Goal: Transaction & Acquisition: Subscribe to service/newsletter

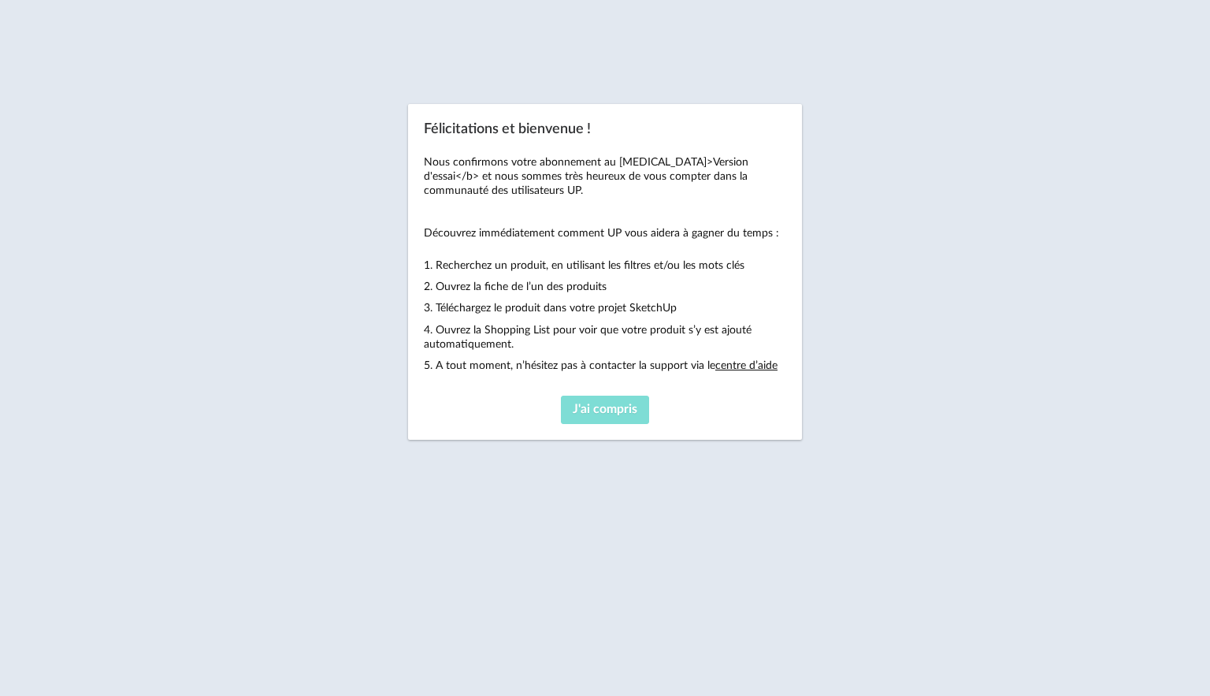
click at [582, 418] on button "J'ai compris" at bounding box center [605, 410] width 88 height 28
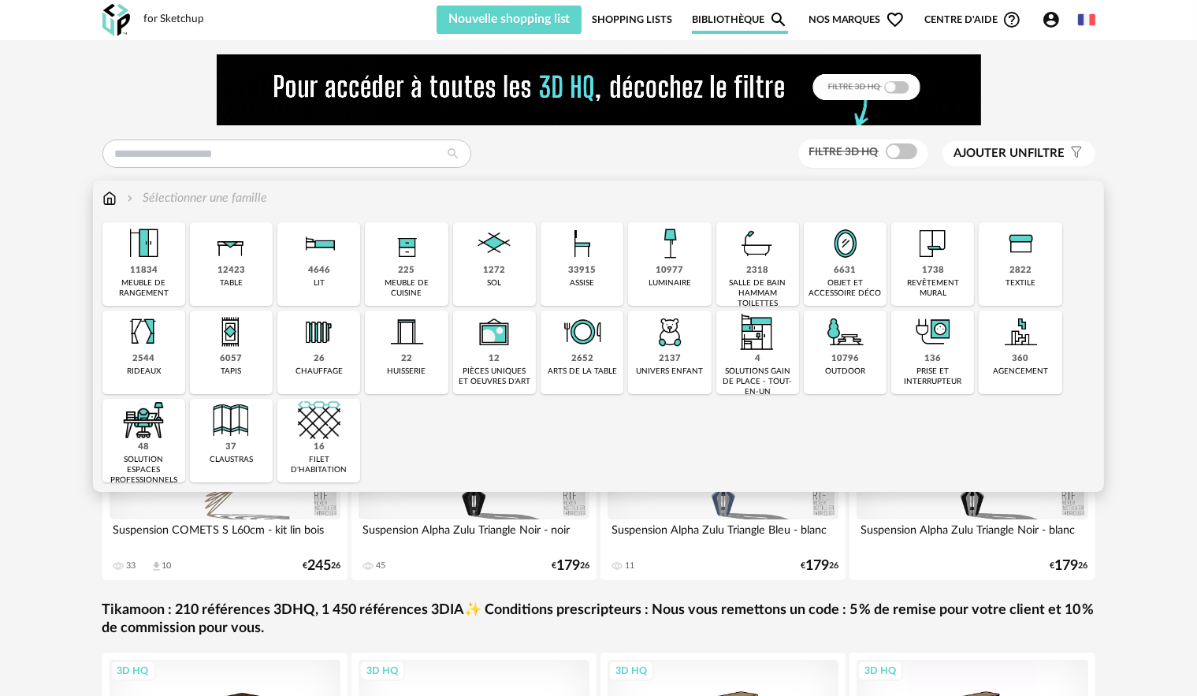
click at [151, 451] on div "48 solution espaces professionnels" at bounding box center [143, 441] width 83 height 84
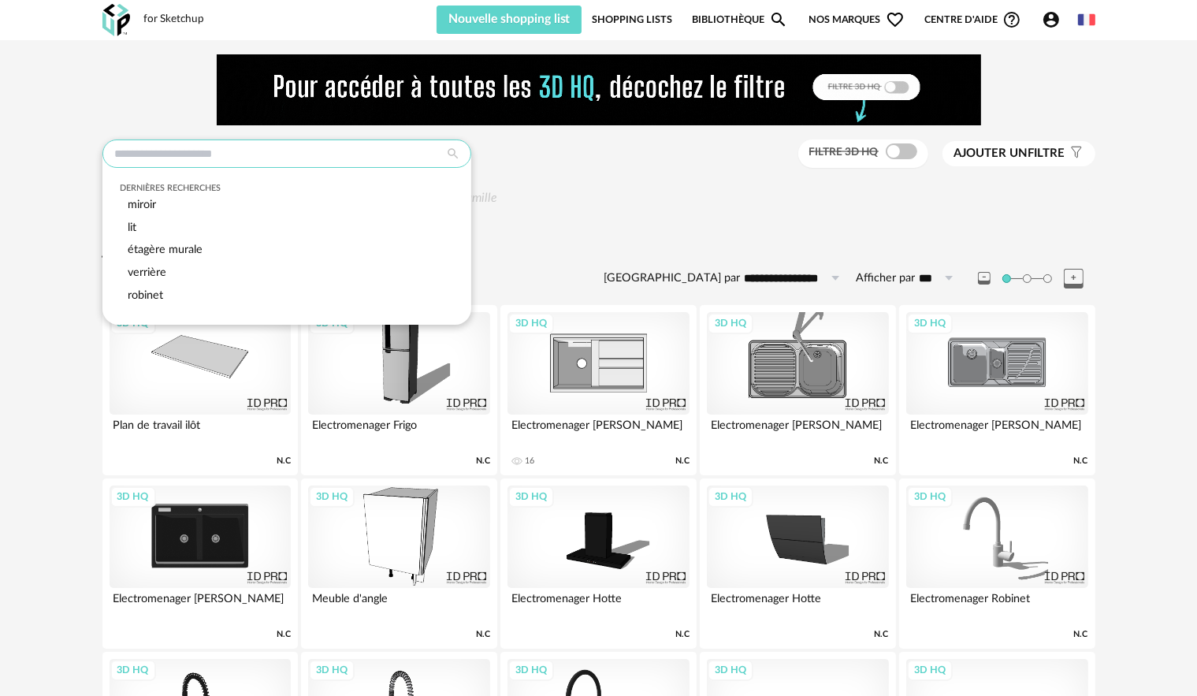
click at [238, 162] on input "text" at bounding box center [286, 153] width 369 height 28
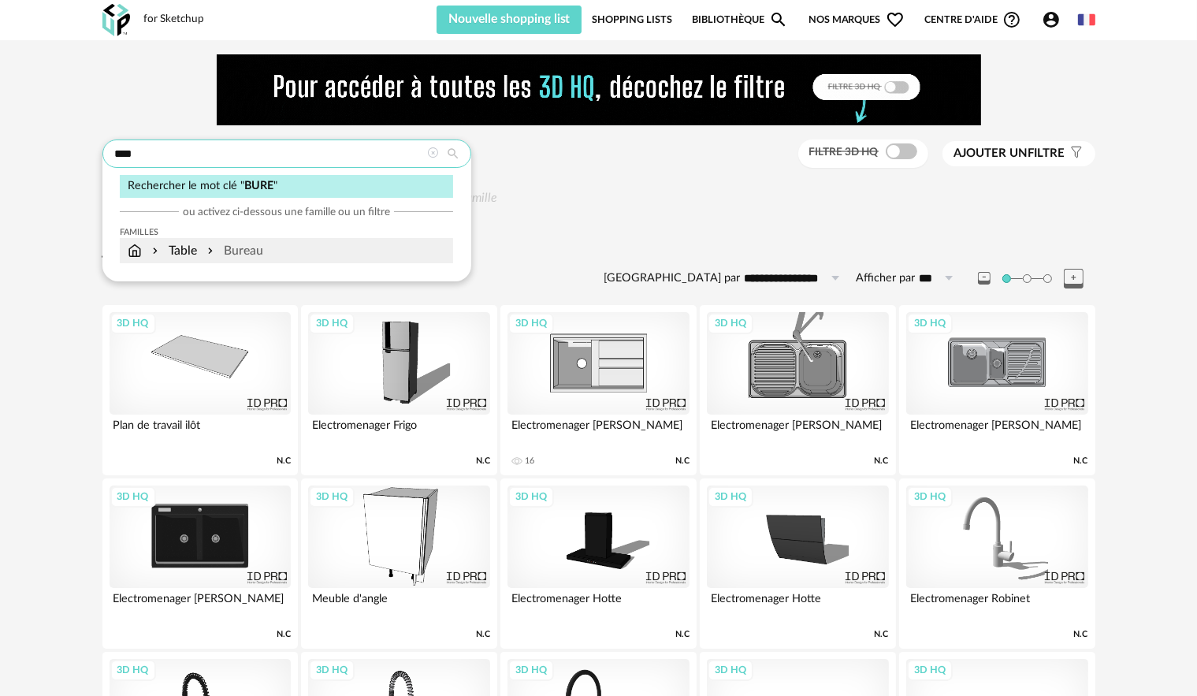
type input "****"
click at [246, 247] on div "Bureau" at bounding box center [233, 251] width 59 height 18
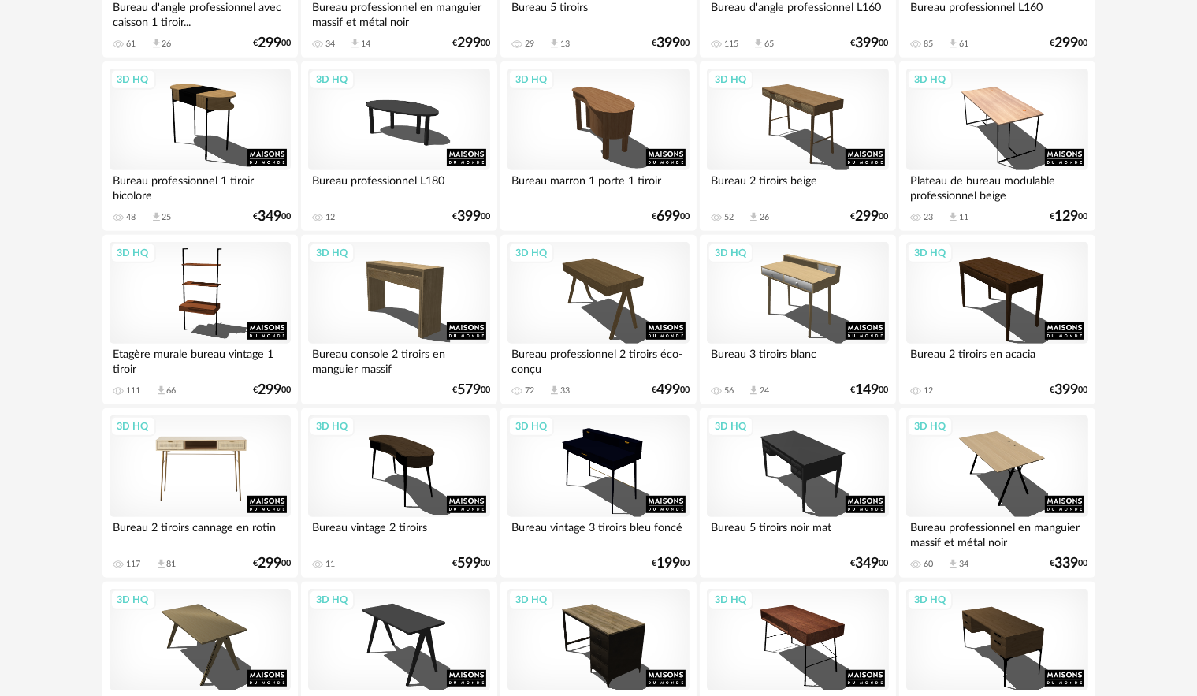
scroll to position [709, 0]
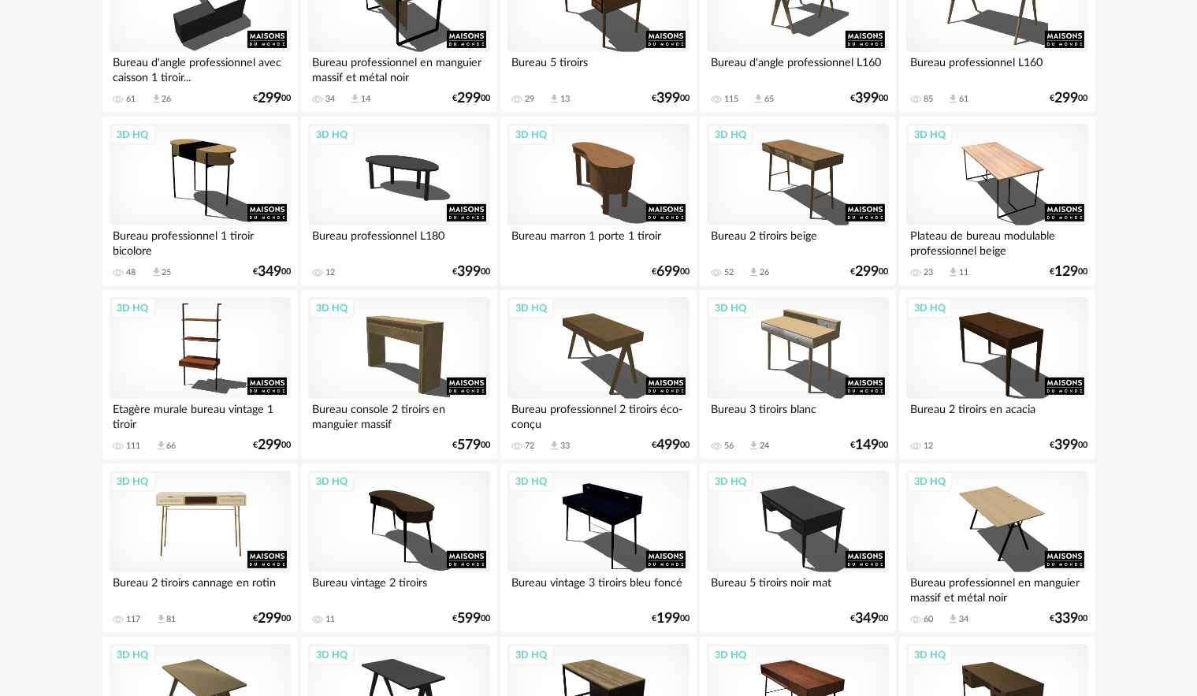
click at [217, 515] on div "3D HQ" at bounding box center [200, 521] width 181 height 102
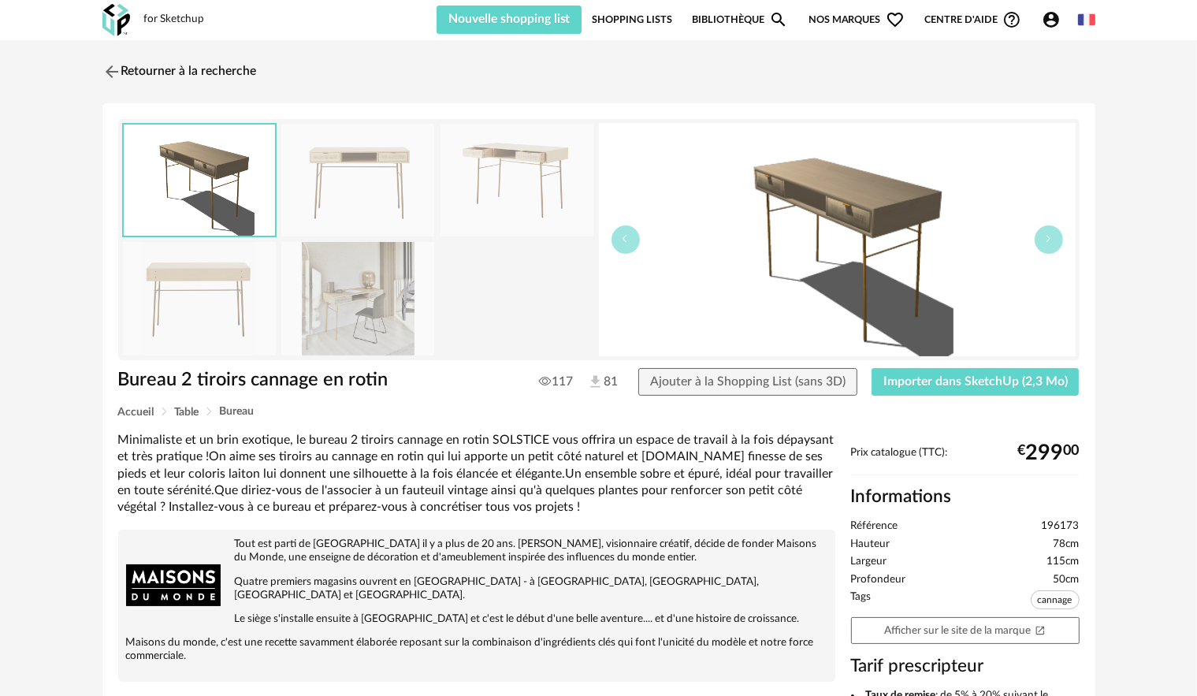
click at [353, 255] on img at bounding box center [357, 298] width 153 height 113
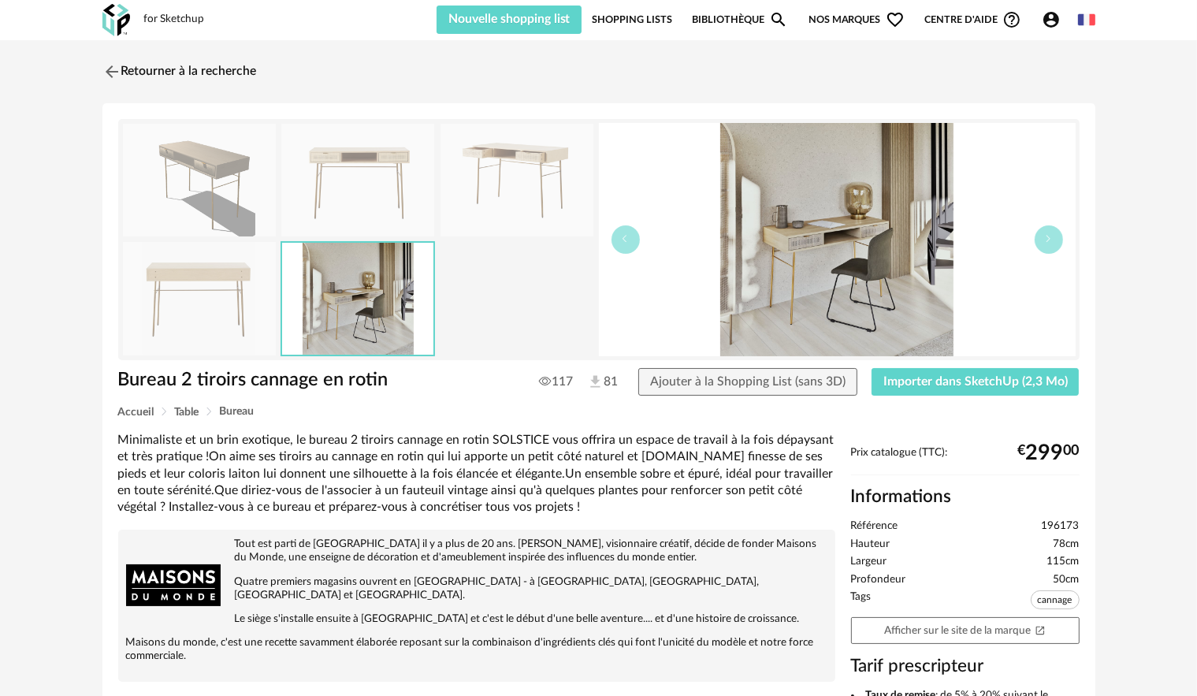
click at [352, 153] on img at bounding box center [357, 180] width 153 height 113
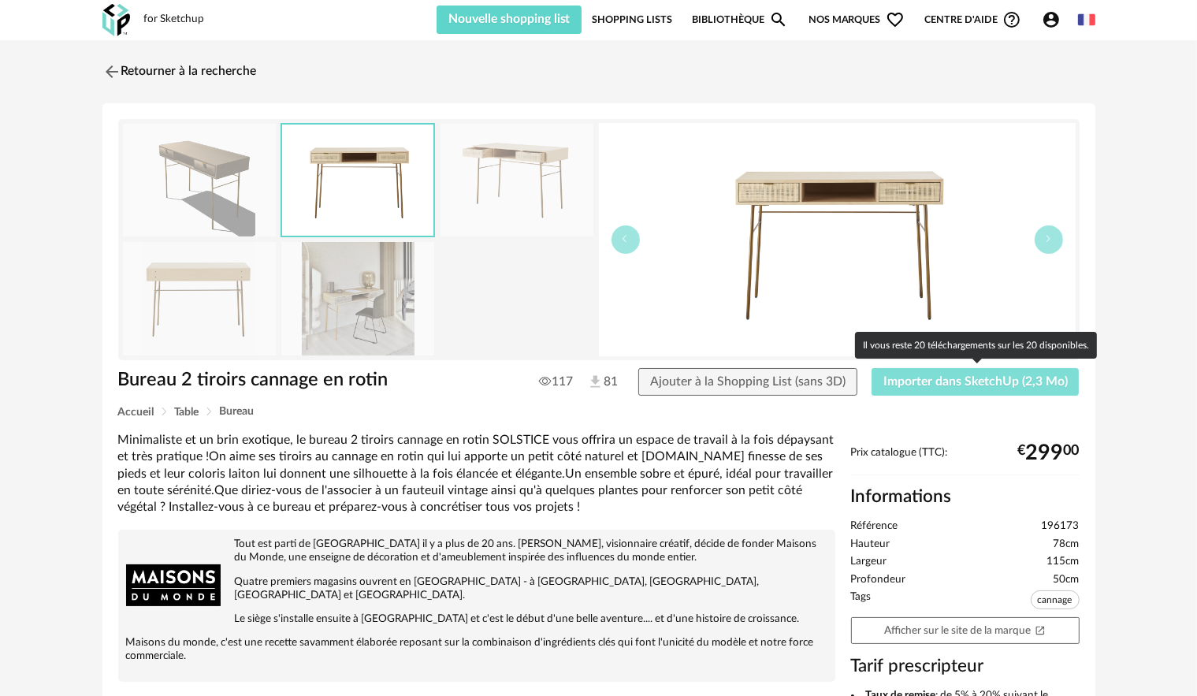
click at [1022, 374] on button "Importer dans SketchUp (2,3 Mo)" at bounding box center [976, 382] width 208 height 28
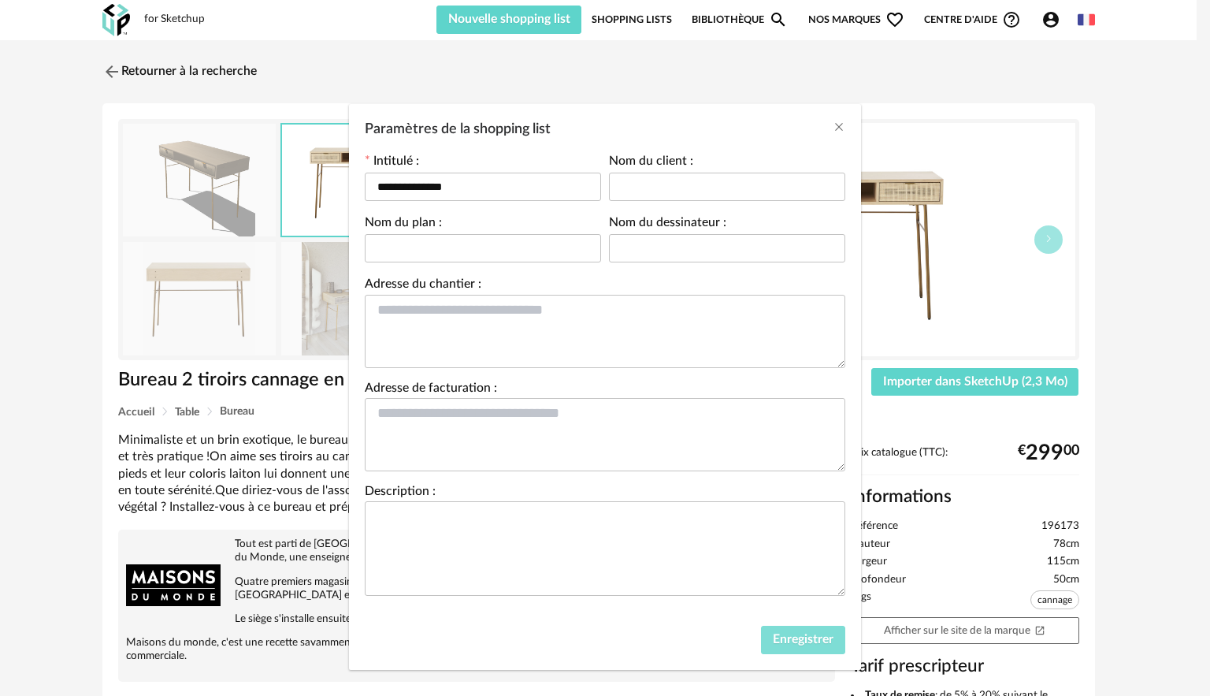
click at [798, 629] on button "Enregistrer" at bounding box center [803, 640] width 84 height 28
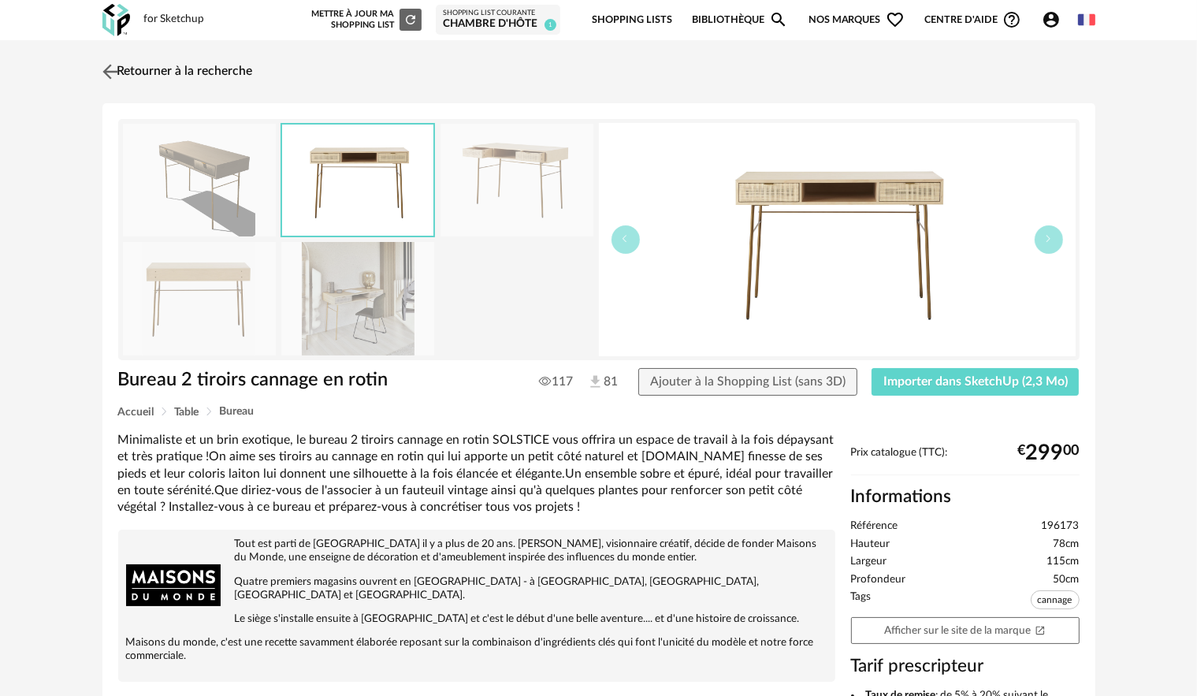
click at [108, 78] on img at bounding box center [110, 71] width 23 height 23
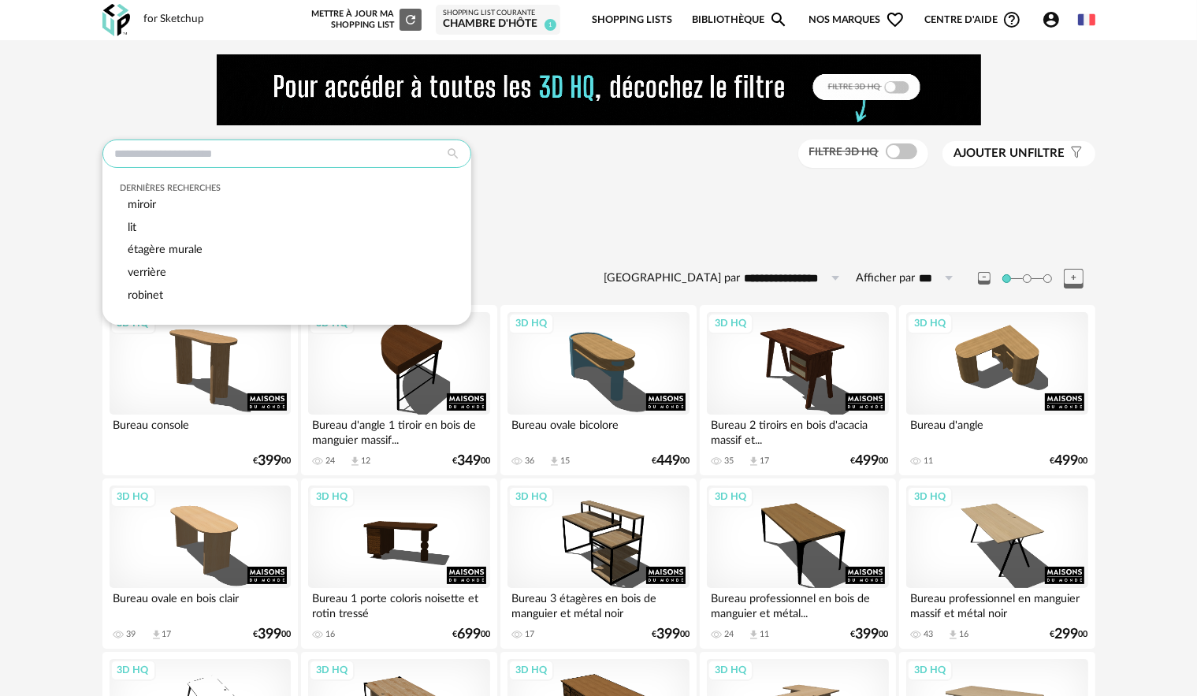
click at [210, 151] on input "text" at bounding box center [286, 153] width 369 height 28
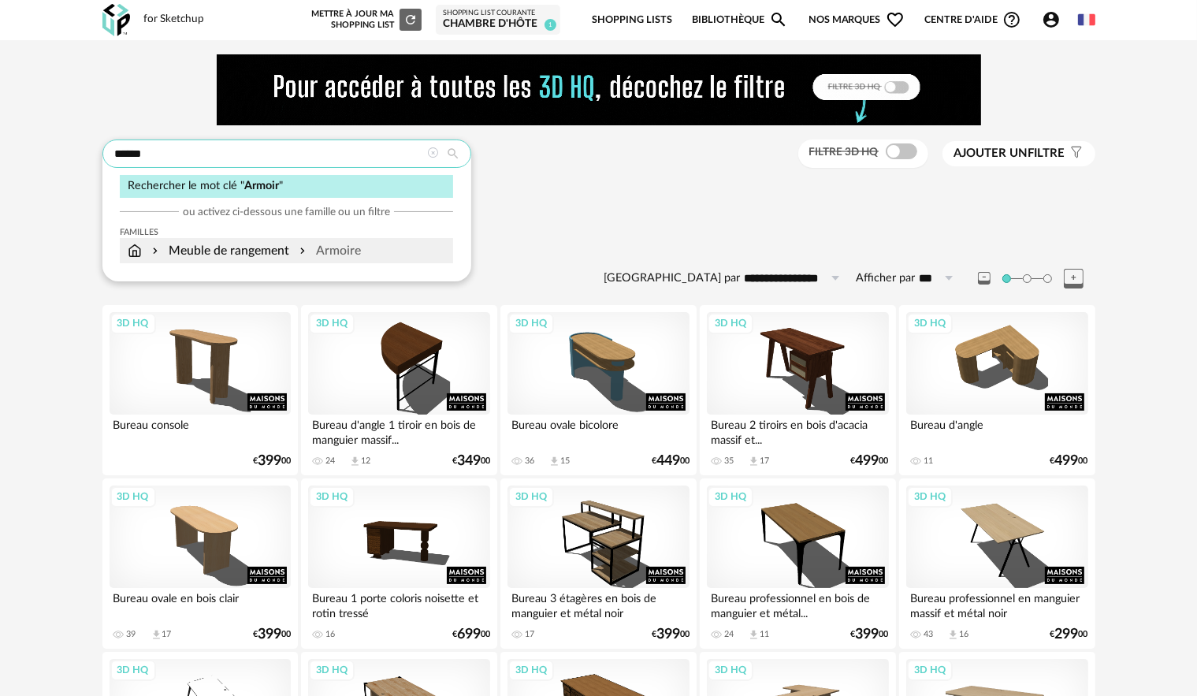
type input "******"
click at [259, 259] on div "Meuble de rangement Armoire" at bounding box center [286, 251] width 333 height 26
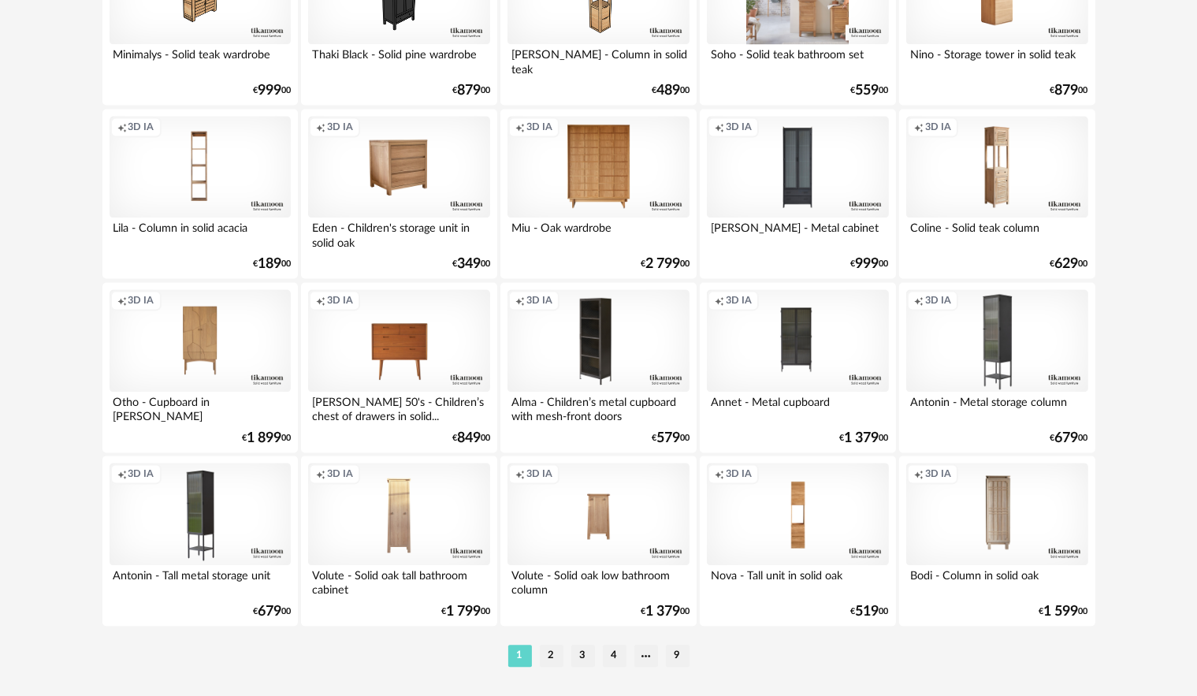
scroll to position [3181, 0]
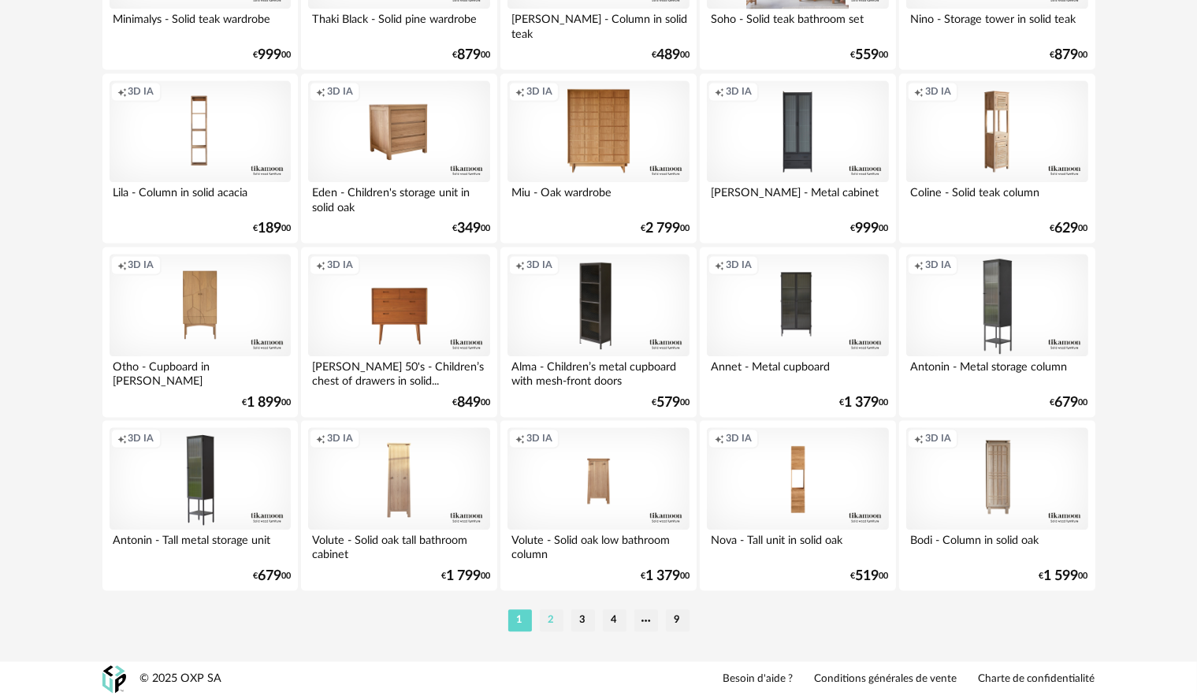
click at [552, 614] on li "2" at bounding box center [552, 620] width 24 height 22
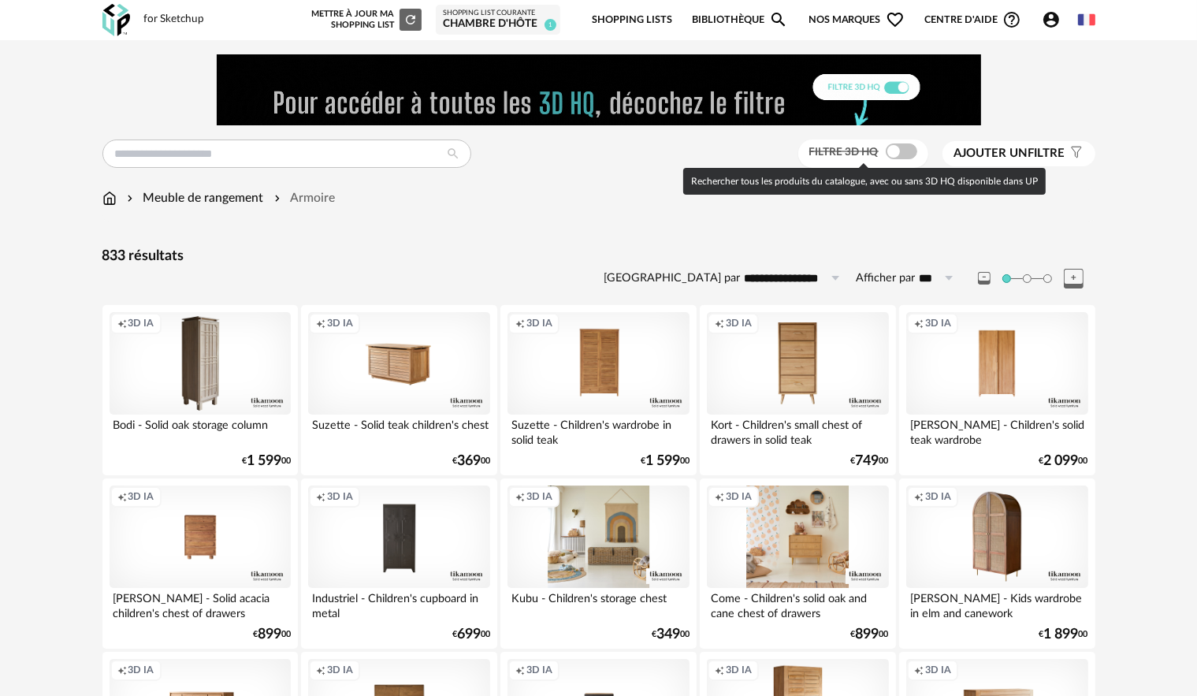
click at [890, 147] on span at bounding box center [902, 151] width 32 height 16
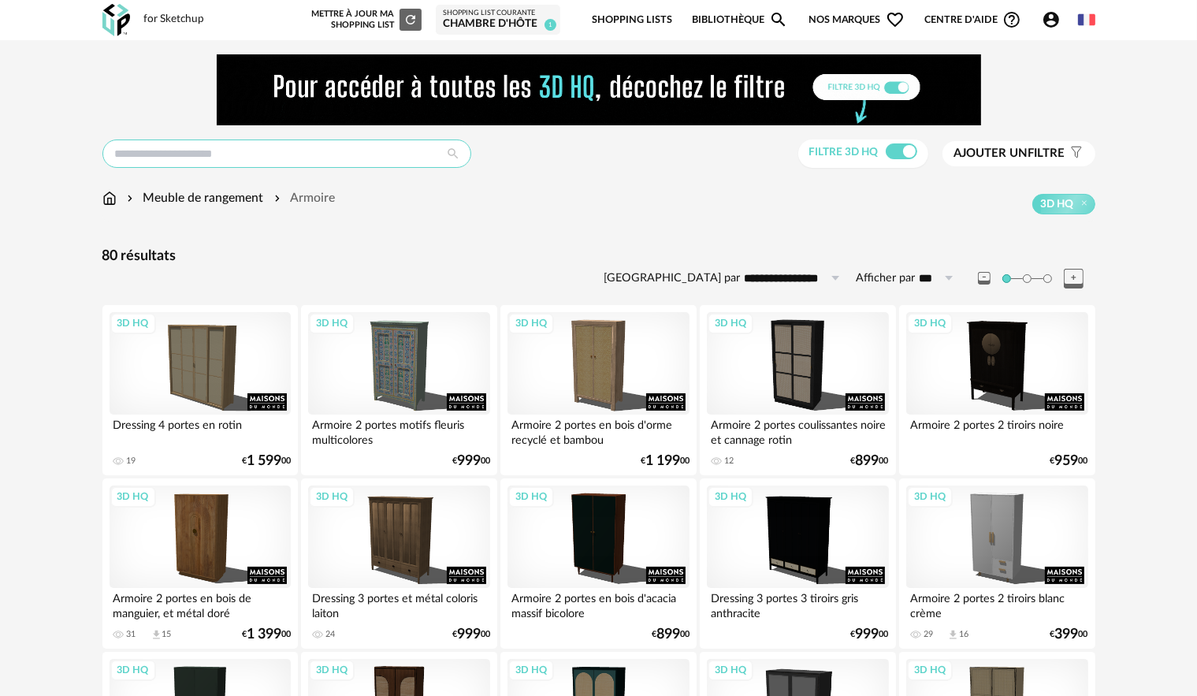
click at [230, 162] on input "text" at bounding box center [286, 153] width 369 height 28
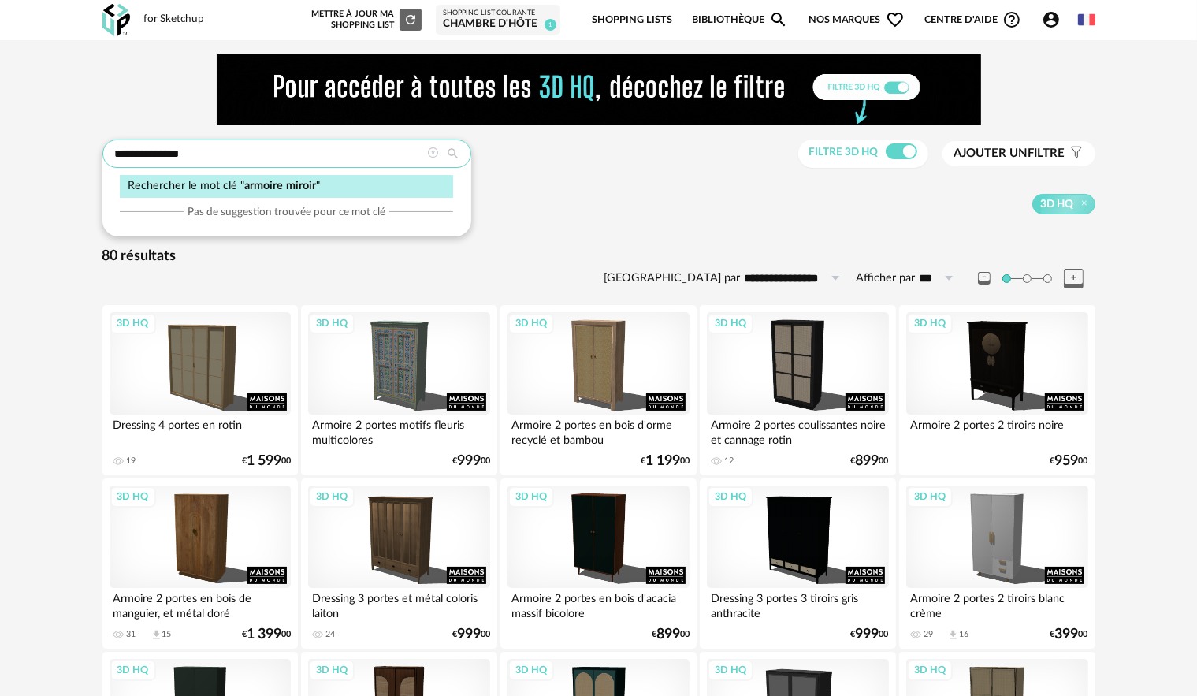
type input "**********"
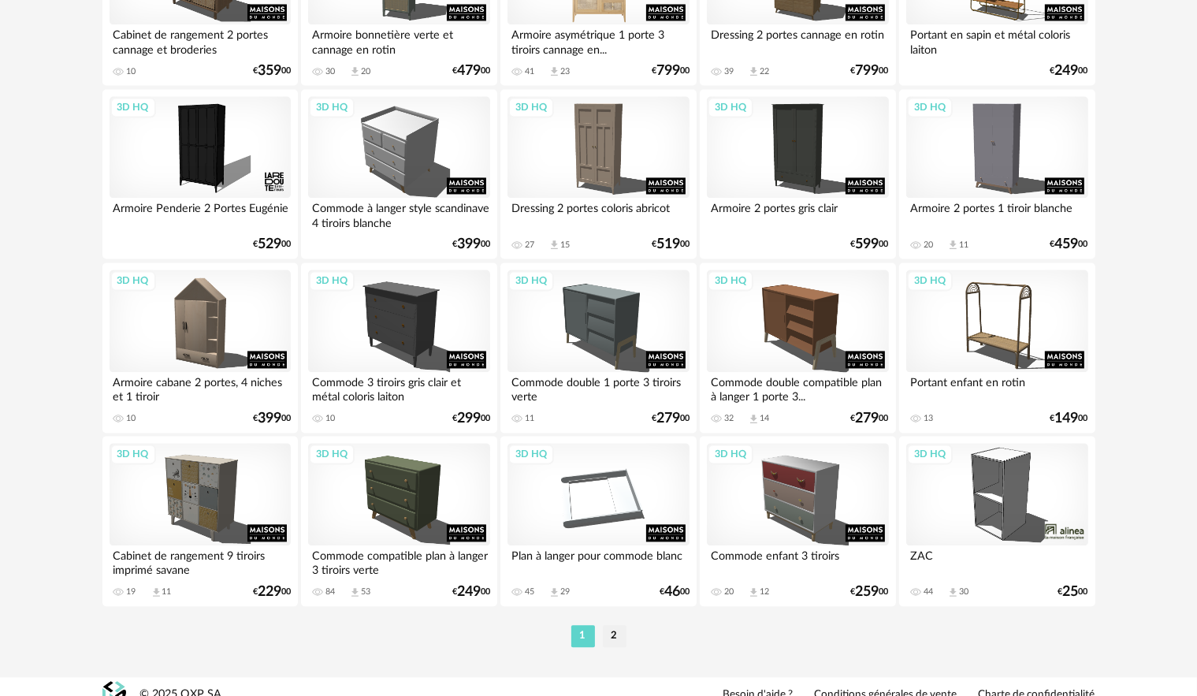
scroll to position [3181, 0]
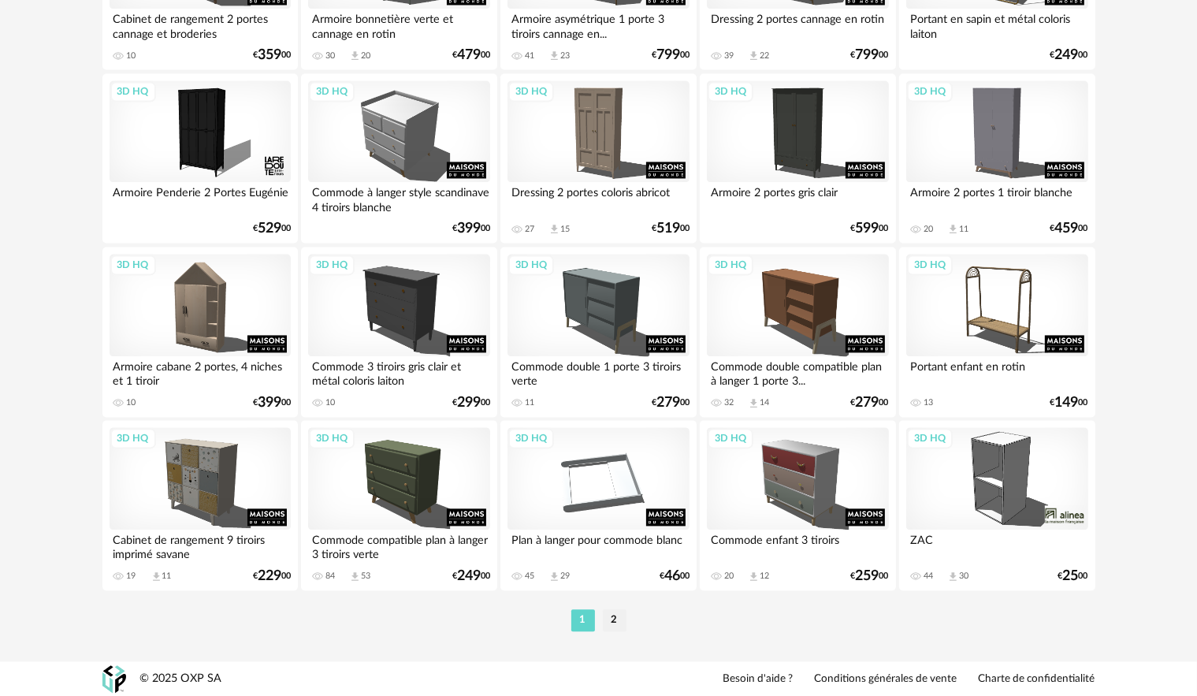
click at [610, 614] on li "2" at bounding box center [615, 620] width 24 height 22
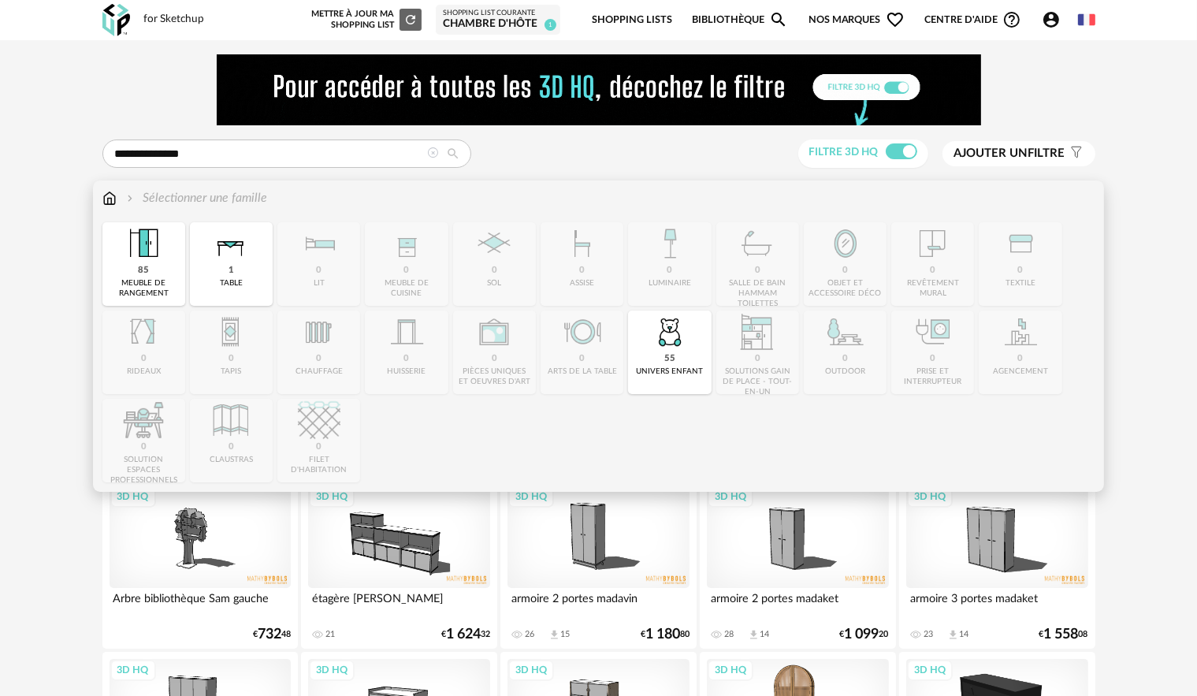
click at [151, 252] on img at bounding box center [143, 243] width 43 height 43
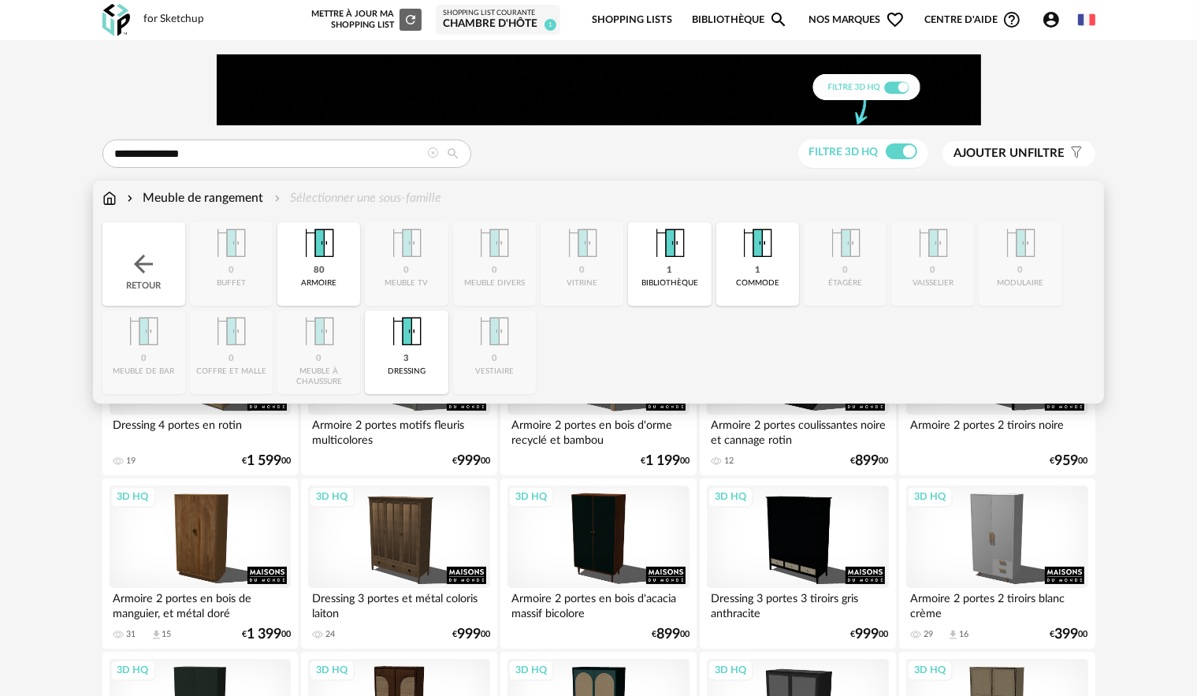
click at [419, 358] on div "3 dressing" at bounding box center [406, 353] width 83 height 84
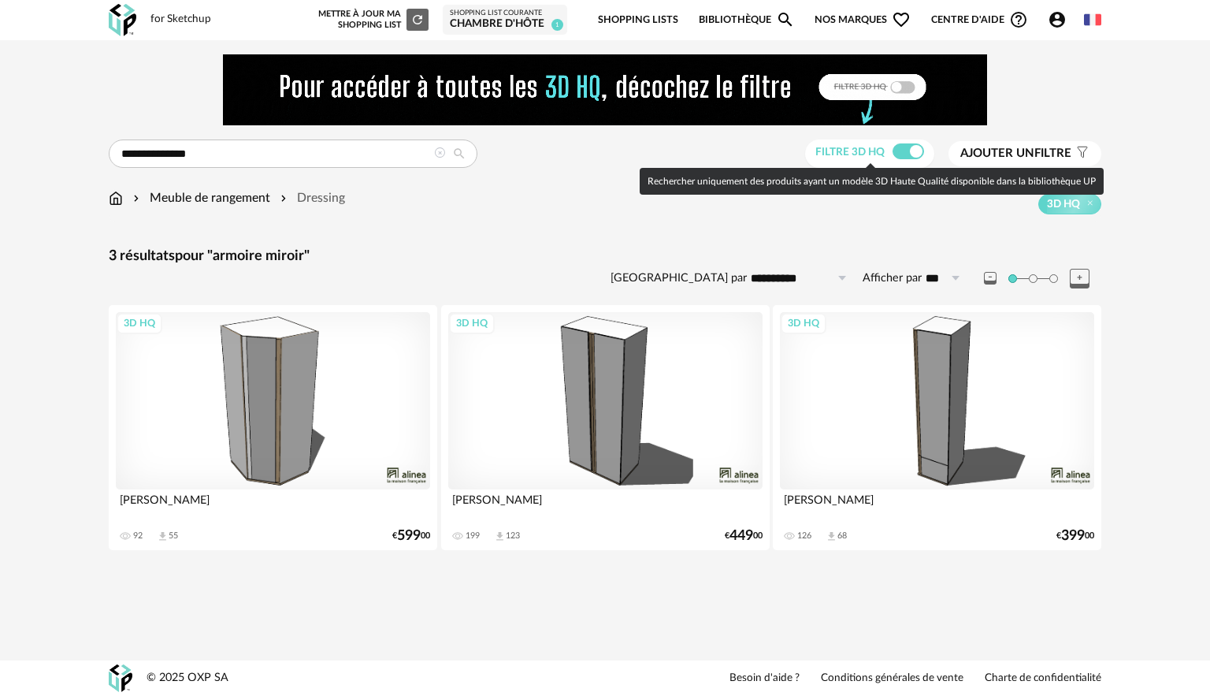
click at [914, 158] on span at bounding box center [909, 151] width 32 height 16
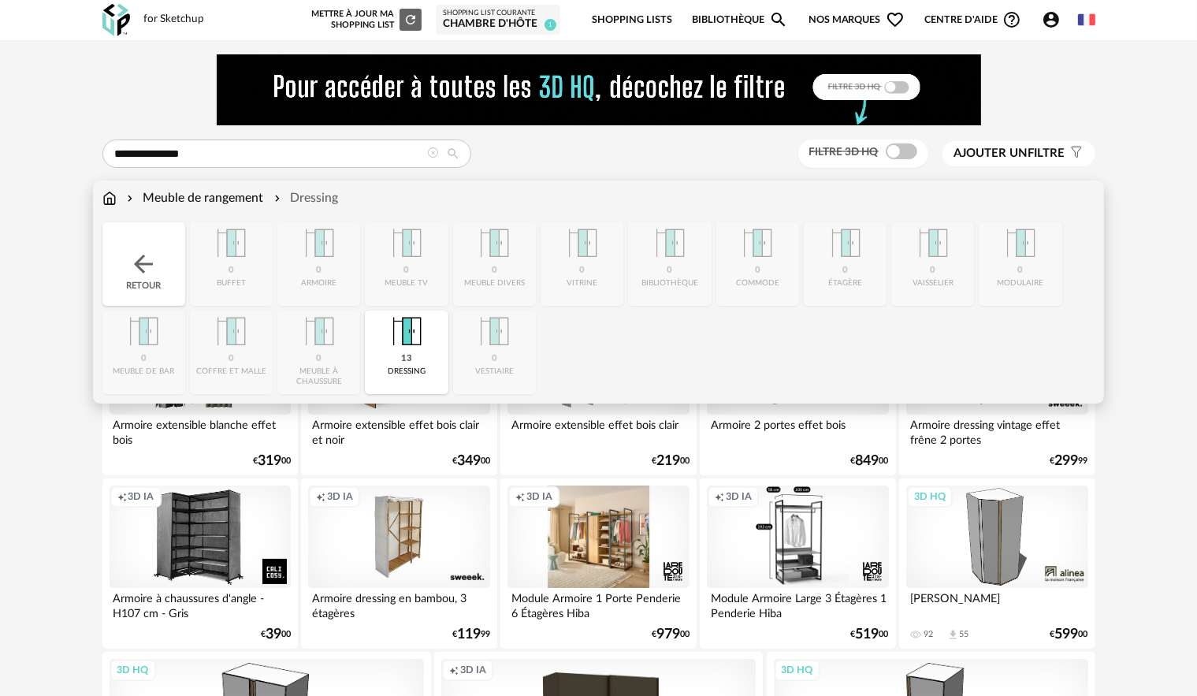
click at [110, 195] on img at bounding box center [109, 198] width 14 height 18
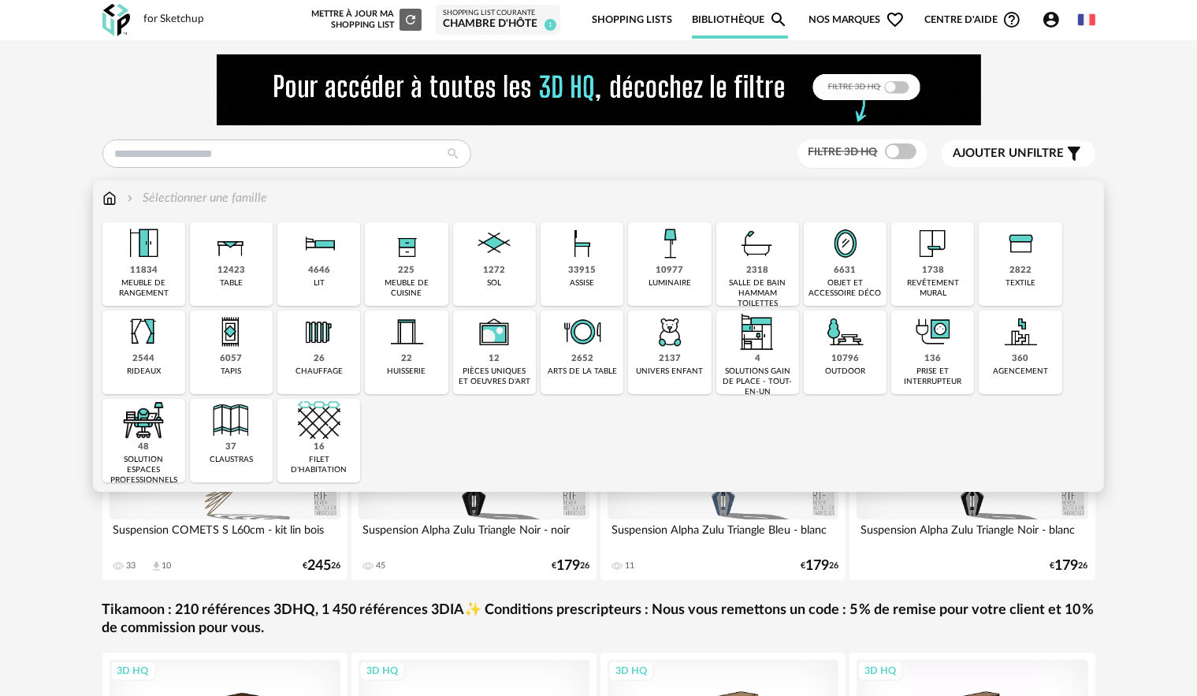
click at [137, 268] on div "11834" at bounding box center [144, 271] width 28 height 12
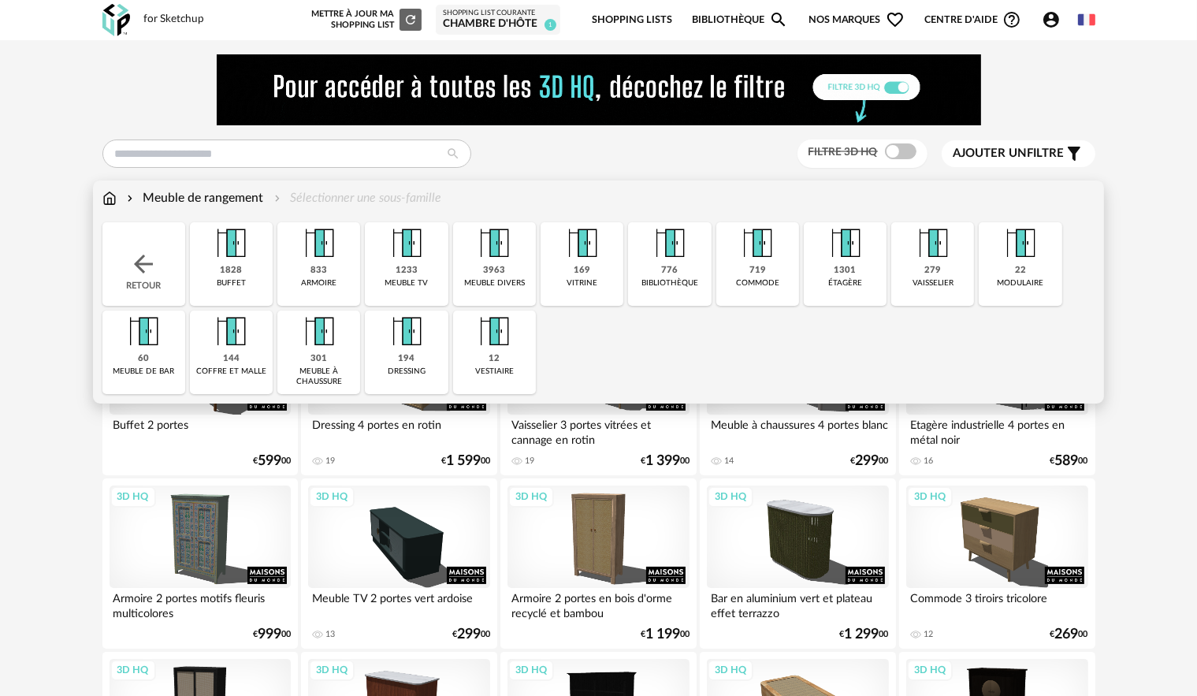
click at [761, 262] on img at bounding box center [757, 243] width 43 height 43
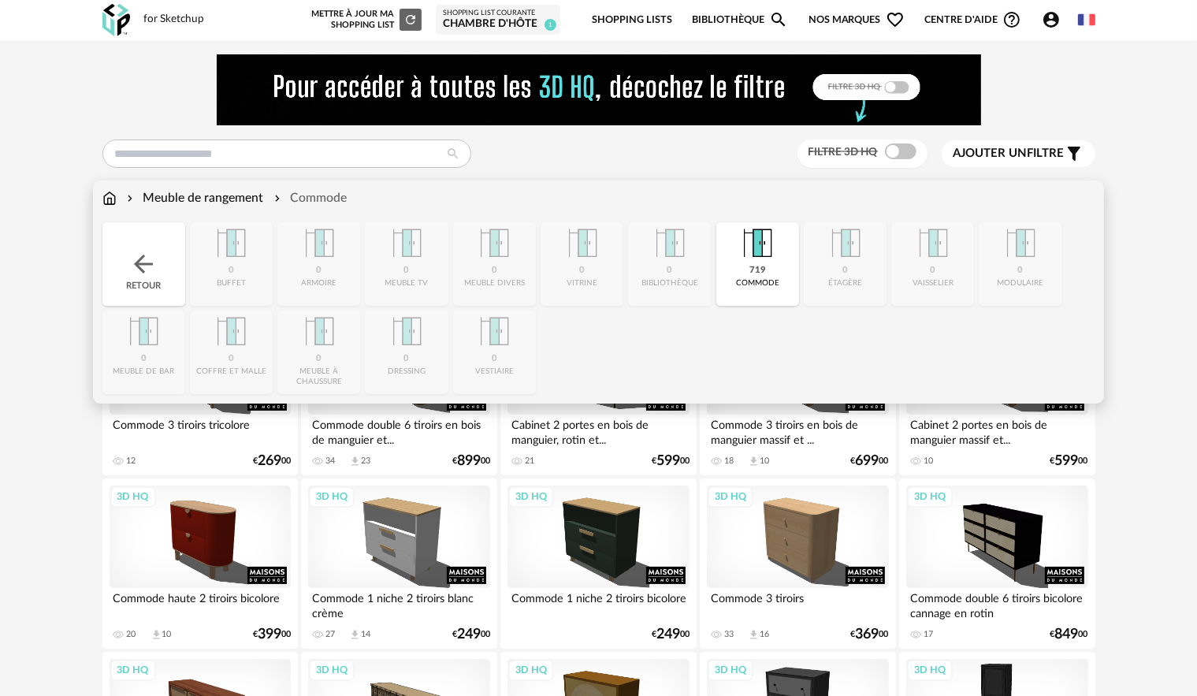
click at [173, 266] on div "Retour" at bounding box center [143, 264] width 83 height 84
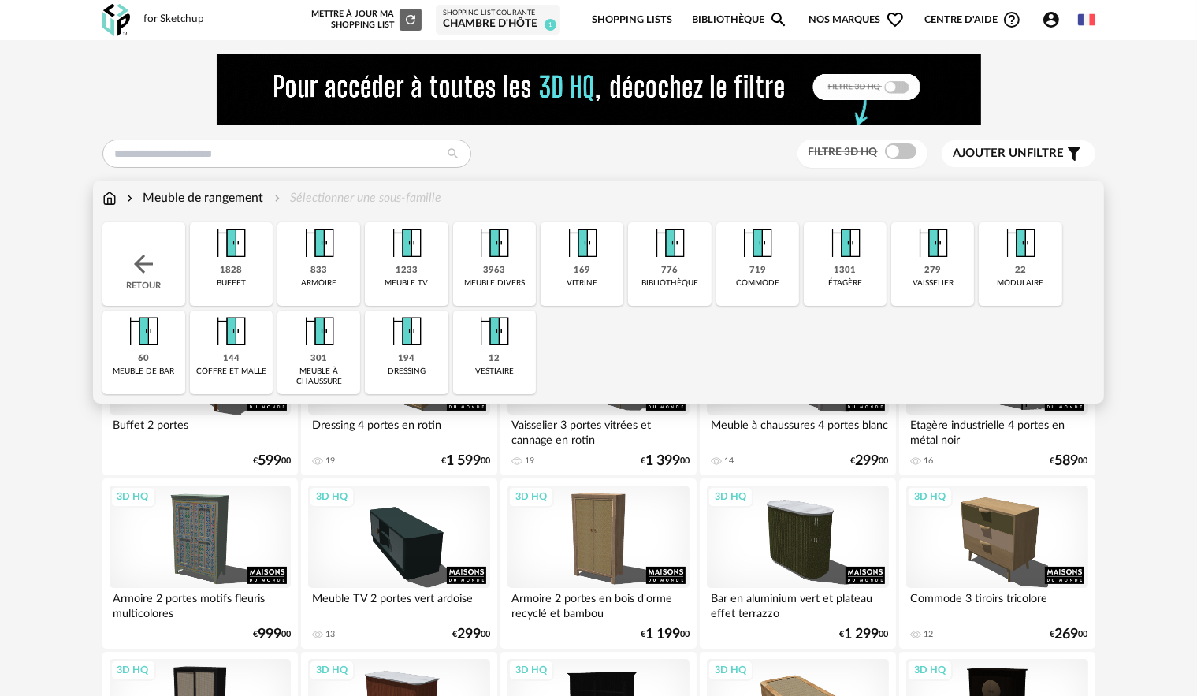
click at [311, 281] on div "armoire" at bounding box center [318, 283] width 35 height 10
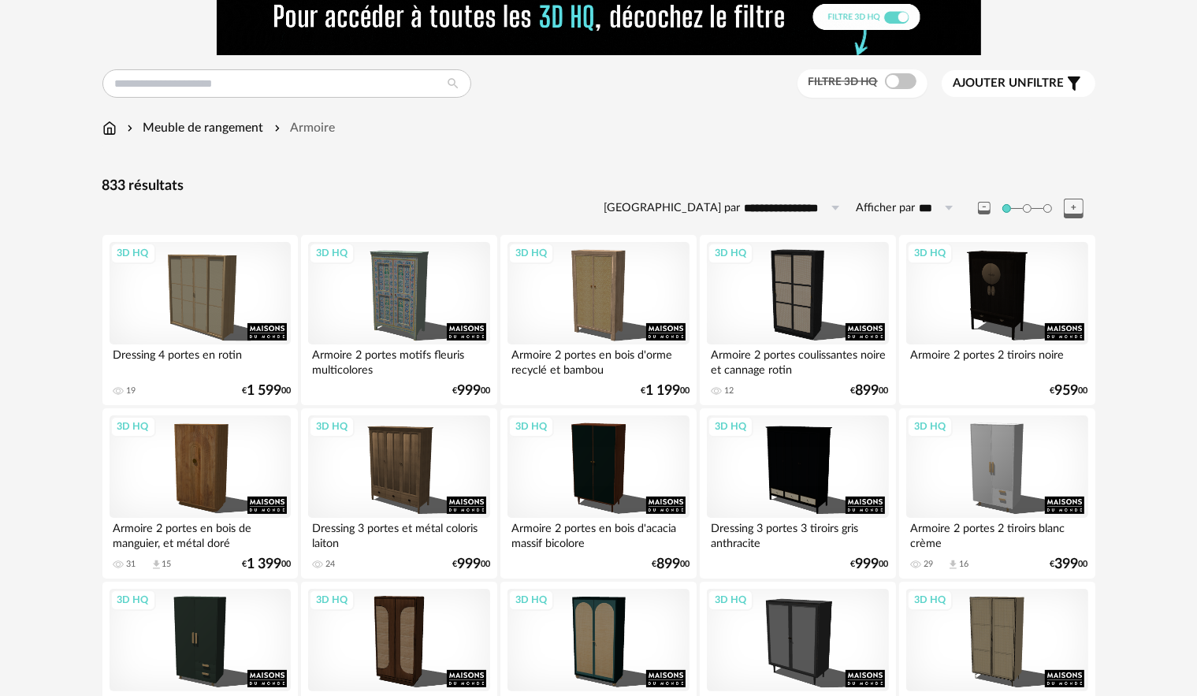
scroll to position [79, 0]
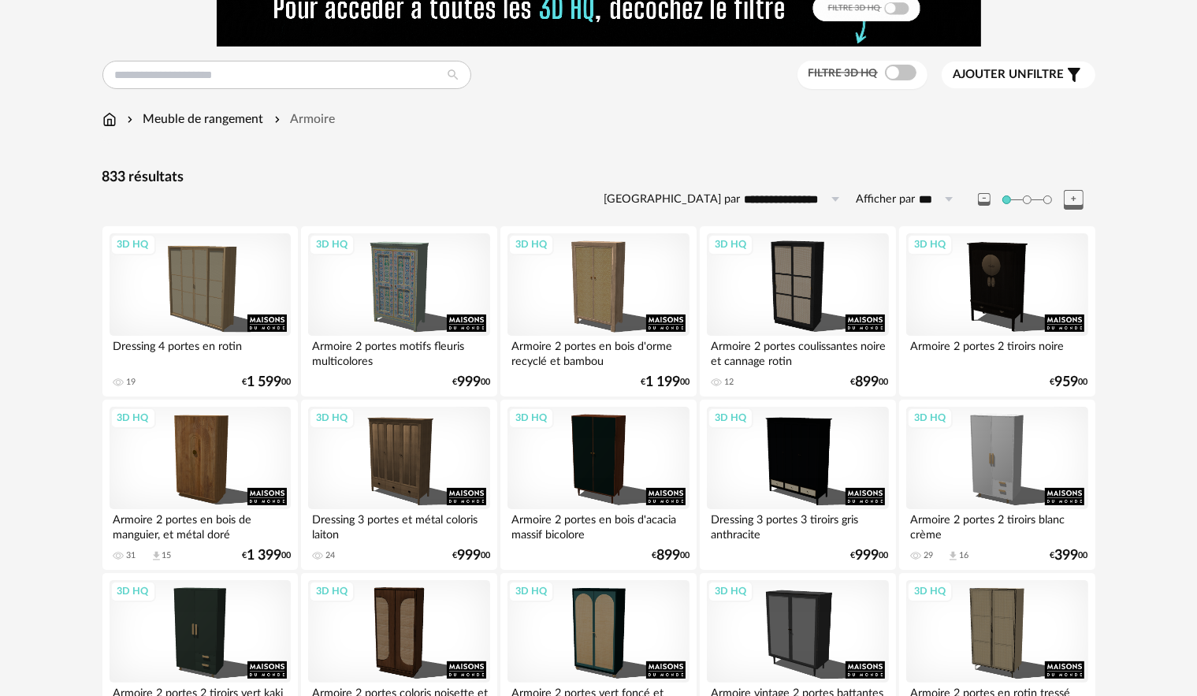
click at [885, 83] on div "Filtre 3D HQ" at bounding box center [863, 75] width 130 height 29
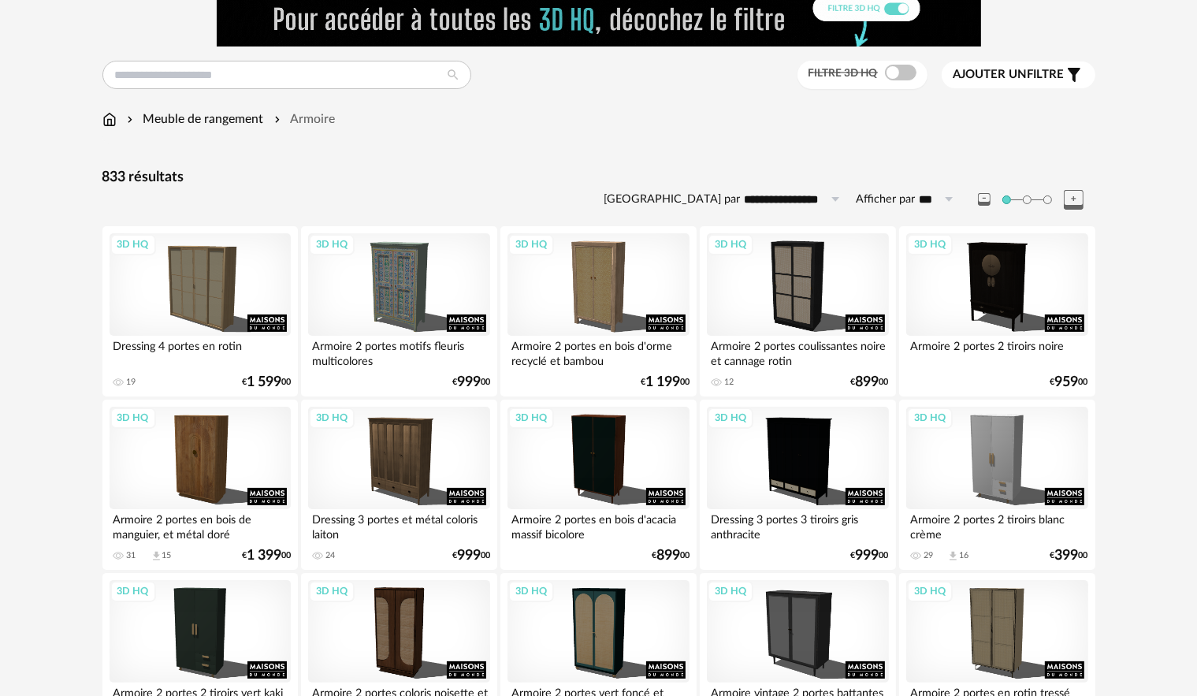
click at [887, 76] on span at bounding box center [901, 73] width 32 height 16
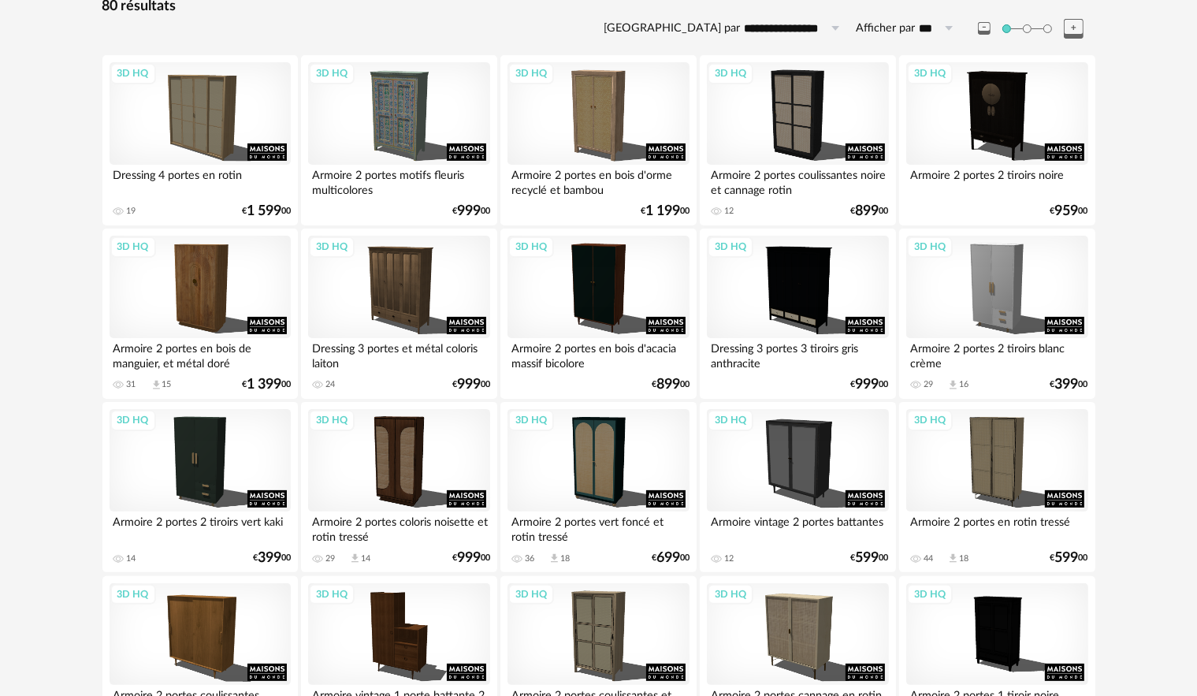
scroll to position [241, 0]
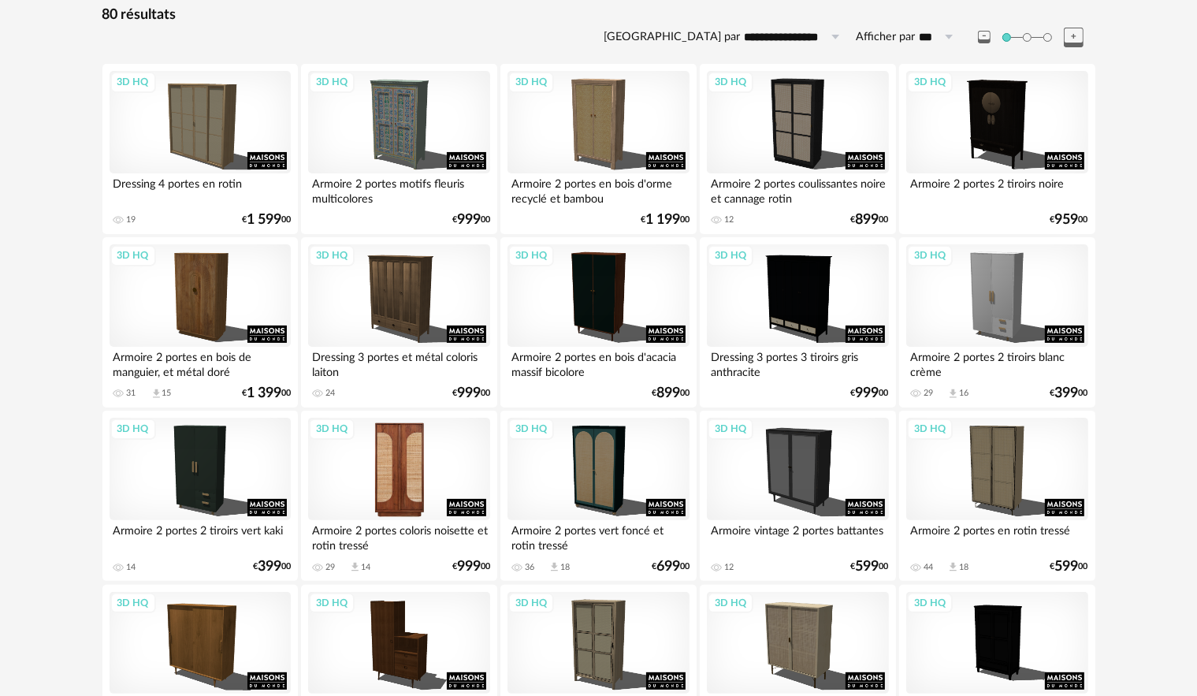
click at [450, 484] on div "3D HQ" at bounding box center [398, 469] width 181 height 102
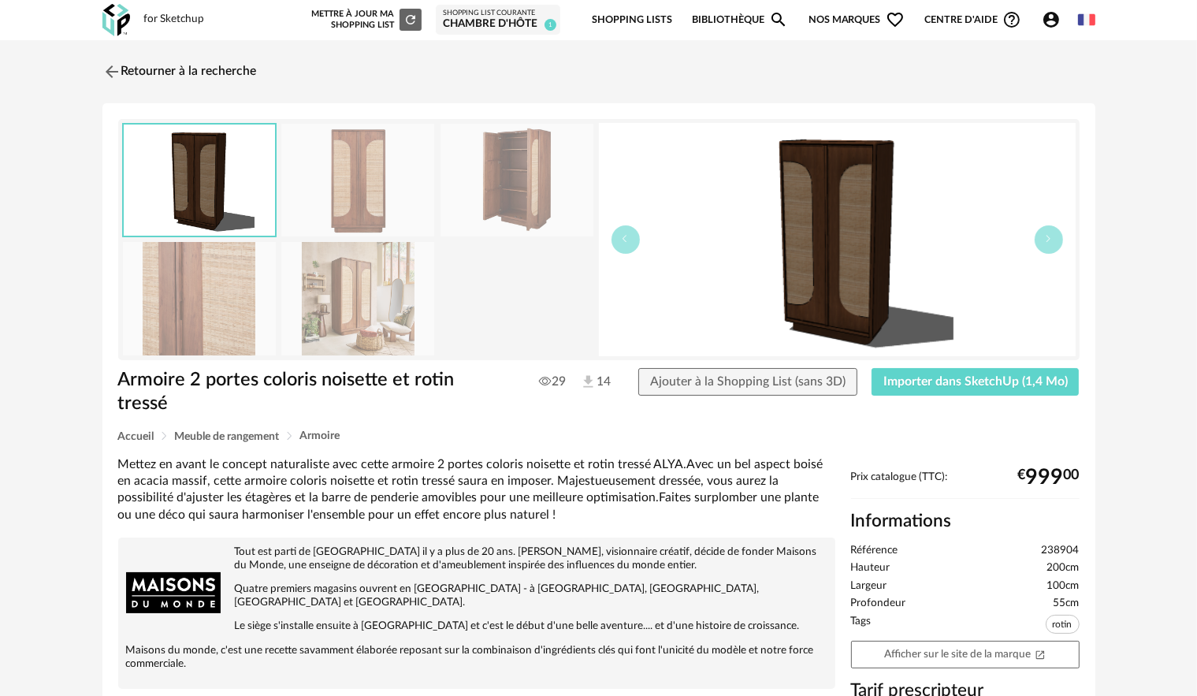
click at [396, 290] on img at bounding box center [357, 298] width 153 height 113
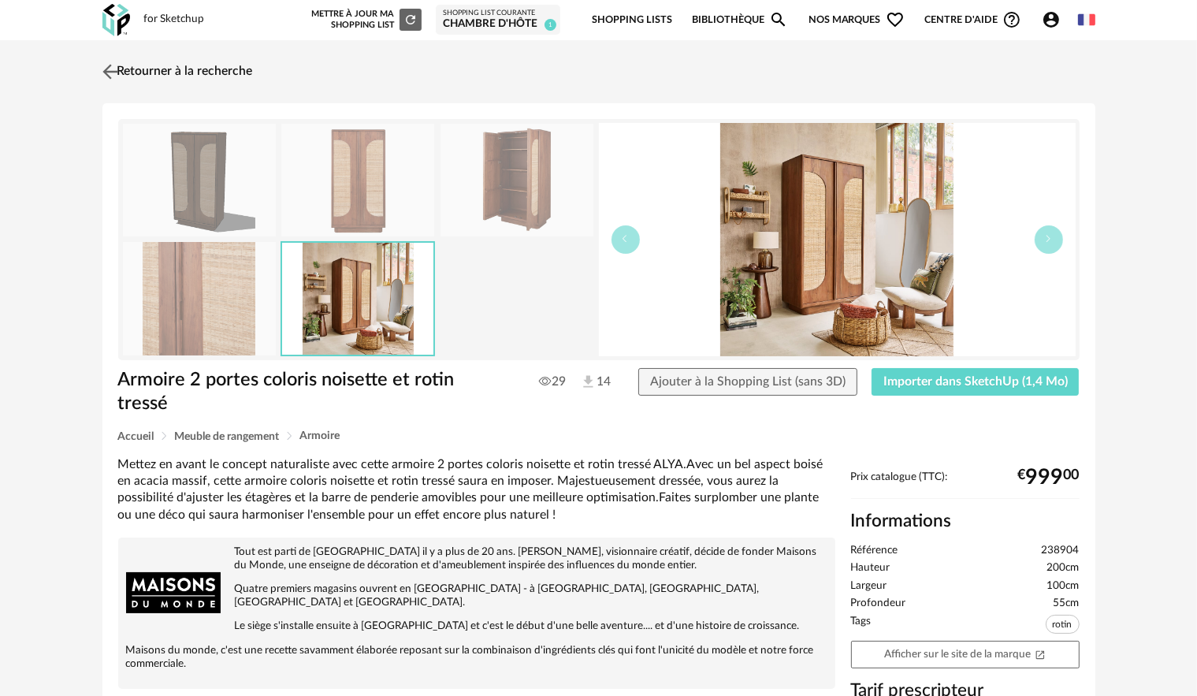
click at [103, 62] on img at bounding box center [110, 71] width 23 height 23
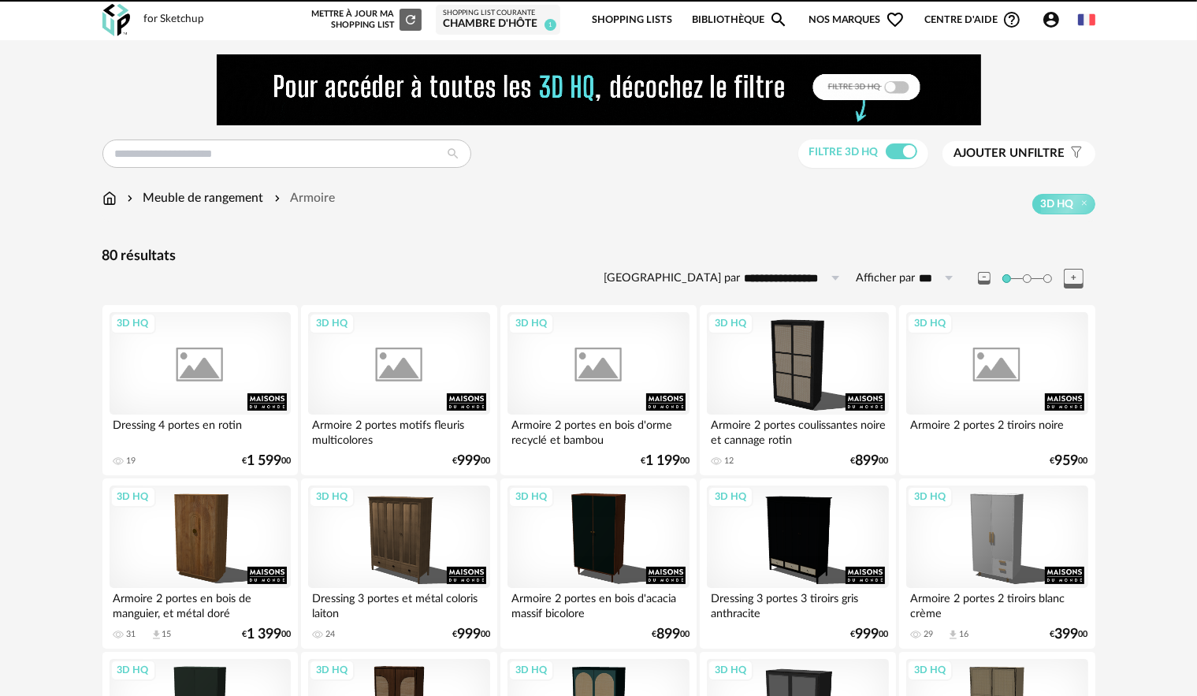
scroll to position [241, 0]
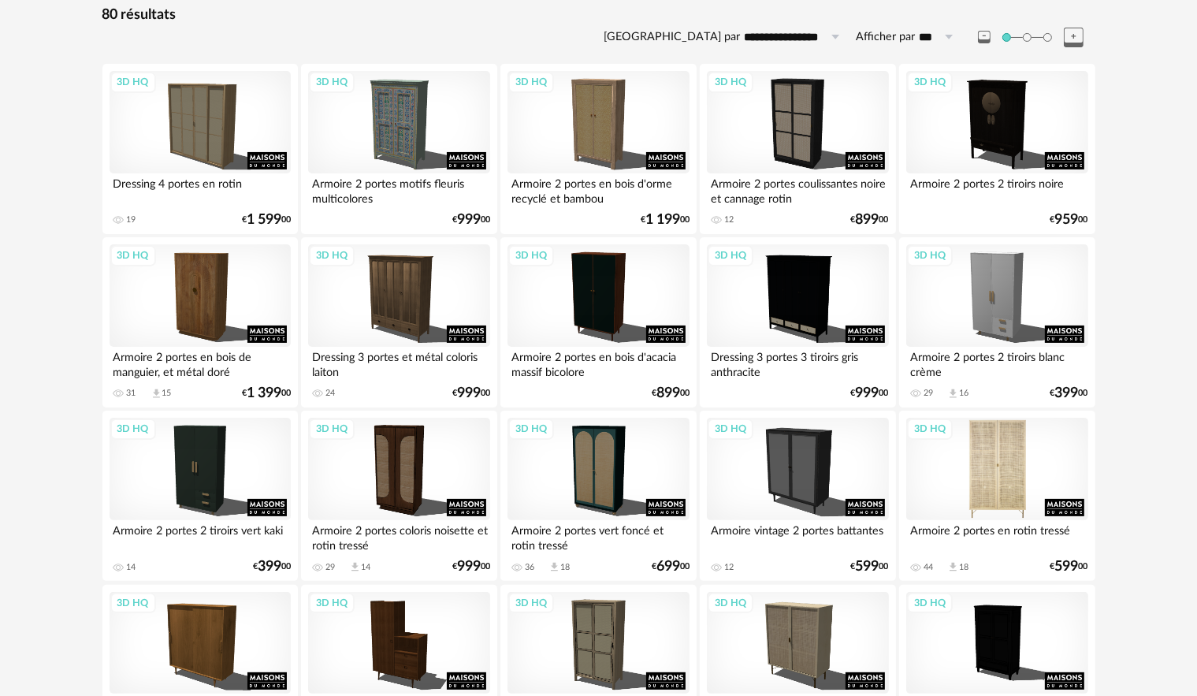
click at [960, 467] on div "3D HQ" at bounding box center [996, 469] width 181 height 102
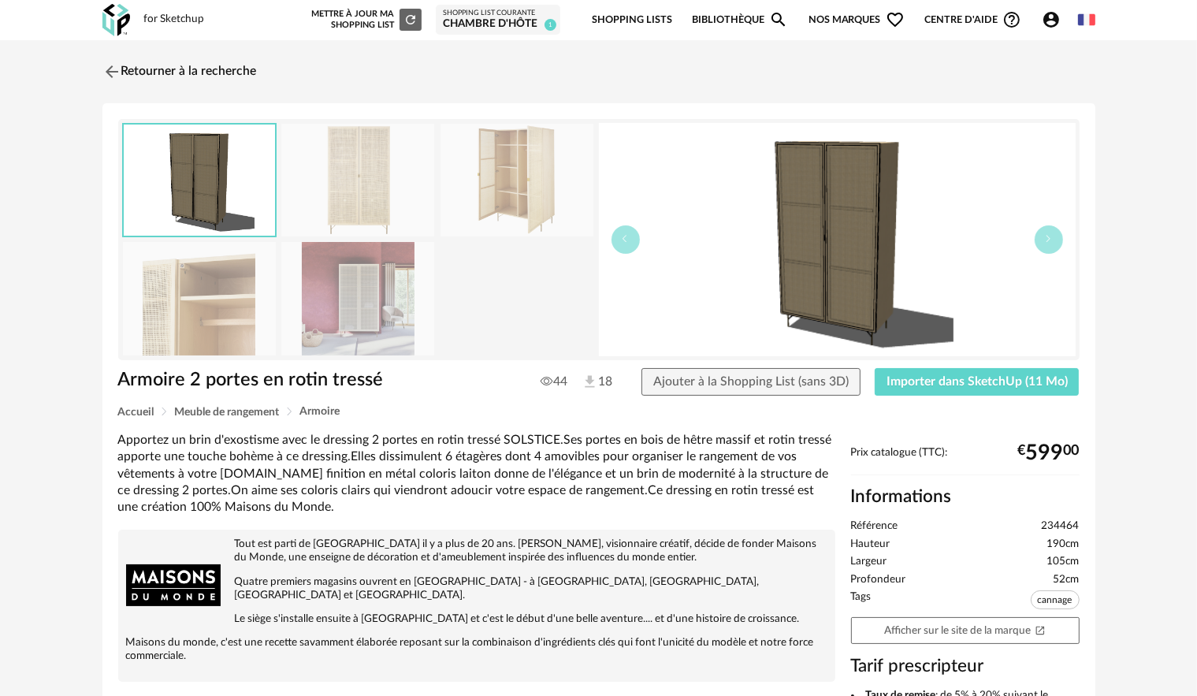
click at [385, 303] on img at bounding box center [357, 298] width 153 height 113
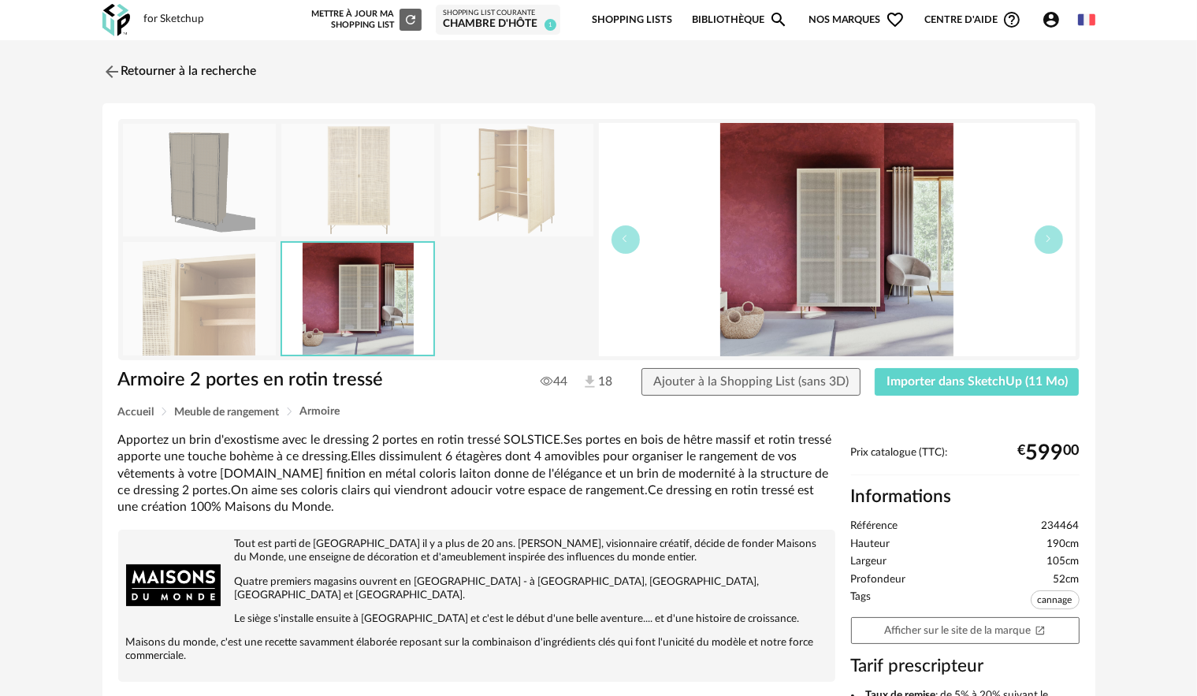
click at [303, 315] on img at bounding box center [357, 298] width 151 height 111
click at [237, 320] on img at bounding box center [199, 298] width 153 height 113
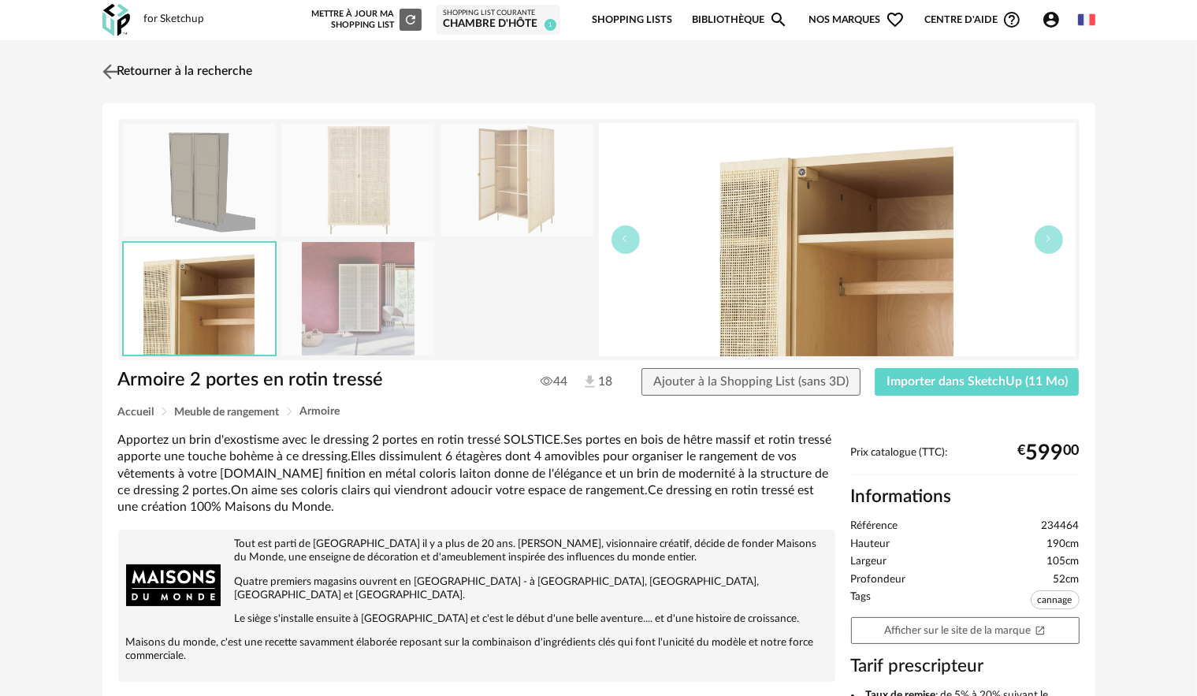
click at [113, 76] on img at bounding box center [110, 71] width 23 height 23
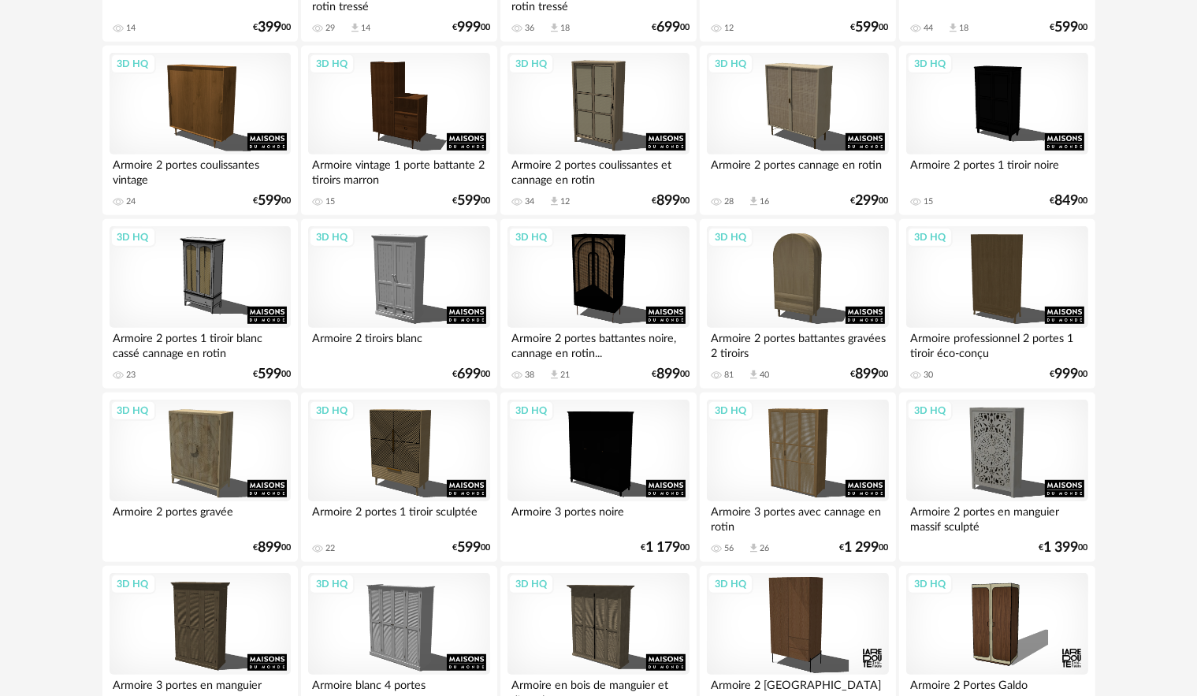
scroll to position [793, 0]
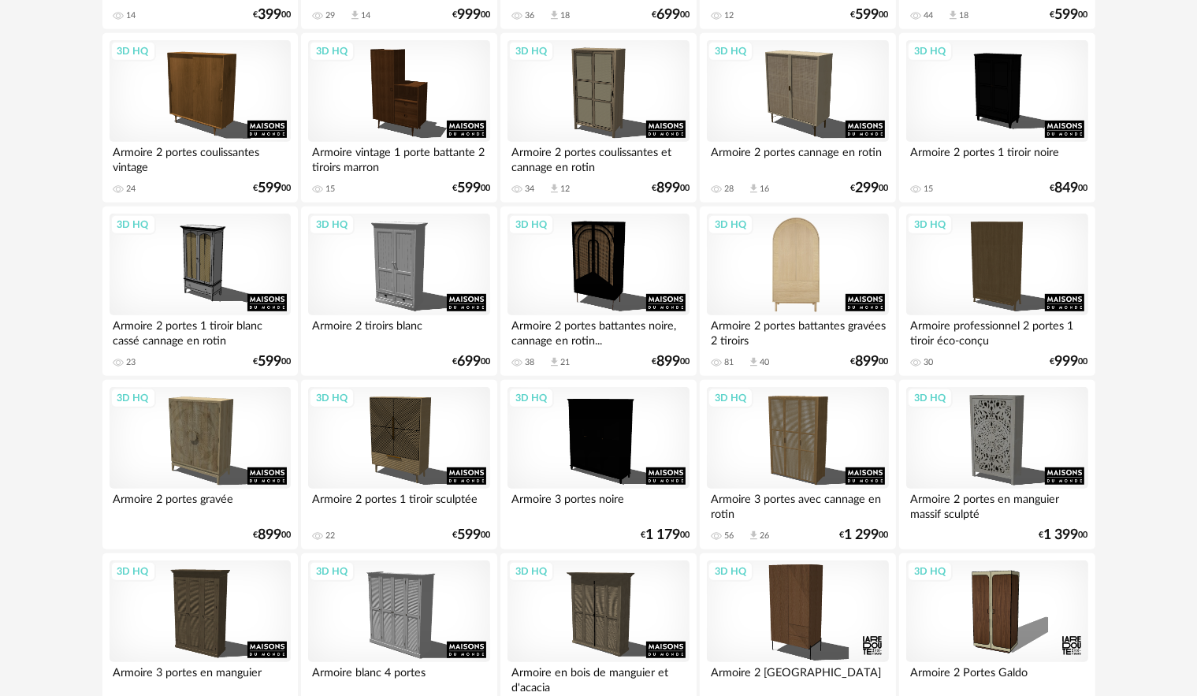
click at [752, 290] on div "3D HQ" at bounding box center [797, 265] width 181 height 102
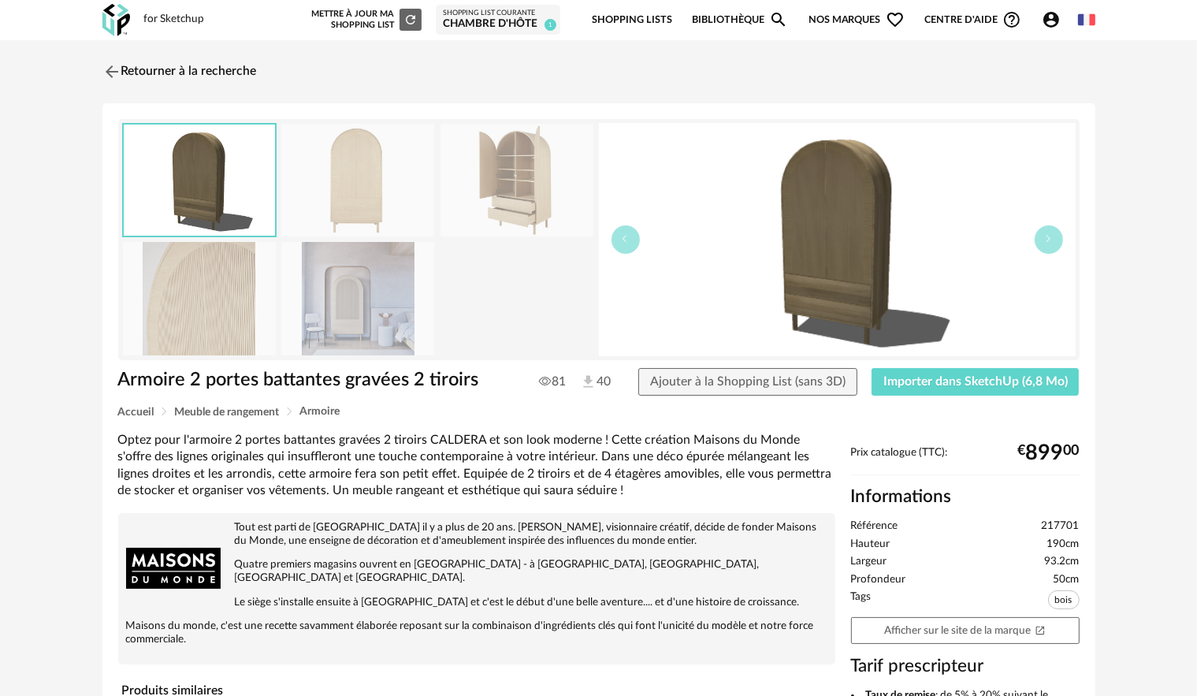
click at [359, 292] on img at bounding box center [357, 298] width 153 height 113
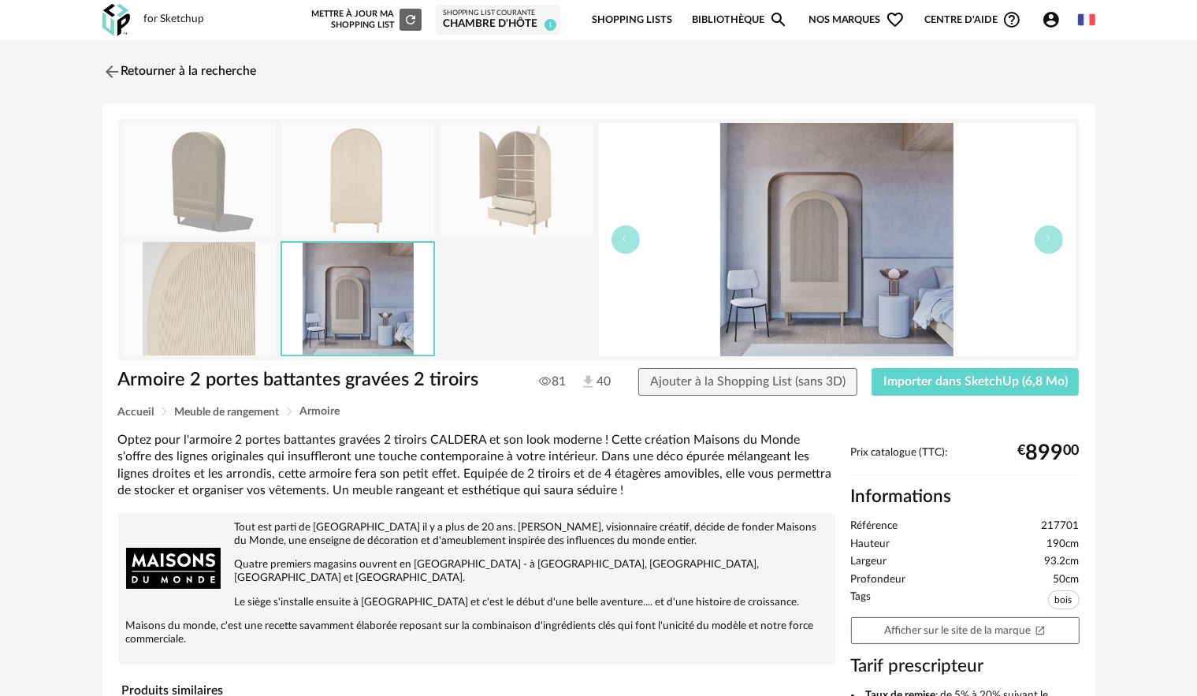
click at [529, 199] on img at bounding box center [517, 180] width 153 height 113
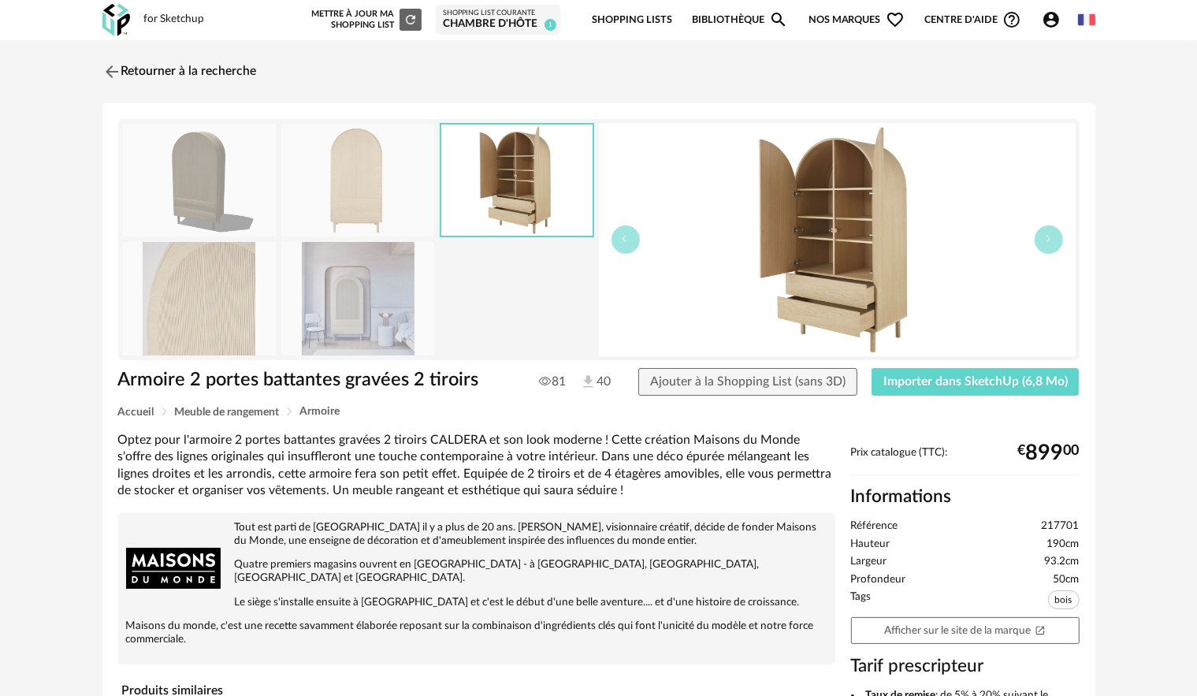
click at [381, 191] on img at bounding box center [357, 180] width 153 height 113
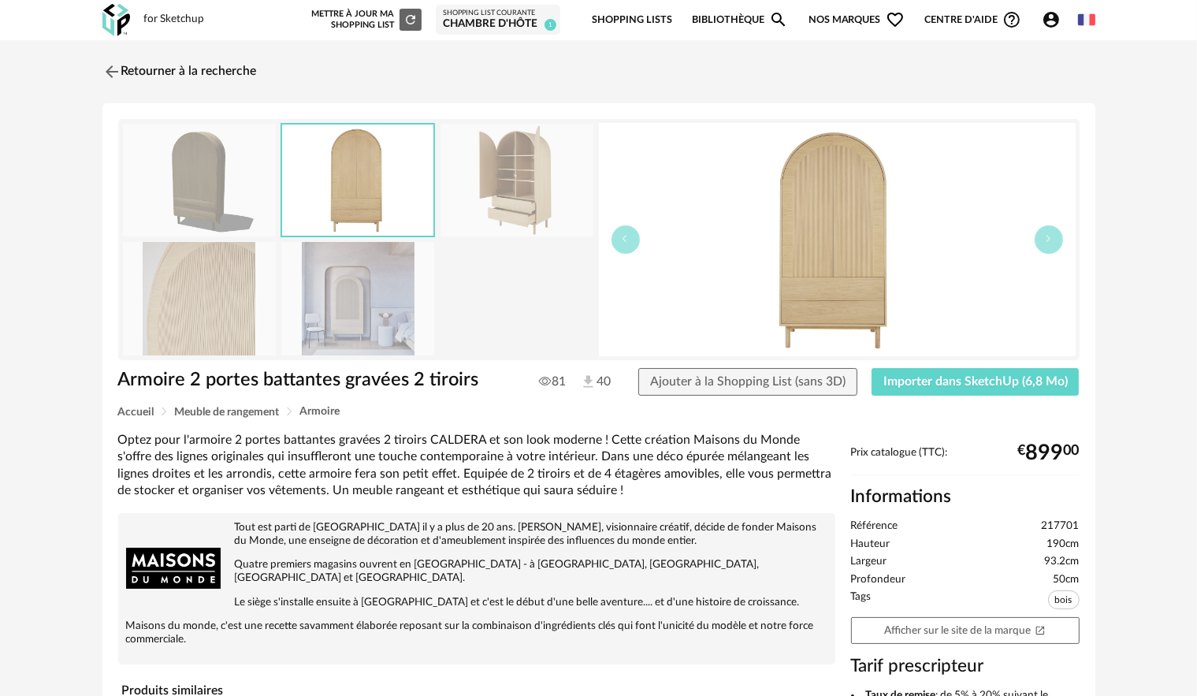
click at [393, 266] on img at bounding box center [357, 298] width 153 height 113
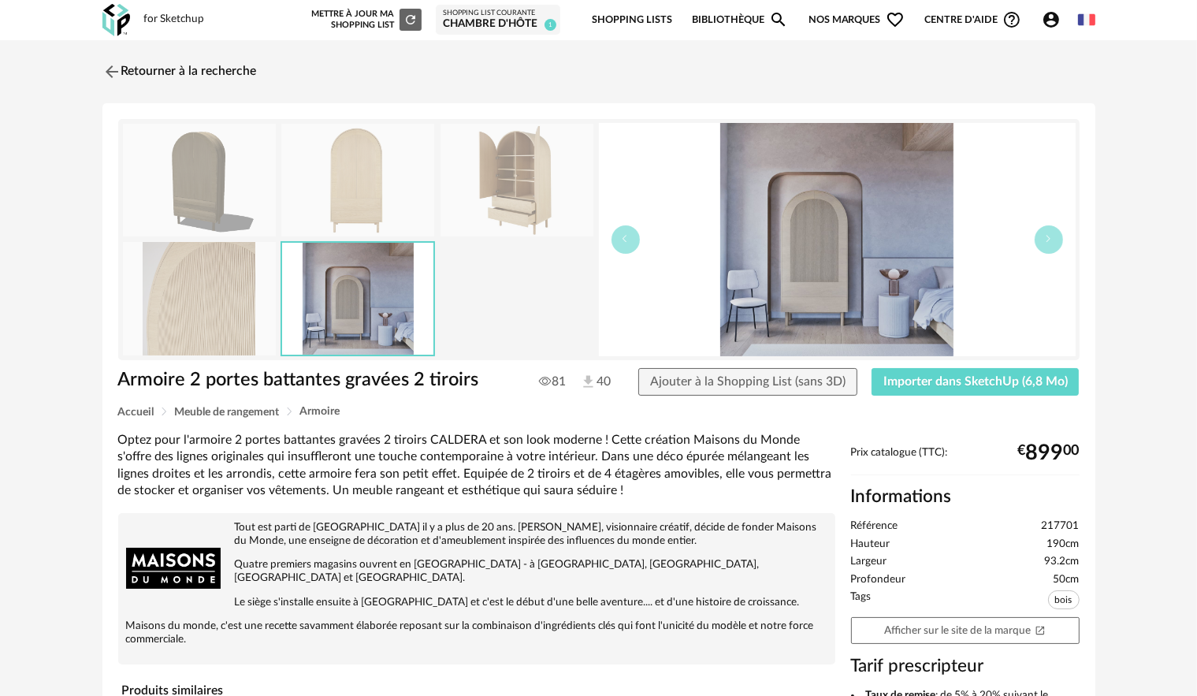
click at [198, 262] on img at bounding box center [199, 298] width 153 height 113
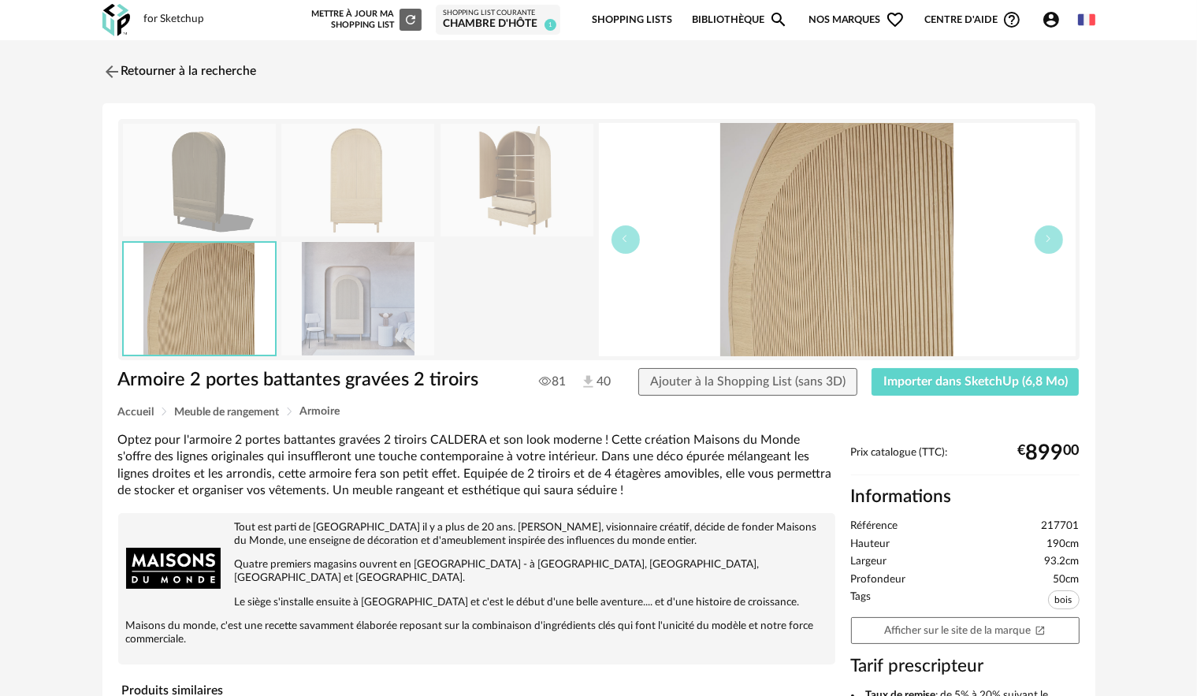
click at [197, 186] on img at bounding box center [199, 180] width 153 height 113
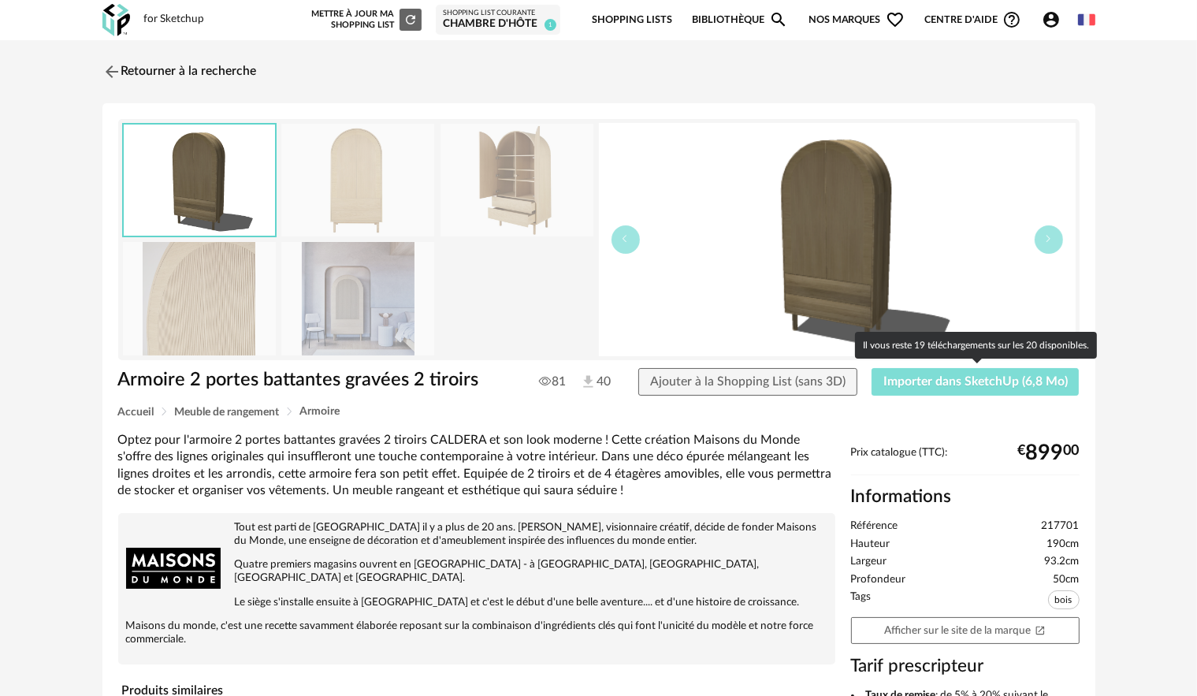
click at [1006, 392] on button "Importer dans SketchUp (6,8 Mo)" at bounding box center [976, 382] width 208 height 28
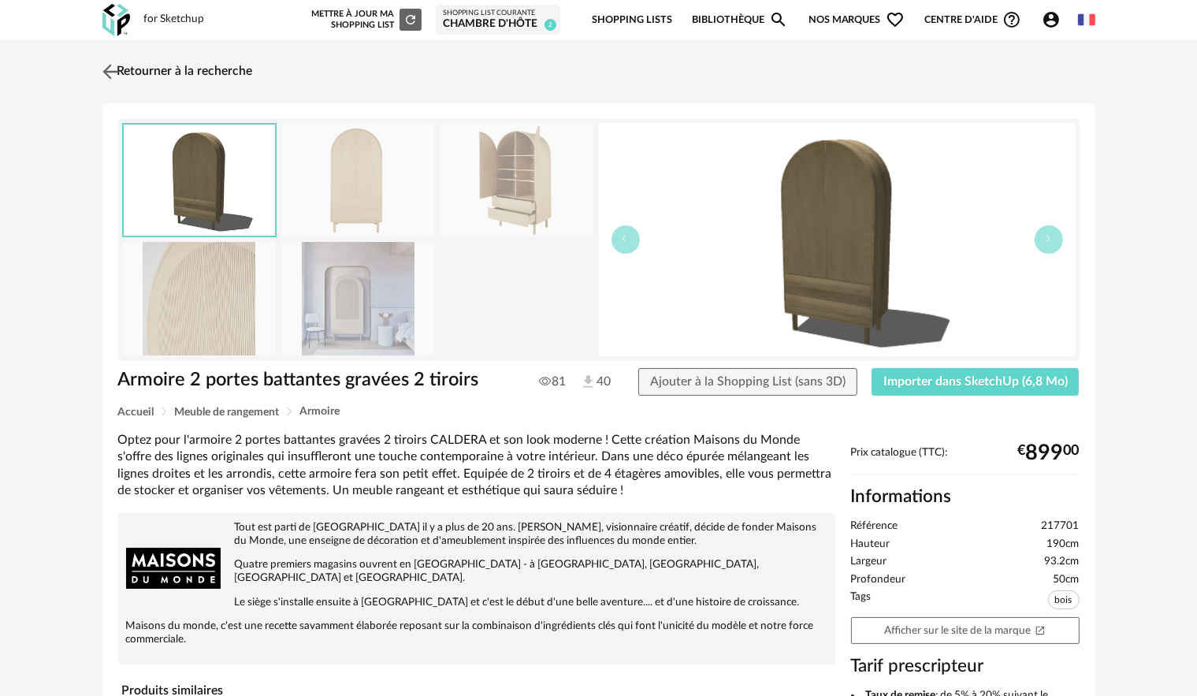
click at [118, 77] on img at bounding box center [110, 71] width 23 height 23
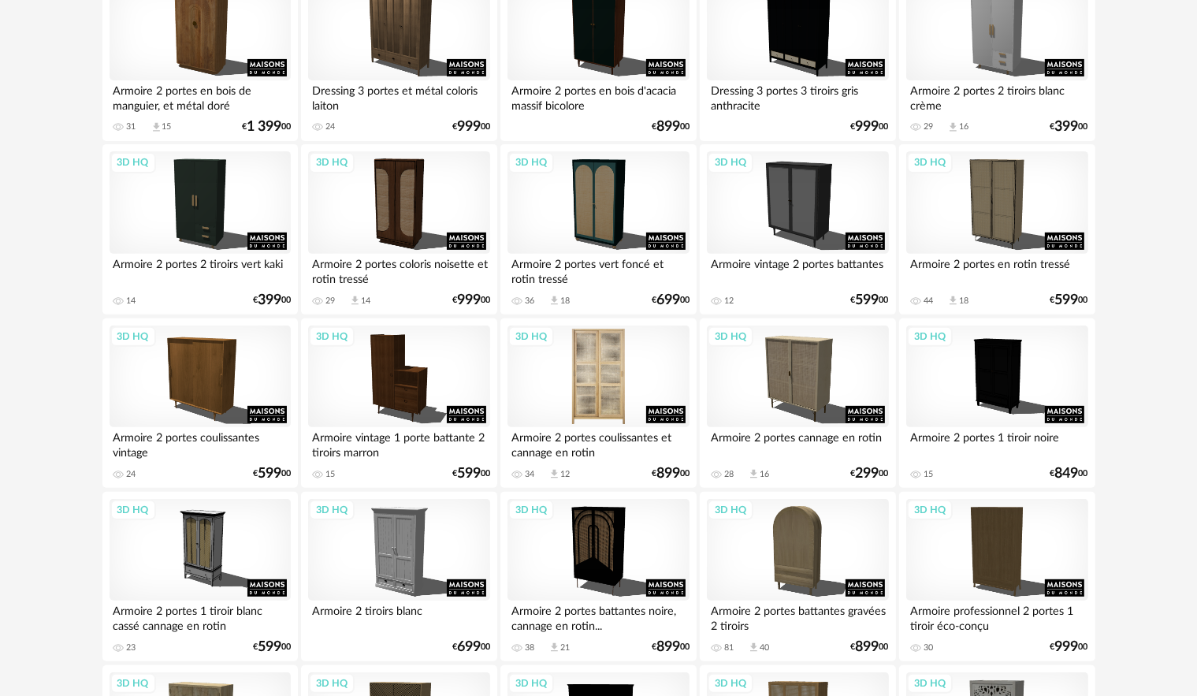
scroll to position [399, 0]
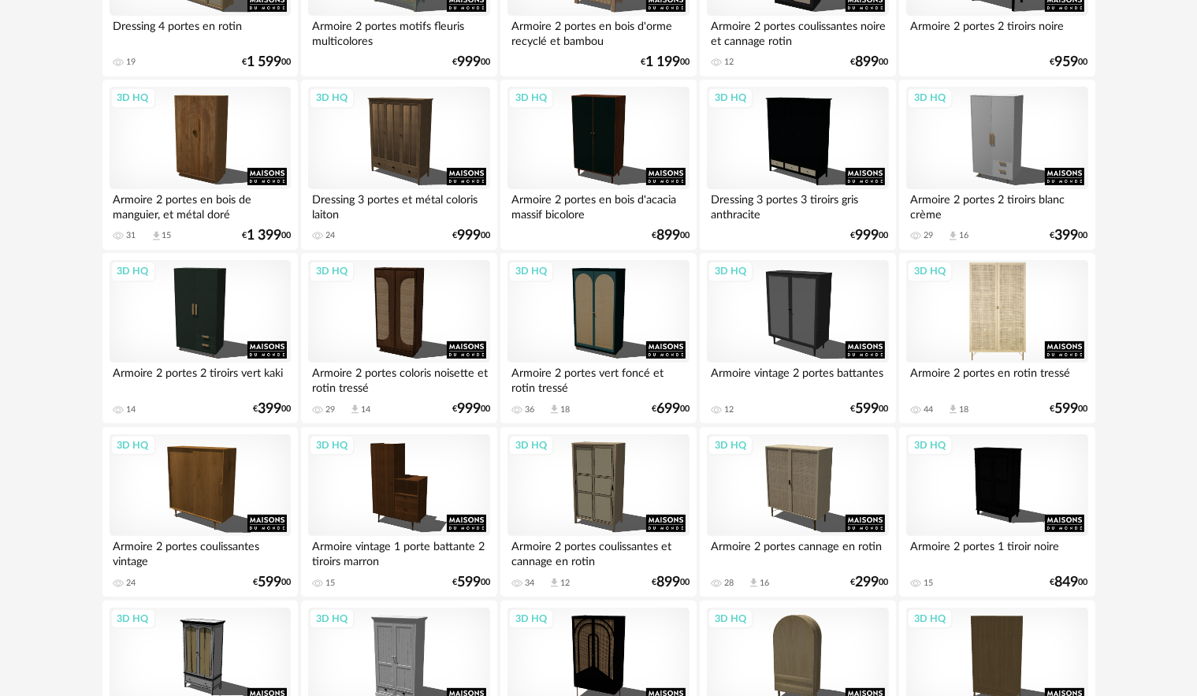
click at [984, 291] on div "3D HQ" at bounding box center [996, 311] width 181 height 102
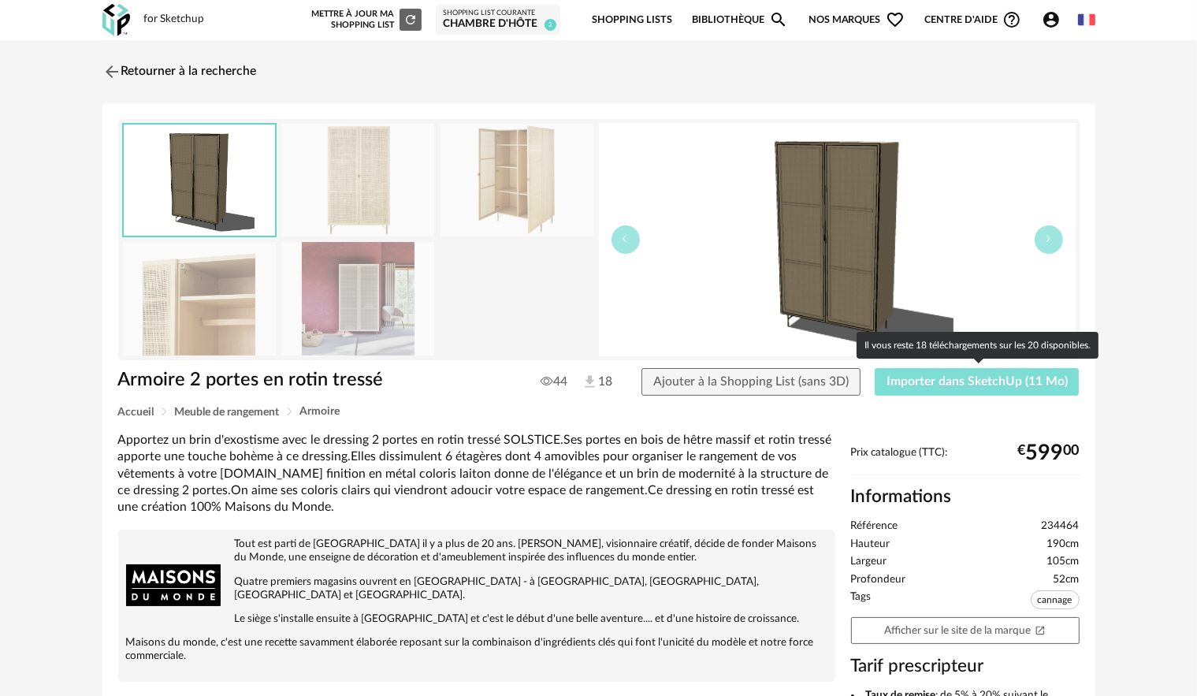
click at [941, 385] on span "Importer dans SketchUp (11 Mo)" at bounding box center [977, 381] width 181 height 13
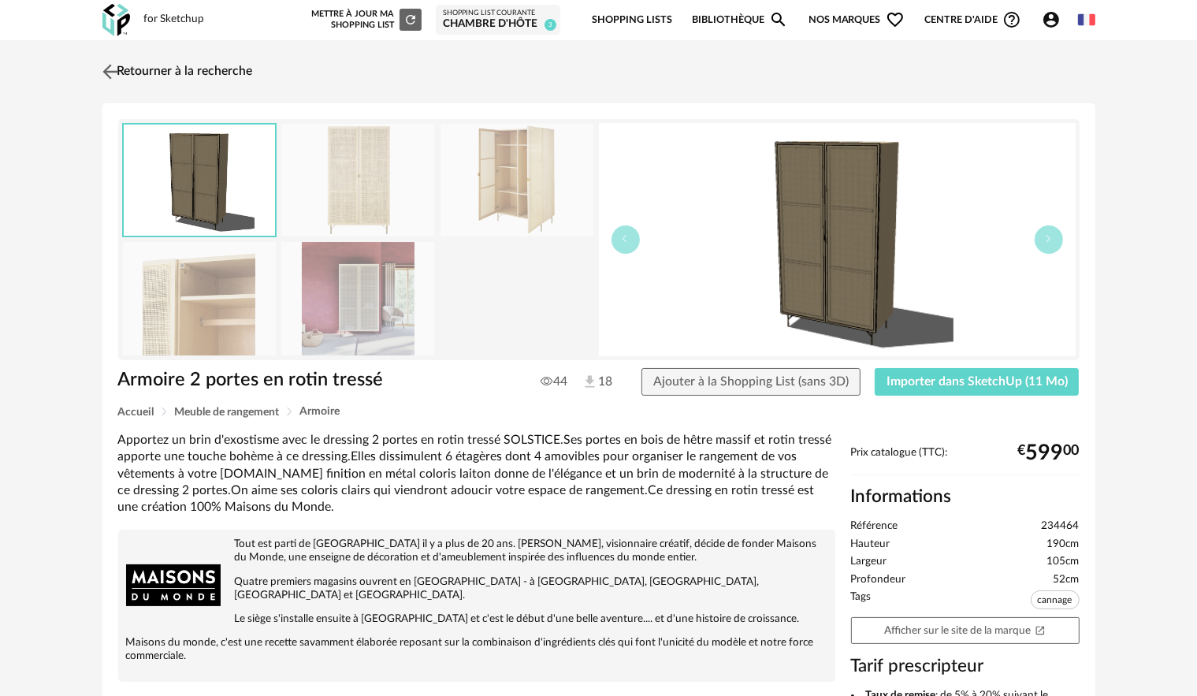
click at [126, 63] on link "Retourner à la recherche" at bounding box center [176, 71] width 154 height 35
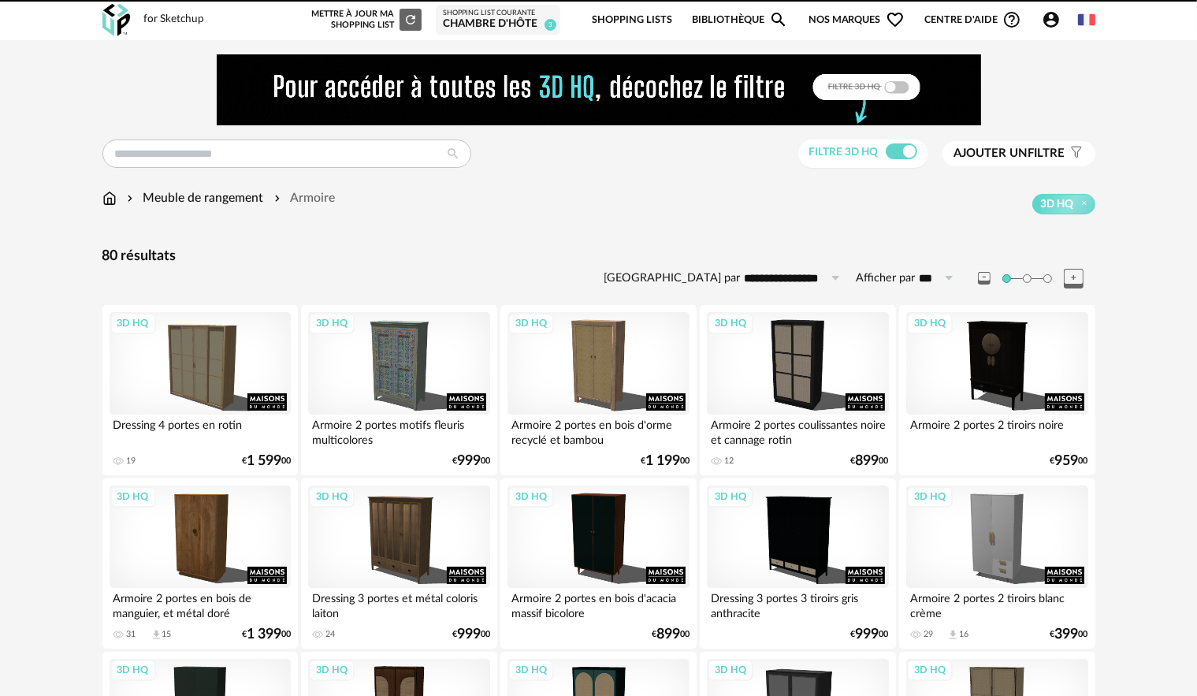
scroll to position [399, 0]
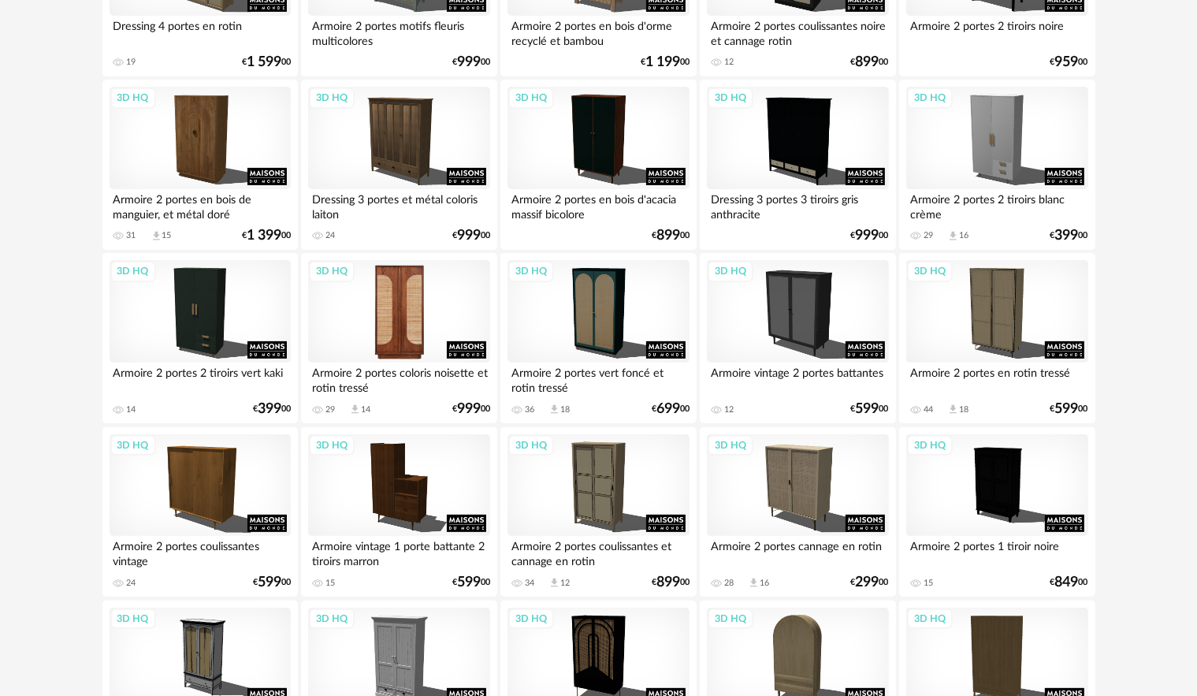
click at [416, 313] on div "3D HQ" at bounding box center [398, 311] width 181 height 102
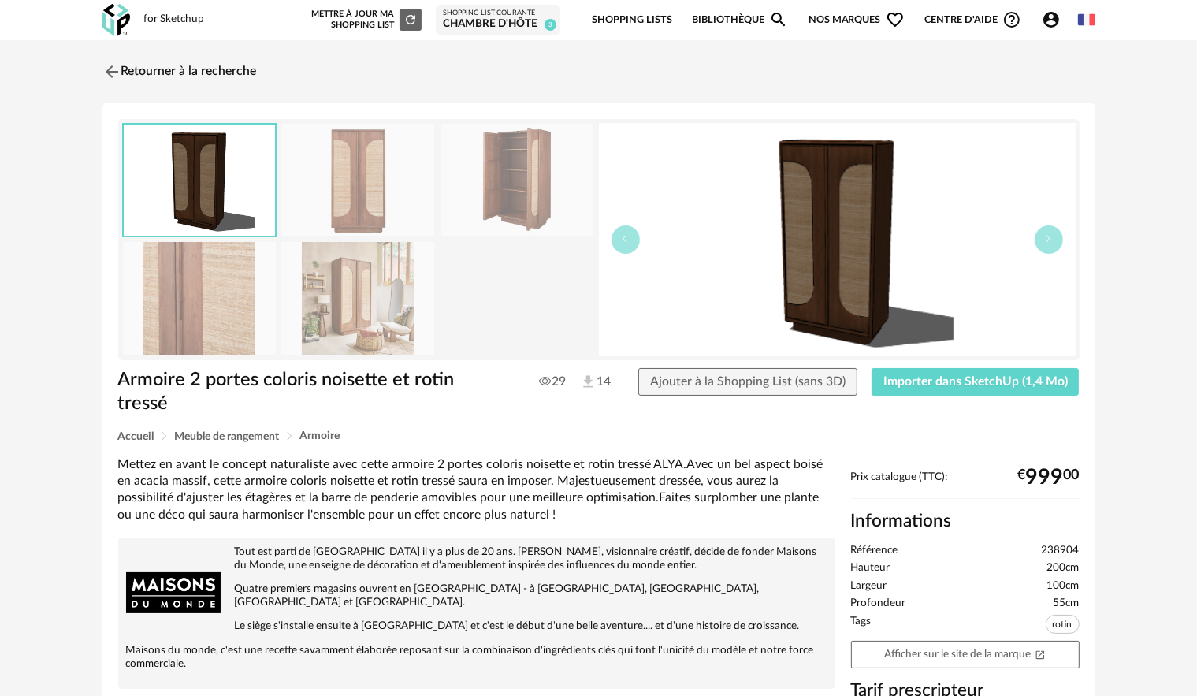
click at [371, 309] on img at bounding box center [357, 298] width 153 height 113
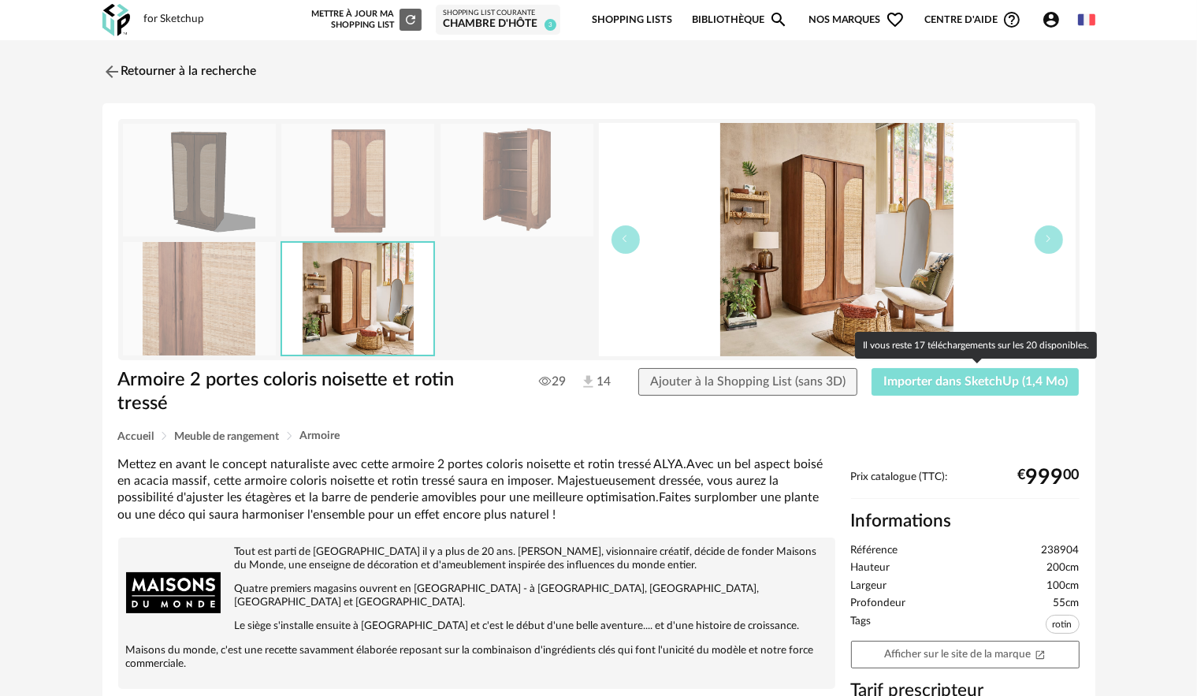
click at [969, 382] on span "Importer dans SketchUp (1,4 Mo)" at bounding box center [975, 381] width 184 height 13
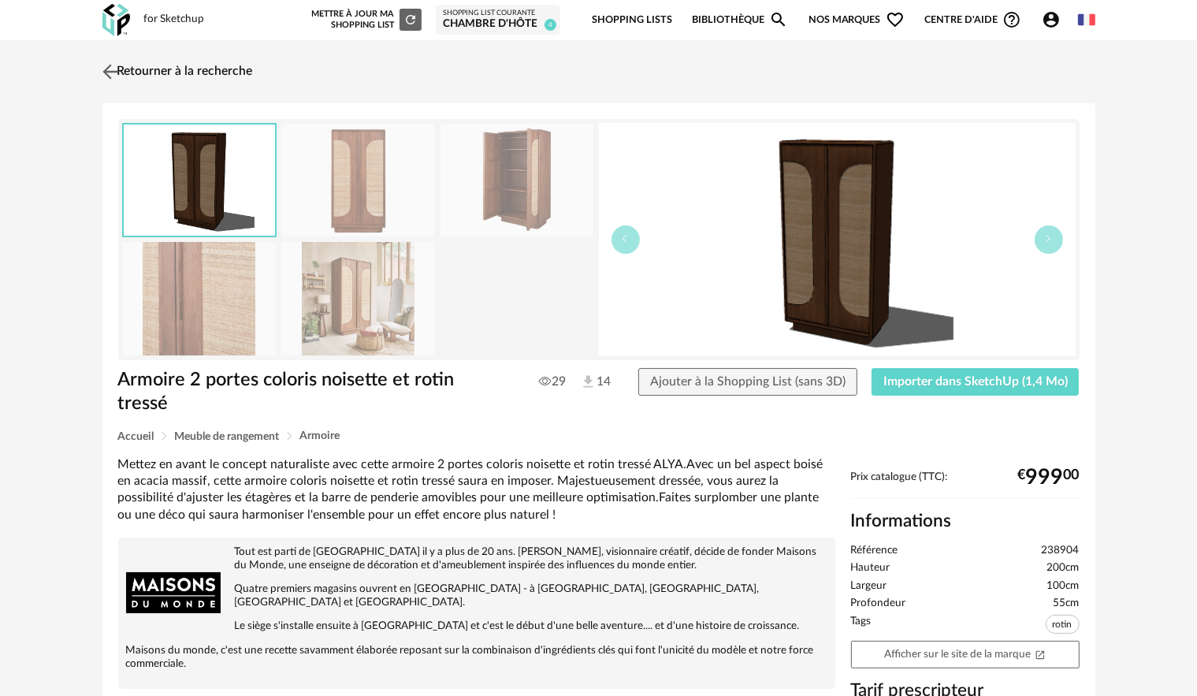
click at [106, 69] on img at bounding box center [110, 71] width 23 height 23
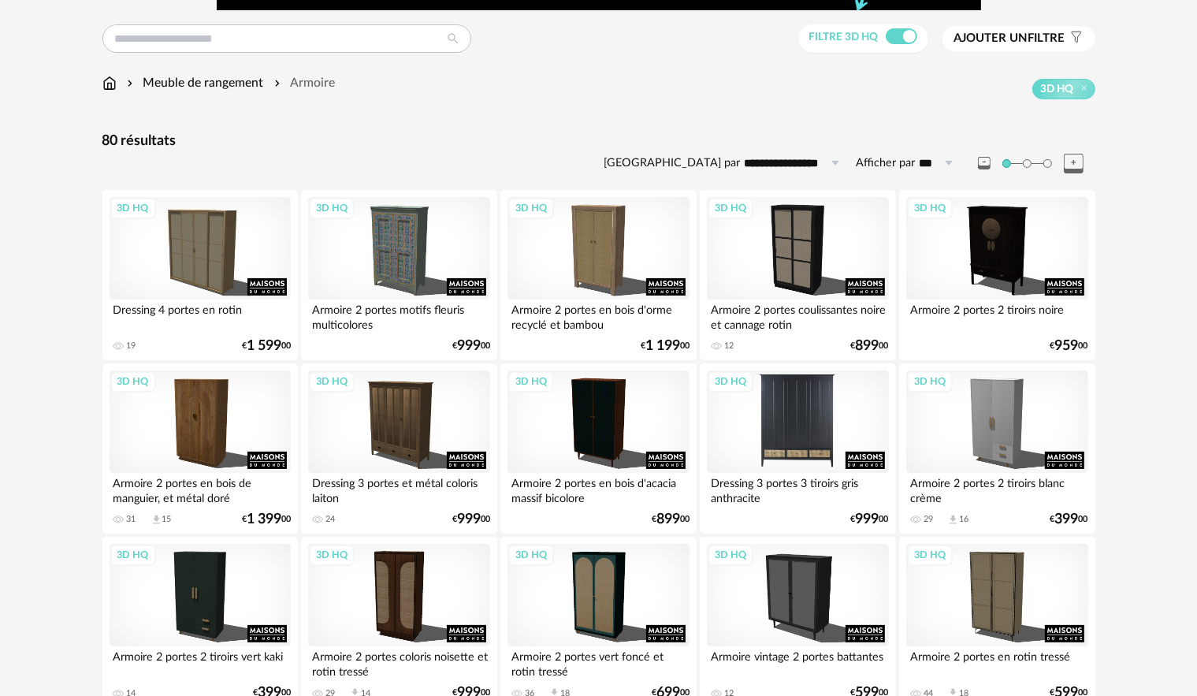
scroll to position [84, 0]
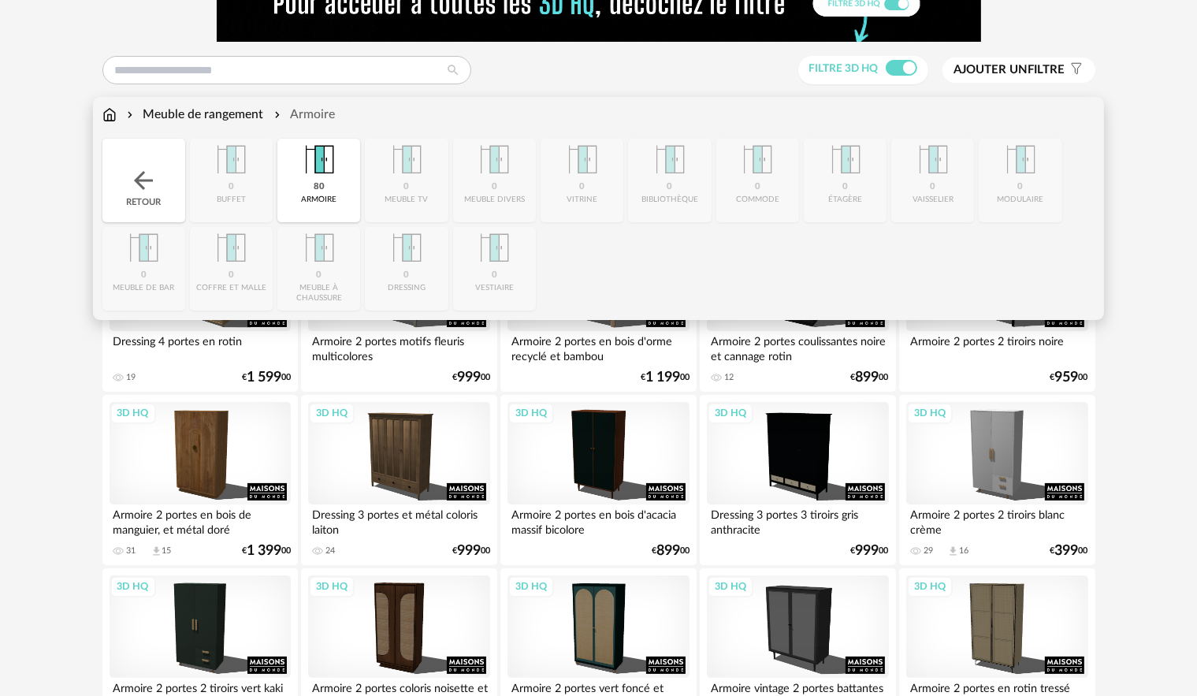
click at [145, 165] on div "Retour" at bounding box center [143, 181] width 83 height 84
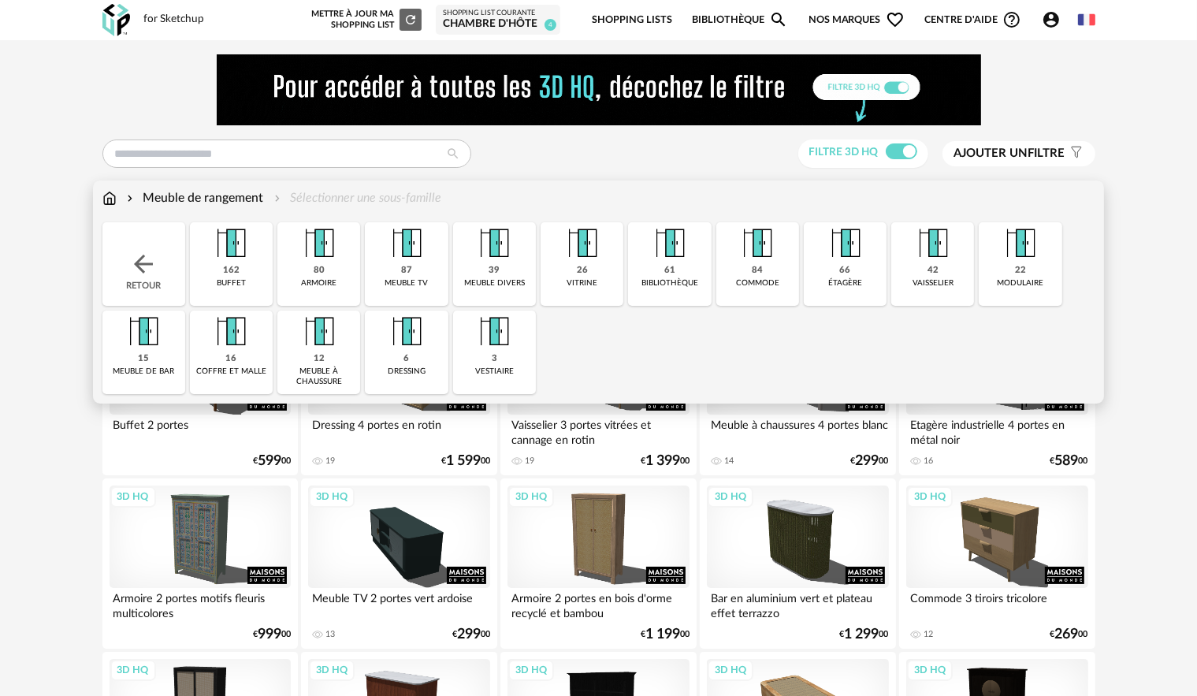
click at [145, 246] on div "Retour" at bounding box center [143, 264] width 83 height 84
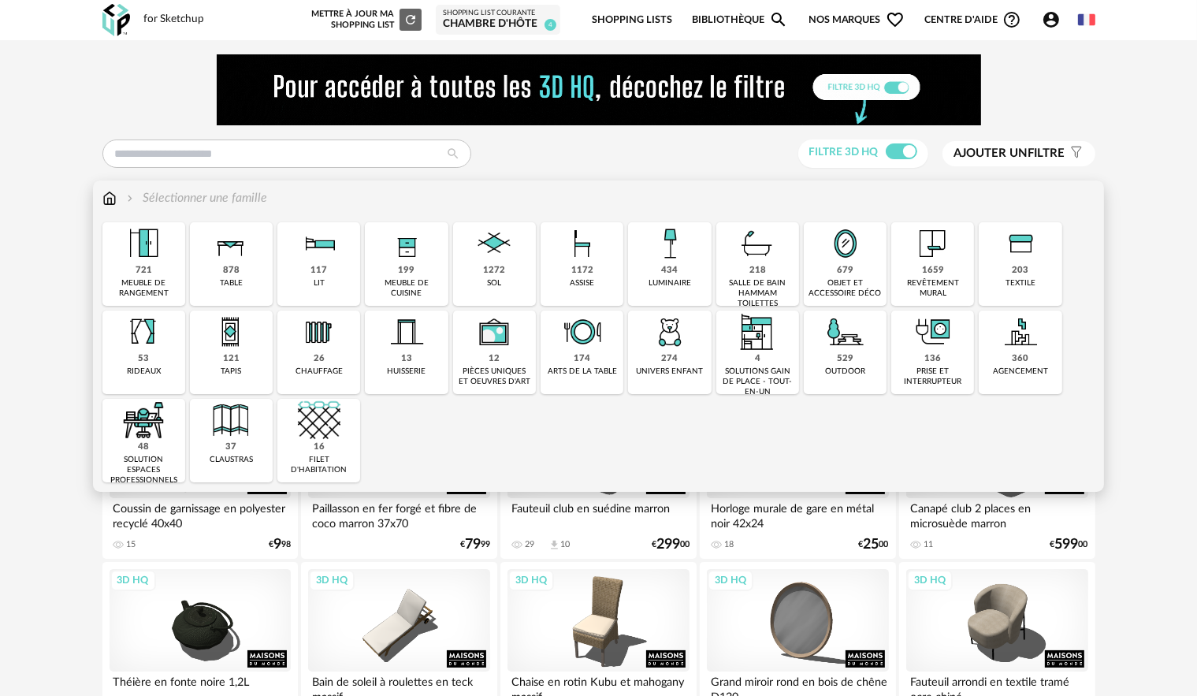
click at [569, 271] on div "1172 assise" at bounding box center [582, 264] width 83 height 84
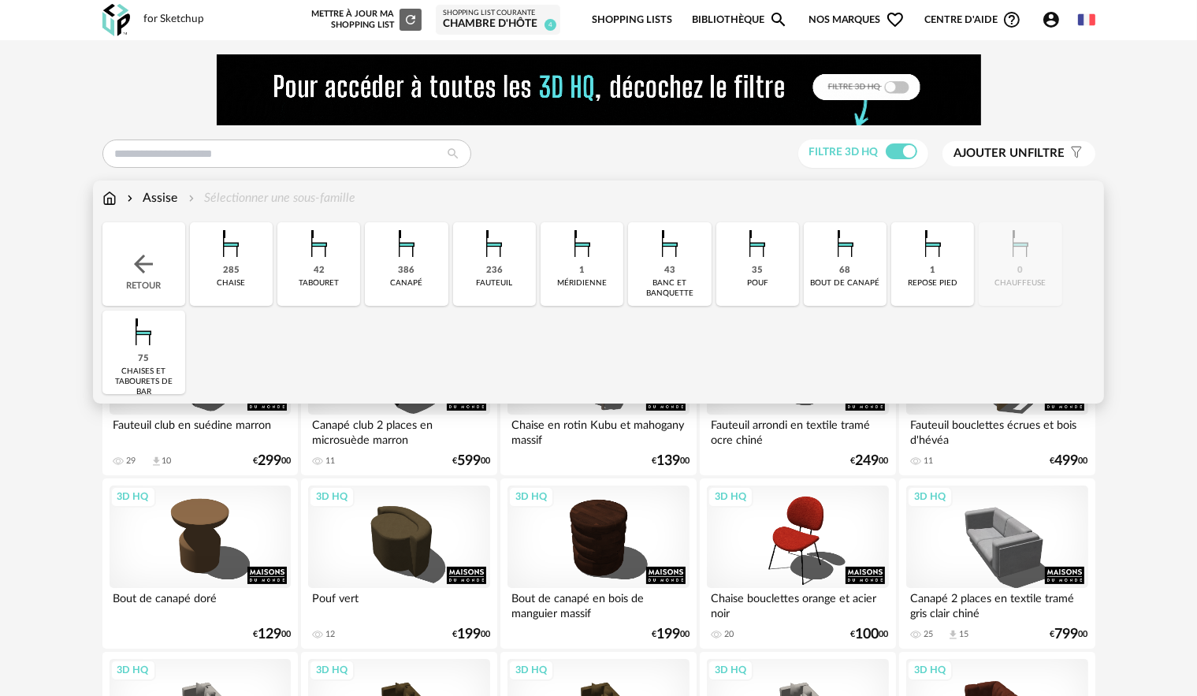
click at [235, 251] on img at bounding box center [231, 243] width 43 height 43
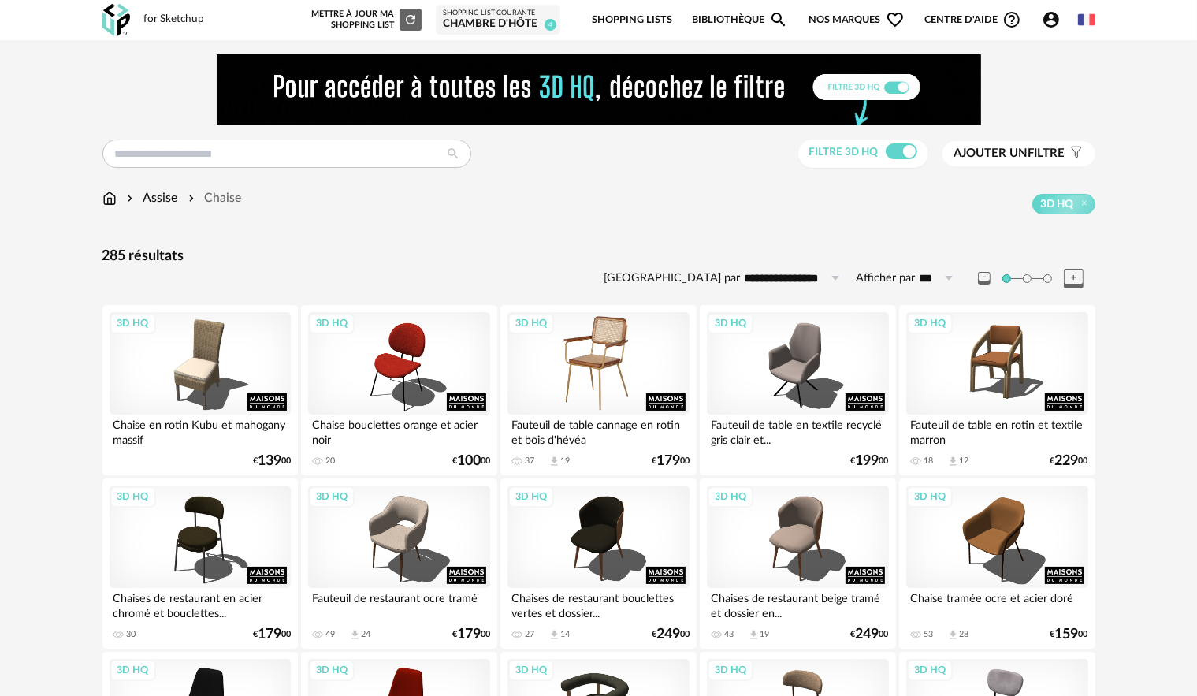
click at [605, 338] on div "3D HQ" at bounding box center [598, 363] width 181 height 102
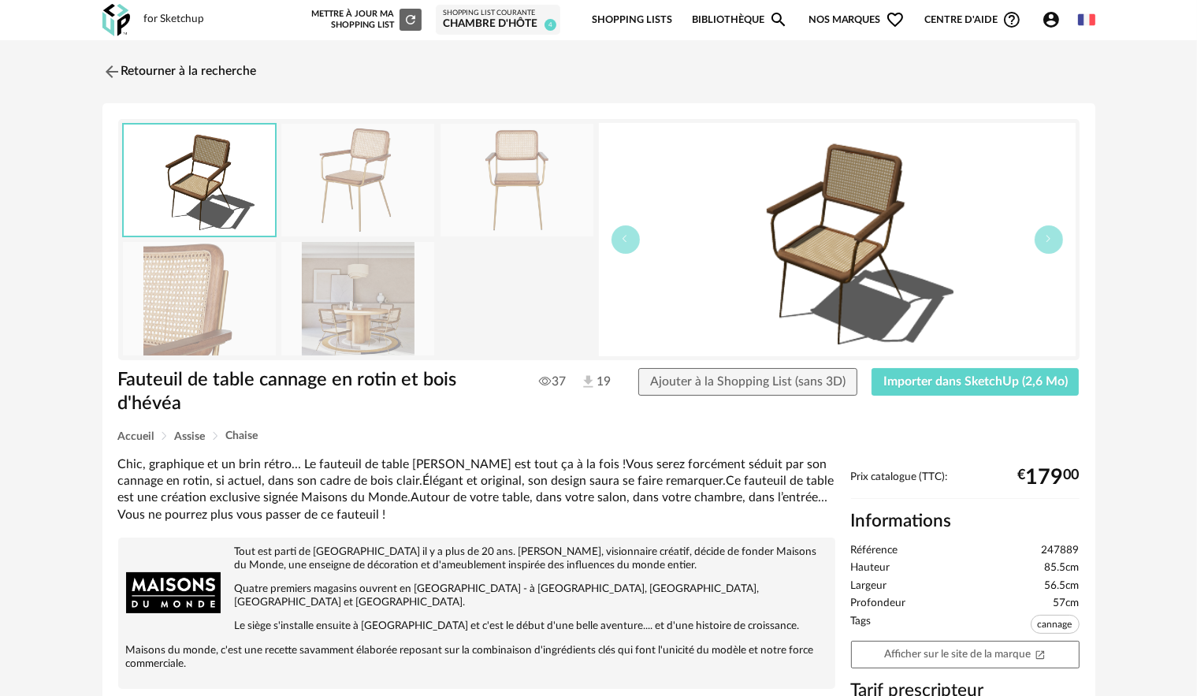
click at [405, 307] on img at bounding box center [357, 298] width 153 height 113
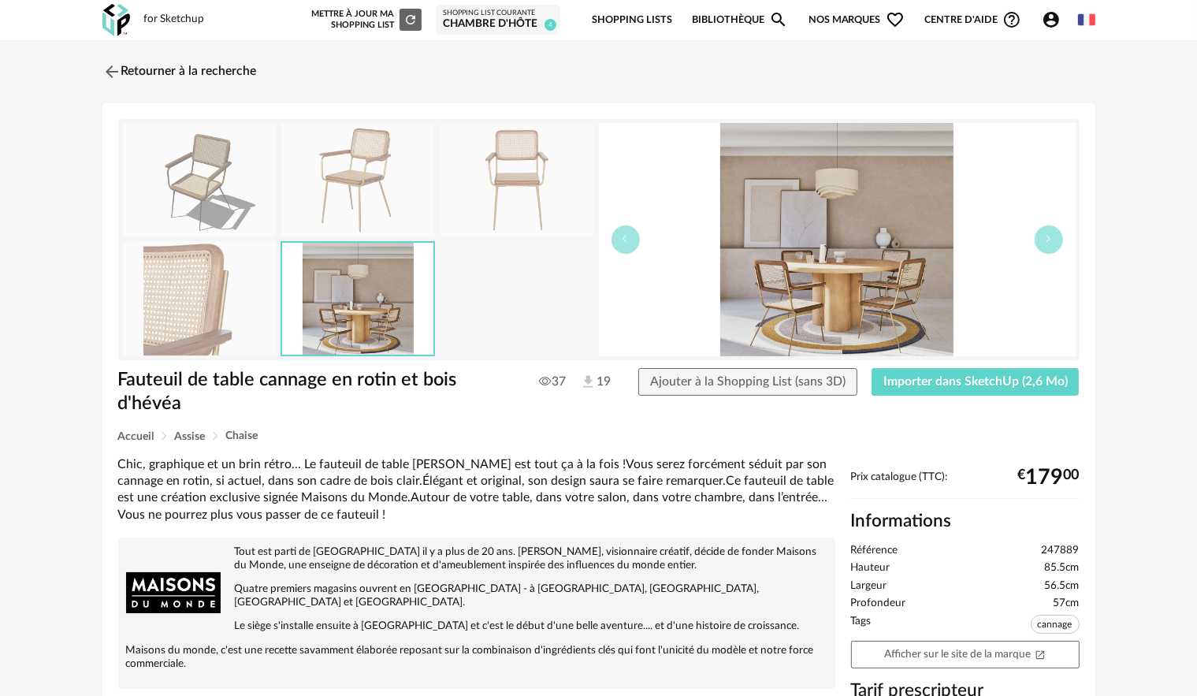
click at [529, 177] on img at bounding box center [517, 180] width 153 height 113
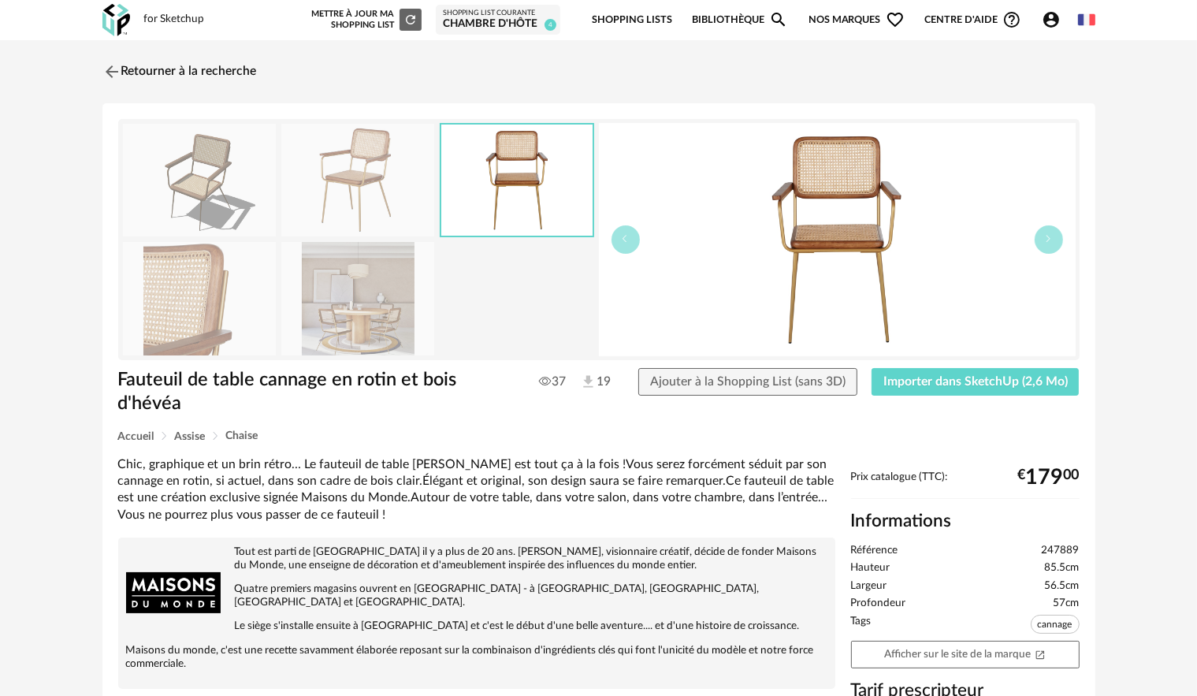
click at [246, 180] on img at bounding box center [199, 180] width 153 height 113
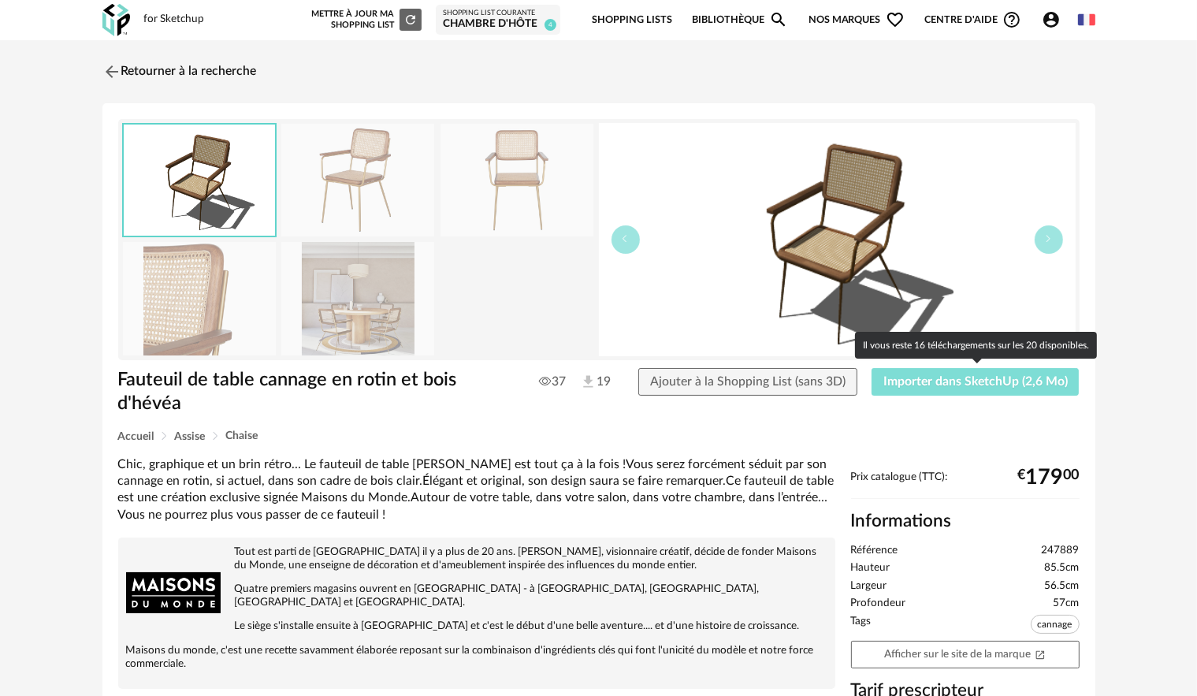
click at [956, 378] on span "Importer dans SketchUp (2,6 Mo)" at bounding box center [975, 381] width 184 height 13
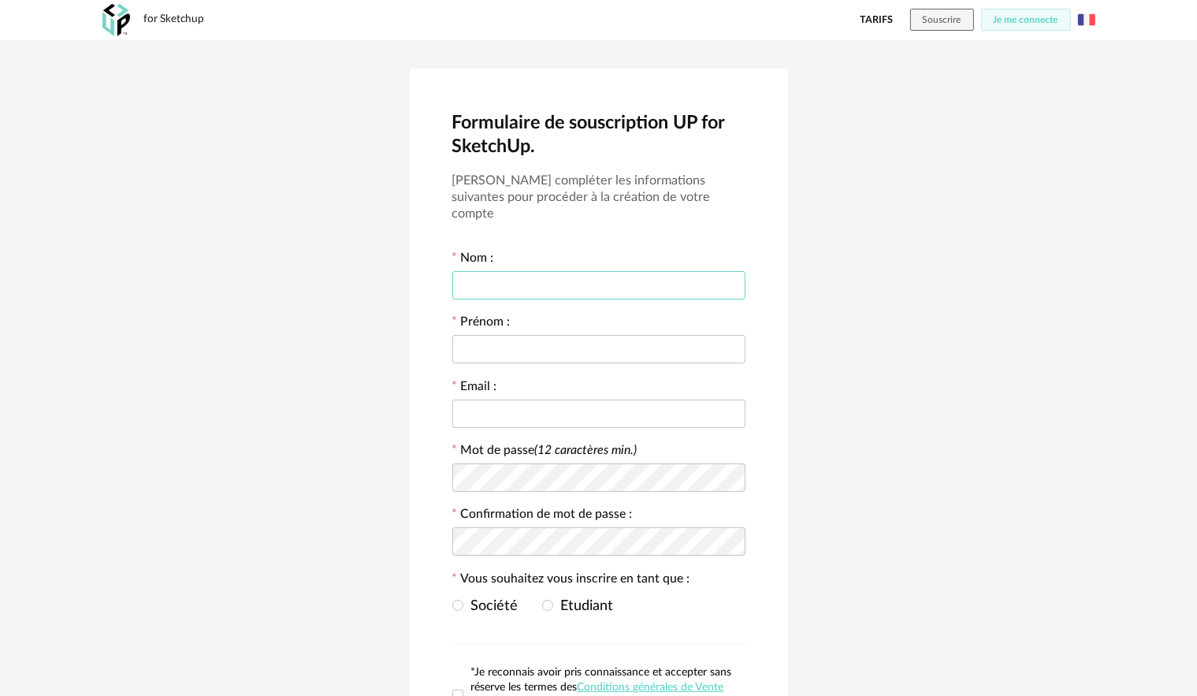
click at [479, 281] on input "text" at bounding box center [598, 285] width 293 height 28
drag, startPoint x: 835, startPoint y: 290, endPoint x: 708, endPoint y: 307, distance: 128.1
click at [835, 290] on div "Formulaire de souscription UP for SketchUp. Veuillez compléter les informations…" at bounding box center [598, 446] width 1197 height 813
click at [1036, 17] on span "Je me connecte" at bounding box center [1026, 19] width 65 height 9
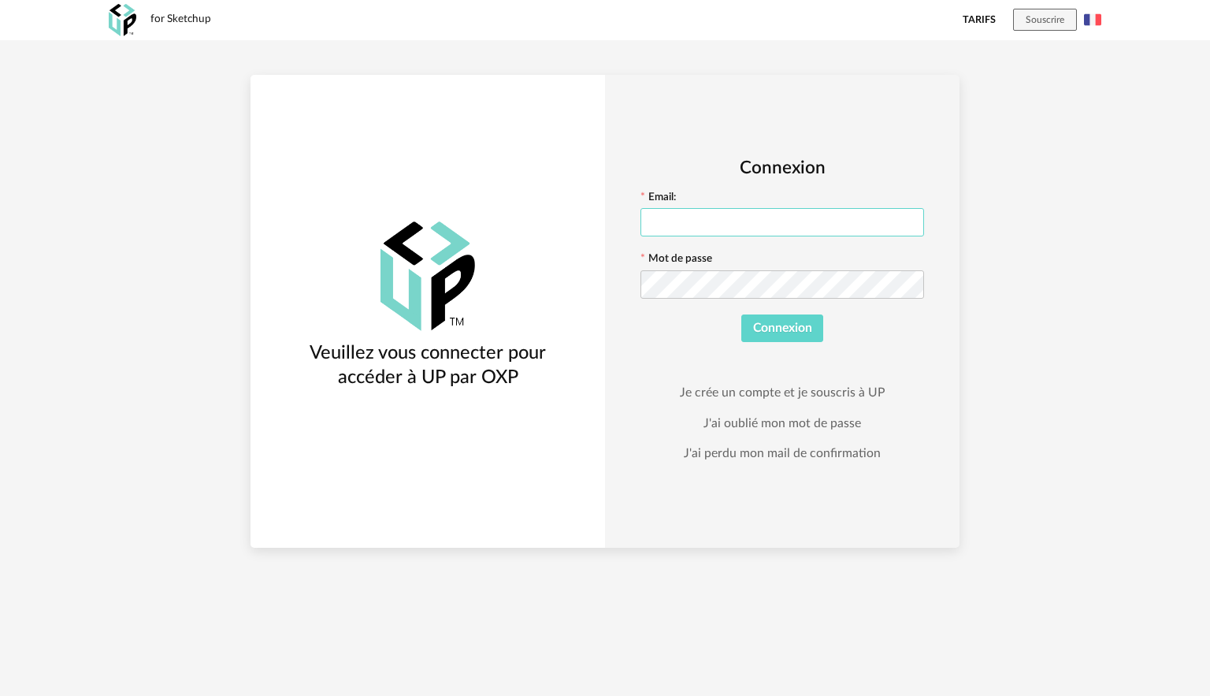
click at [722, 215] on input "text" at bounding box center [783, 222] width 284 height 28
click at [989, 251] on div "for Sketchup Tarifs Souscrire English Veuillez vous connecter pour accéder à UP…" at bounding box center [605, 274] width 1210 height 548
click at [690, 209] on input "text" at bounding box center [783, 222] width 284 height 28
paste input "**********"
type input "**********"
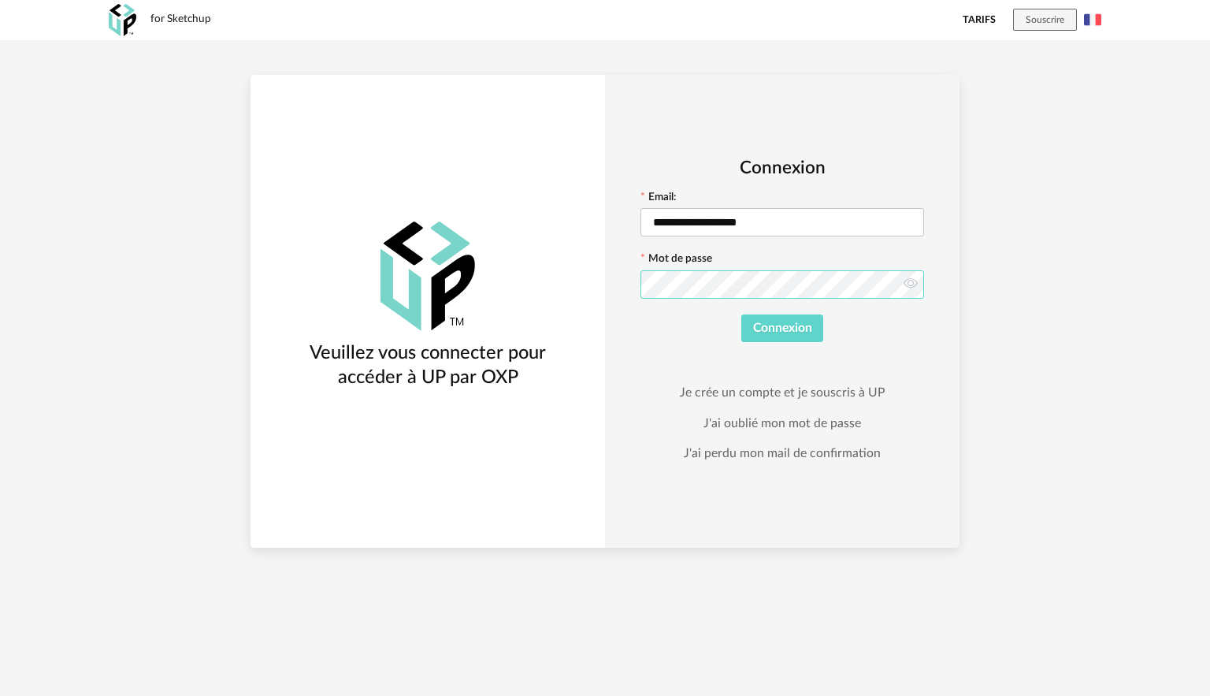
click at [742, 314] on button "Connexion" at bounding box center [783, 328] width 83 height 28
click at [815, 394] on link "Je crée un compte et je souscris à UP" at bounding box center [782, 393] width 205 height 16
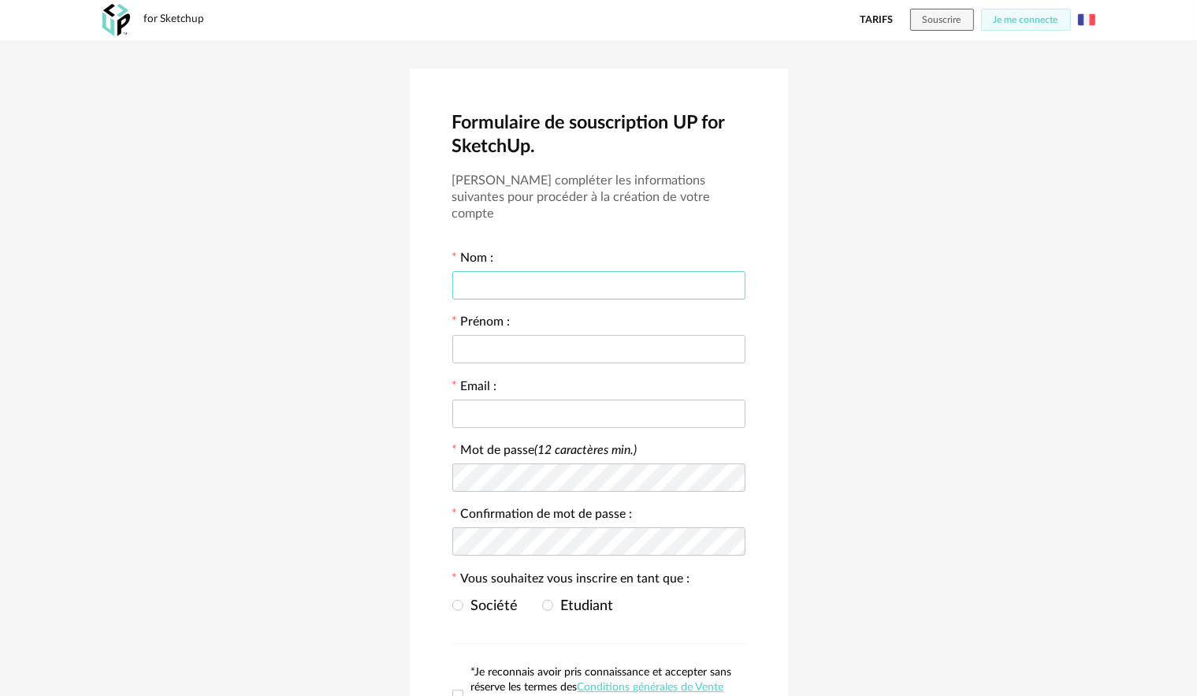
click at [592, 277] on input "text" at bounding box center [598, 285] width 293 height 28
click at [599, 599] on span "Etudiant" at bounding box center [583, 606] width 61 height 14
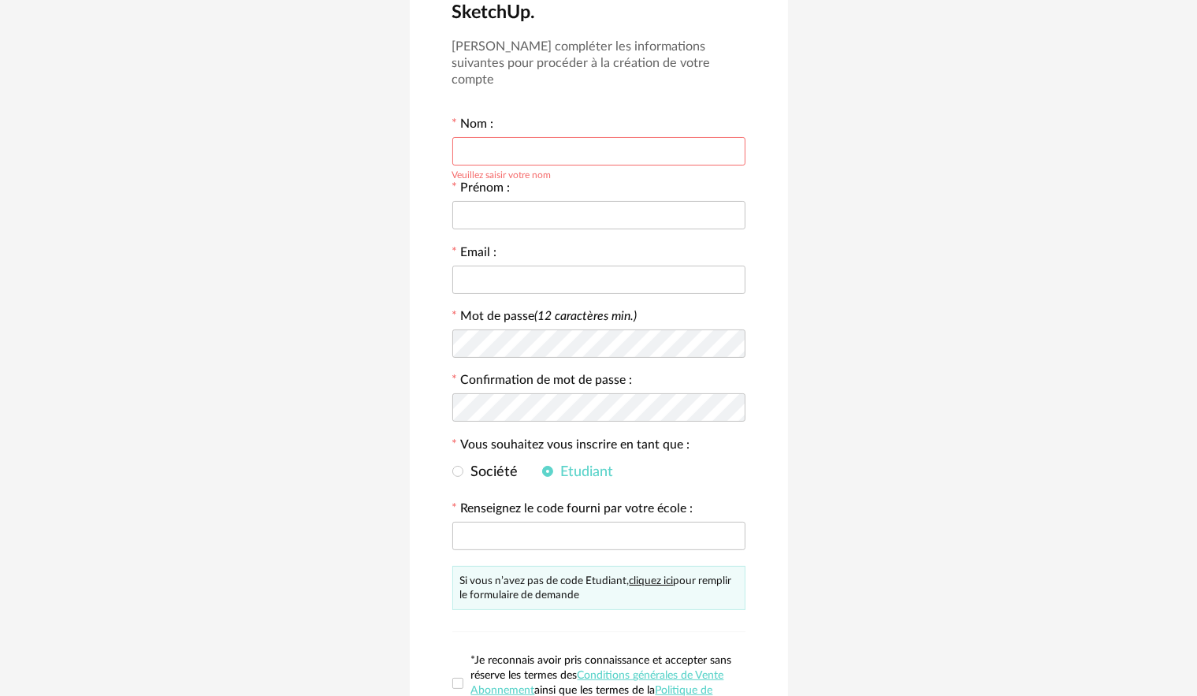
scroll to position [298, 0]
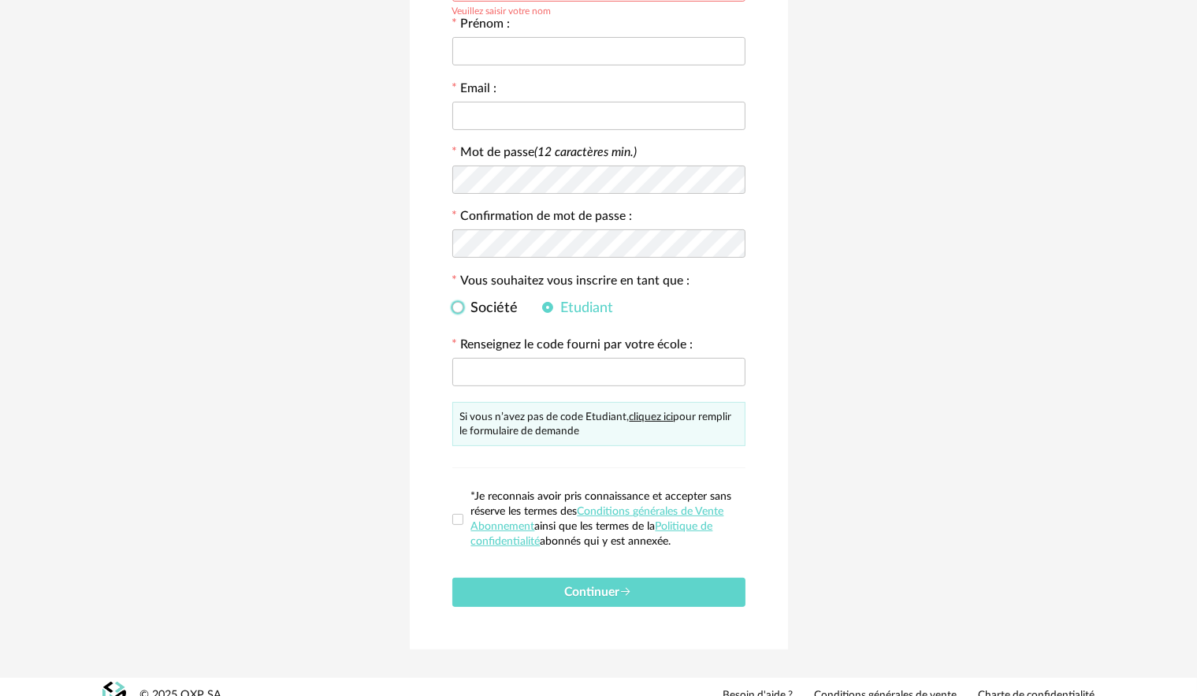
click at [507, 301] on span "Société" at bounding box center [490, 308] width 55 height 14
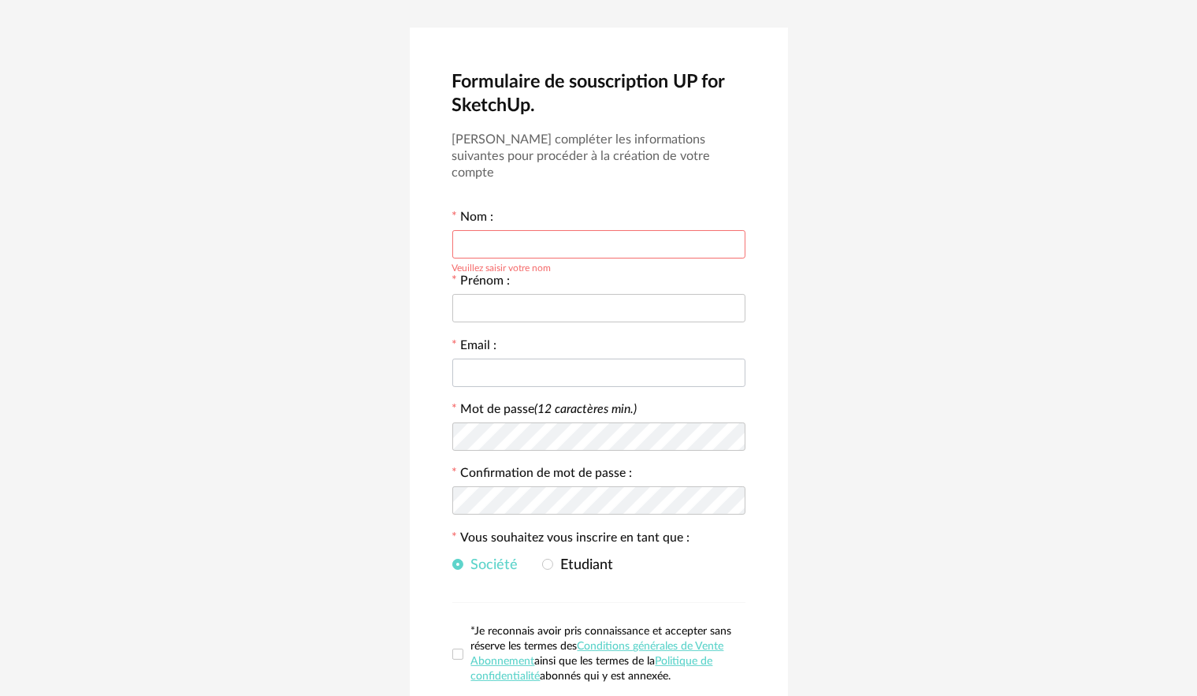
scroll to position [0, 0]
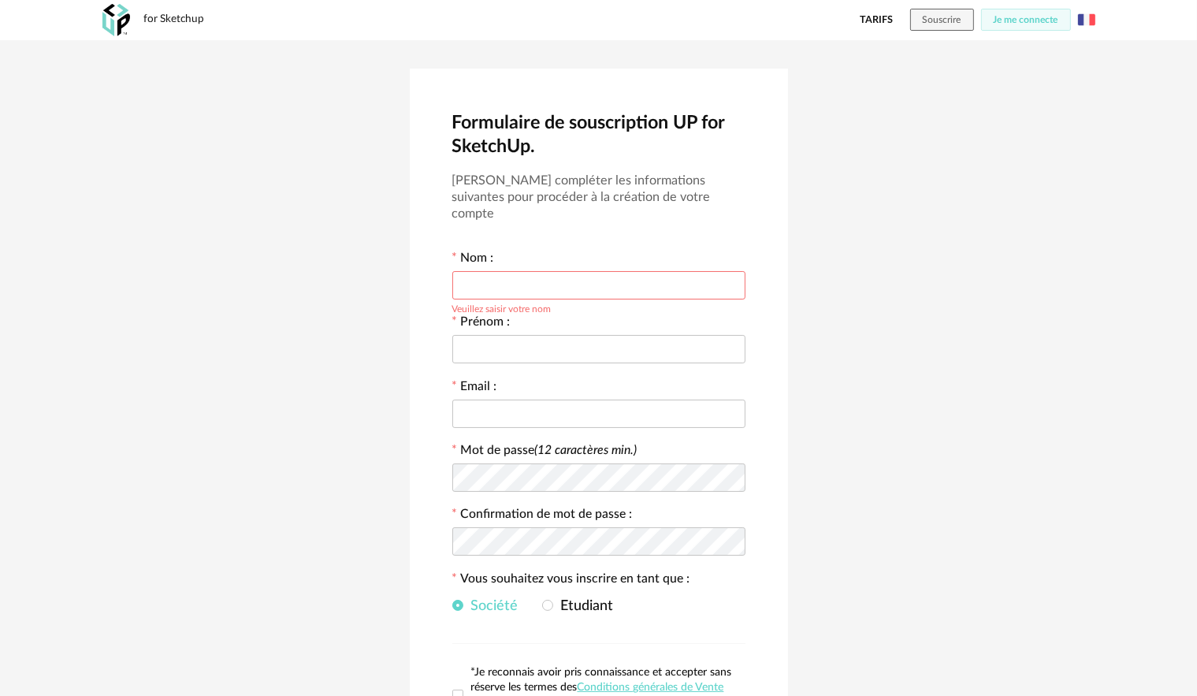
click at [574, 271] on input "text" at bounding box center [598, 285] width 293 height 28
type input "*******"
click at [554, 335] on input "text" at bounding box center [598, 349] width 293 height 28
type input "*******"
click at [1007, 141] on div "Formulaire de souscription UP for SketchUp. Veuillez compléter les informations…" at bounding box center [598, 446] width 1197 height 813
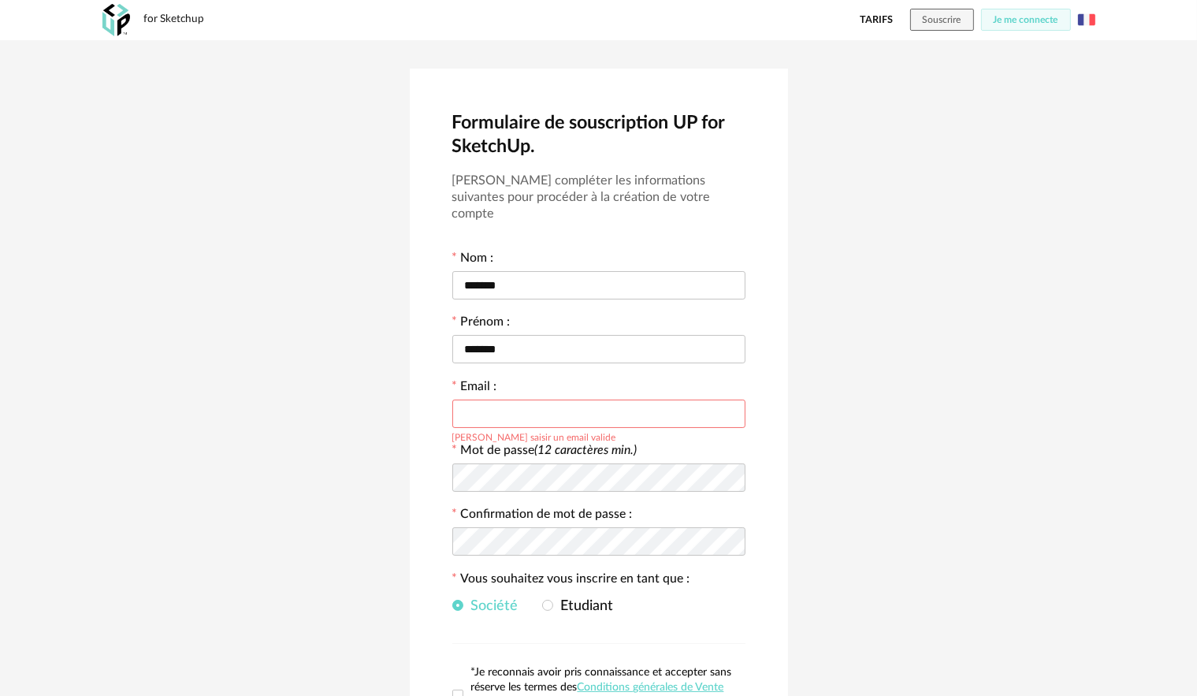
click at [582, 400] on input "text" at bounding box center [598, 414] width 293 height 28
paste input "**********"
type input "**********"
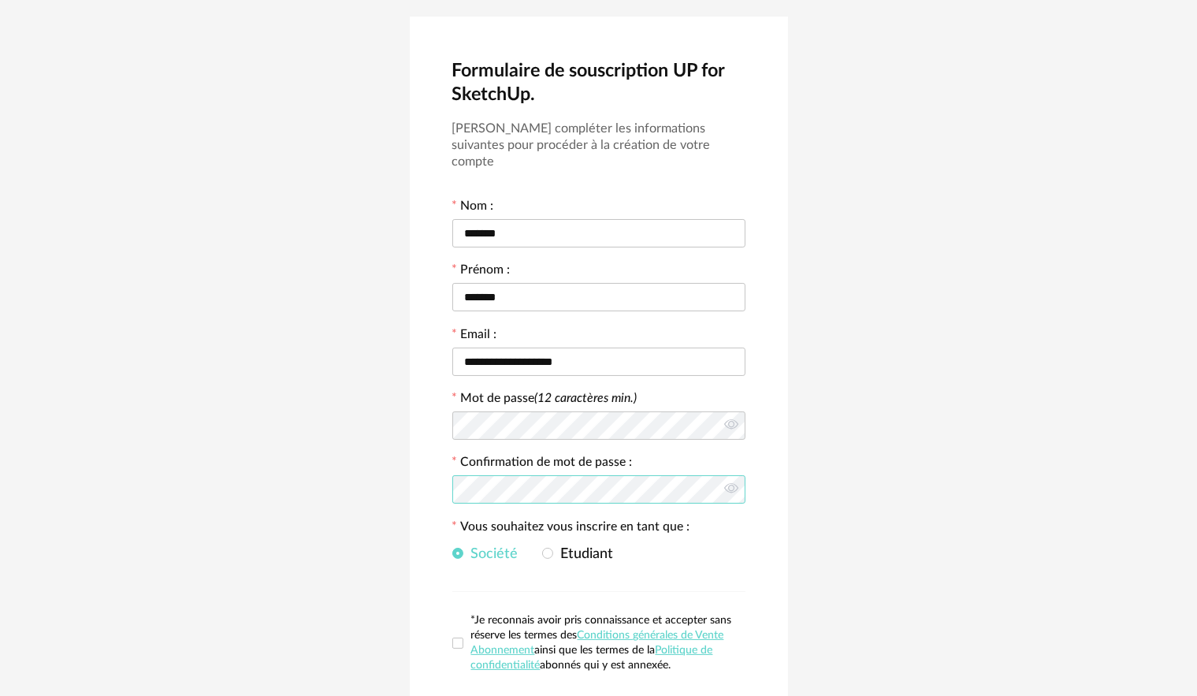
scroll to position [176, 0]
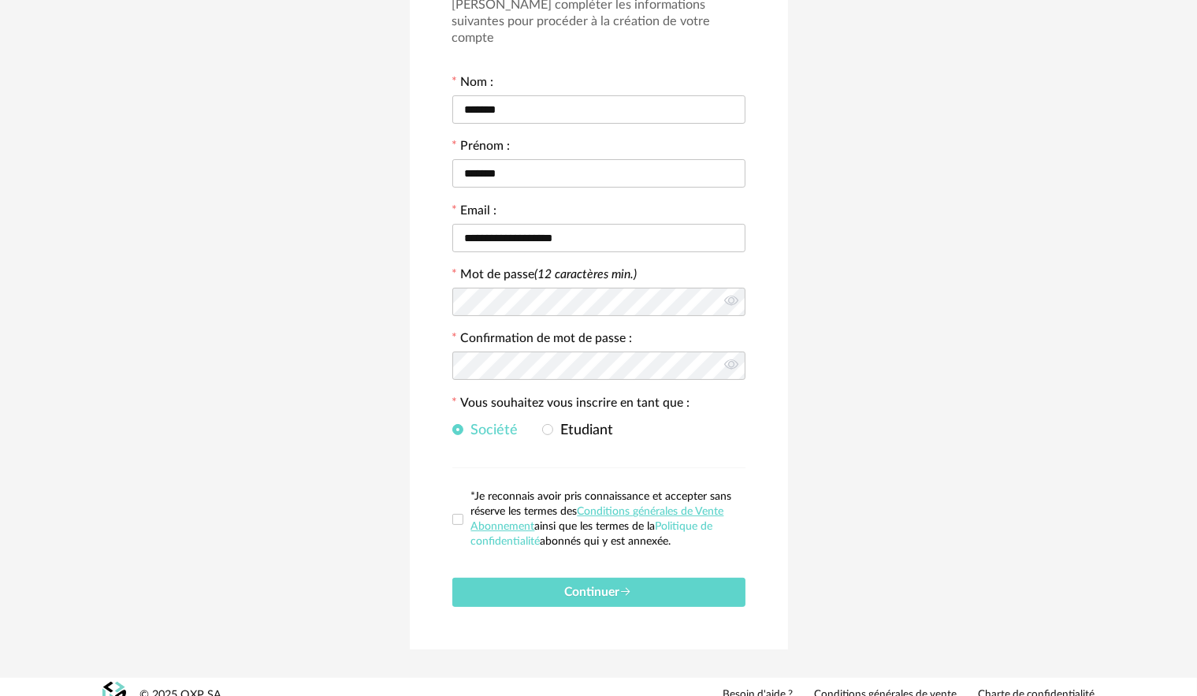
click at [459, 514] on span at bounding box center [457, 519] width 11 height 11
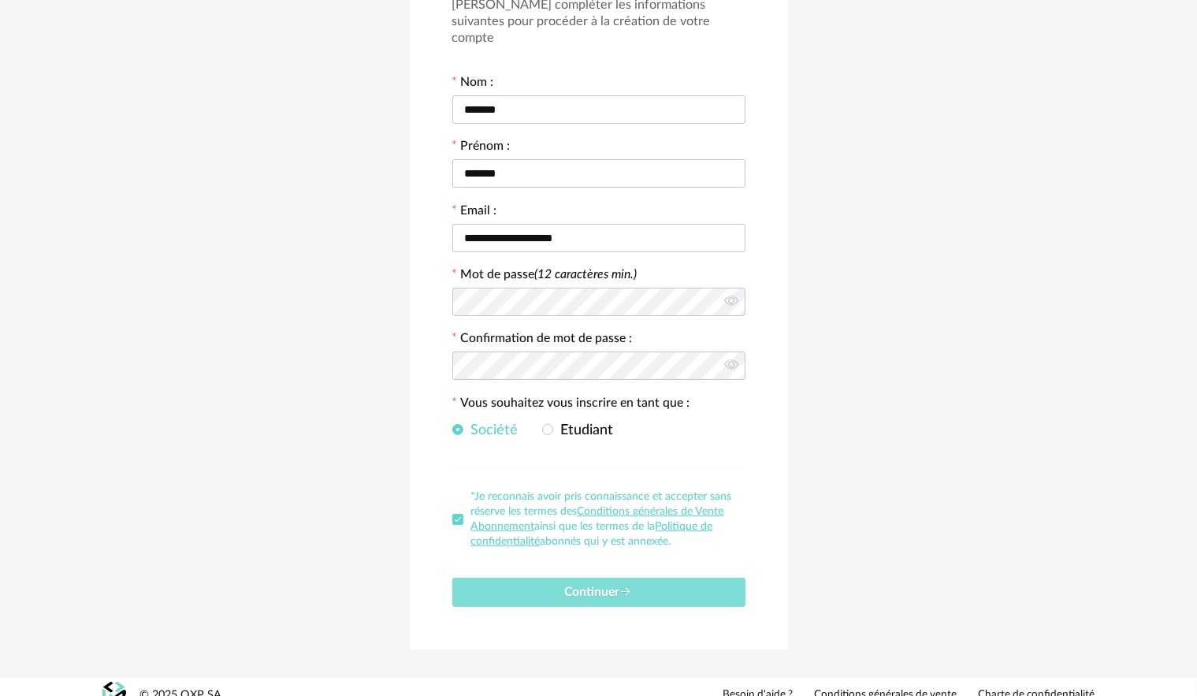
click at [519, 582] on button "Continuer" at bounding box center [598, 592] width 293 height 29
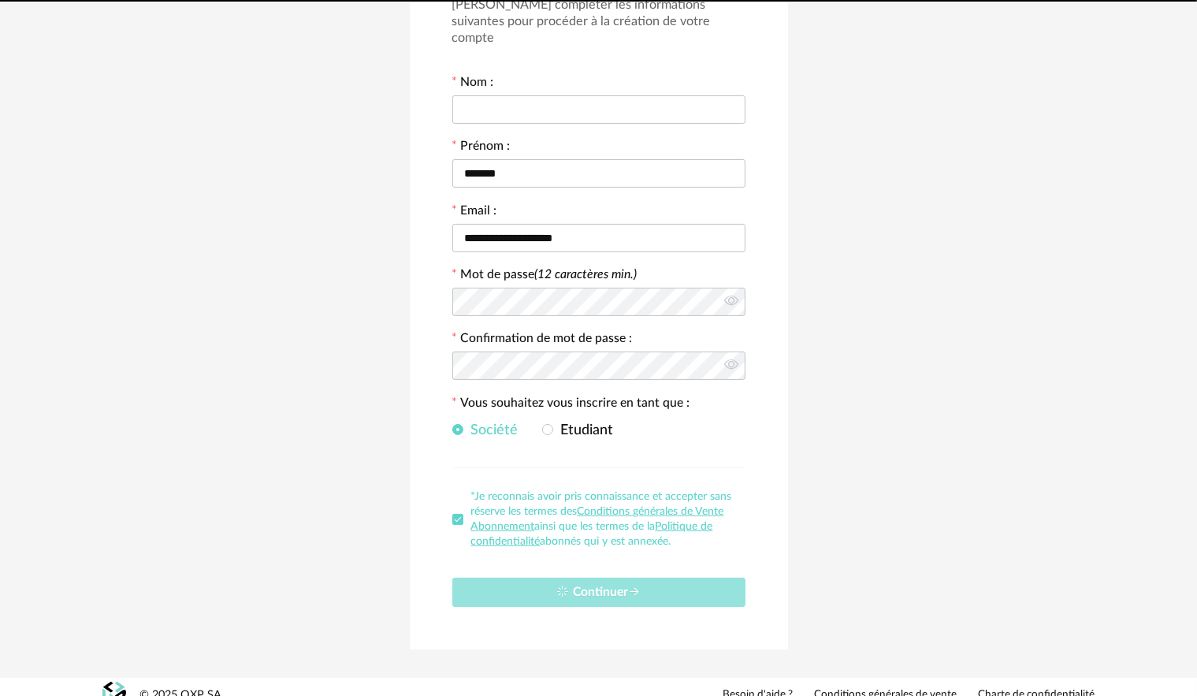
scroll to position [0, 0]
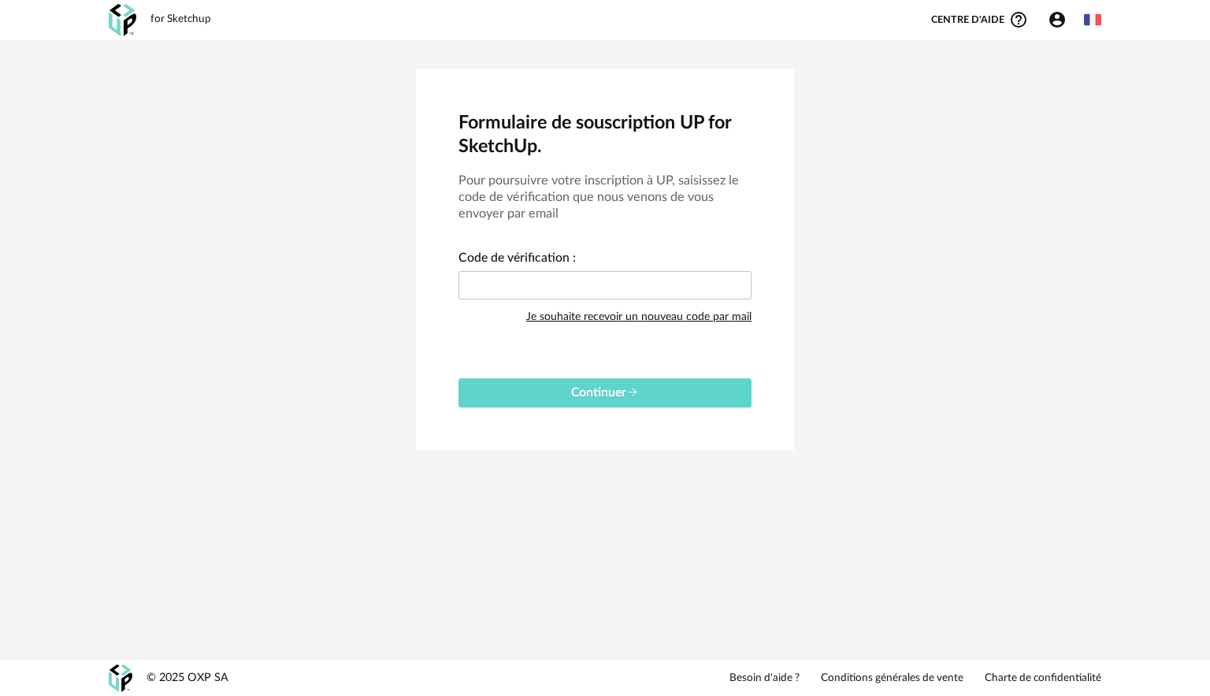
click at [283, 347] on div "Formulaire de souscription UP for SketchUp. Pour poursuivre votre inscription à…" at bounding box center [605, 259] width 1210 height 439
click at [552, 299] on div at bounding box center [605, 286] width 293 height 32
click at [549, 290] on input "text" at bounding box center [605, 285] width 293 height 28
paste input "****"
type input "****"
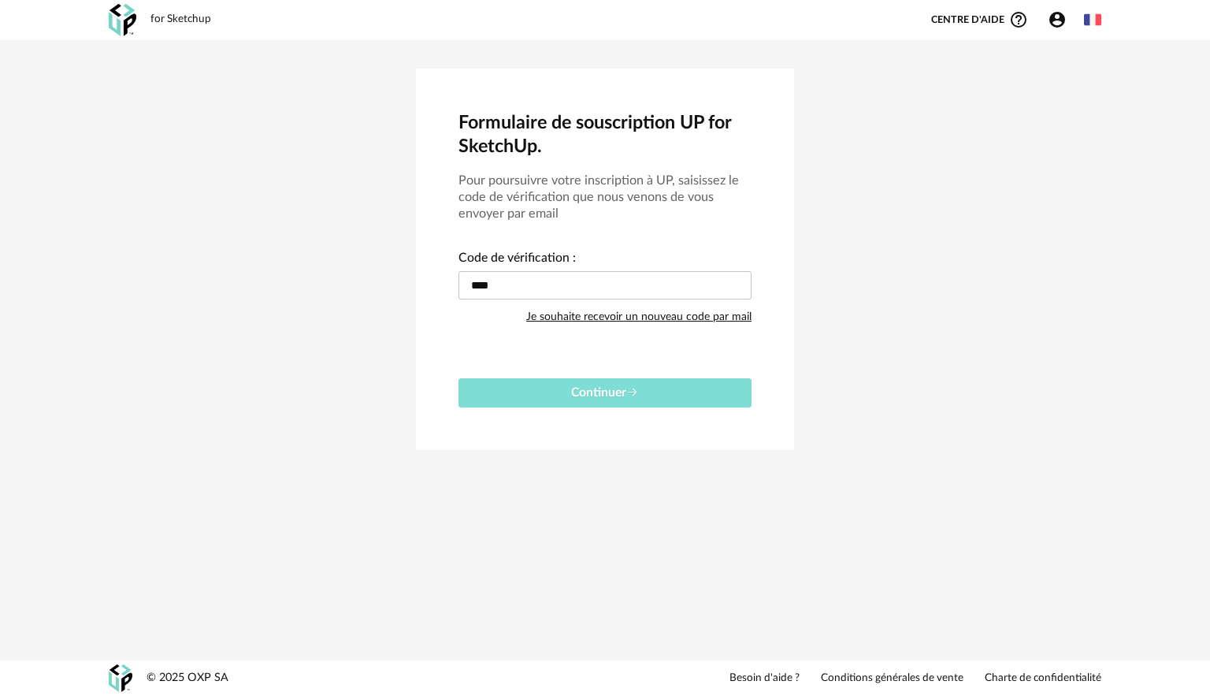
click at [552, 388] on button "Continuer" at bounding box center [605, 392] width 293 height 29
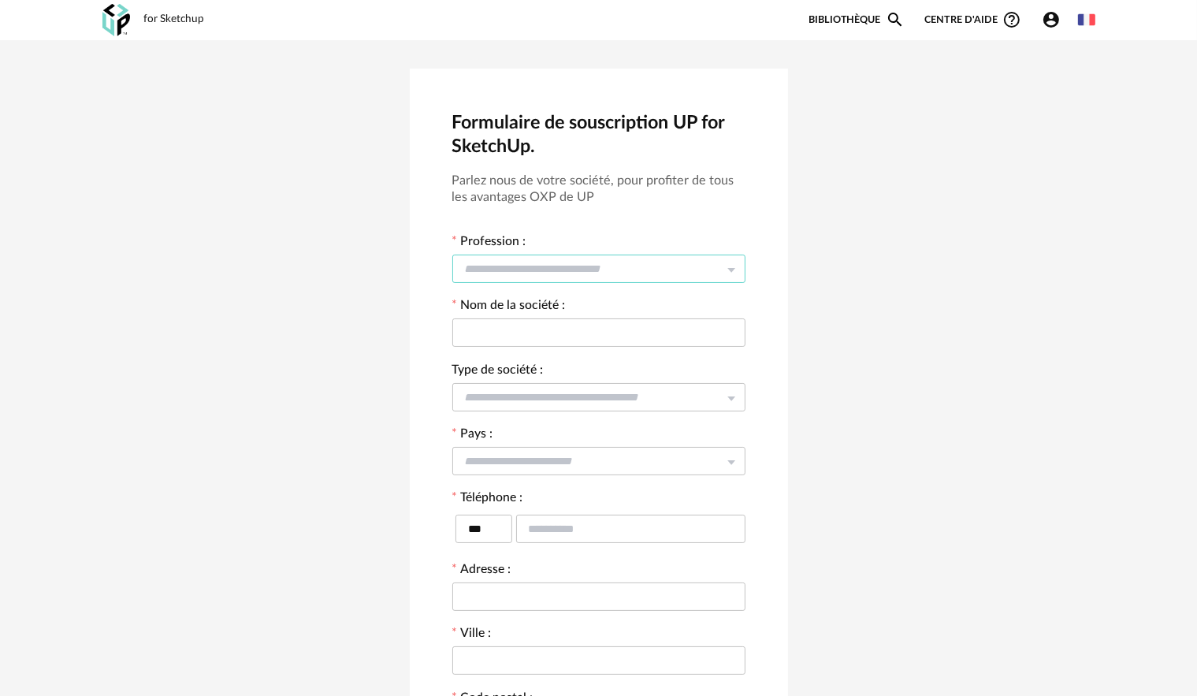
click at [520, 266] on input "text" at bounding box center [598, 269] width 293 height 28
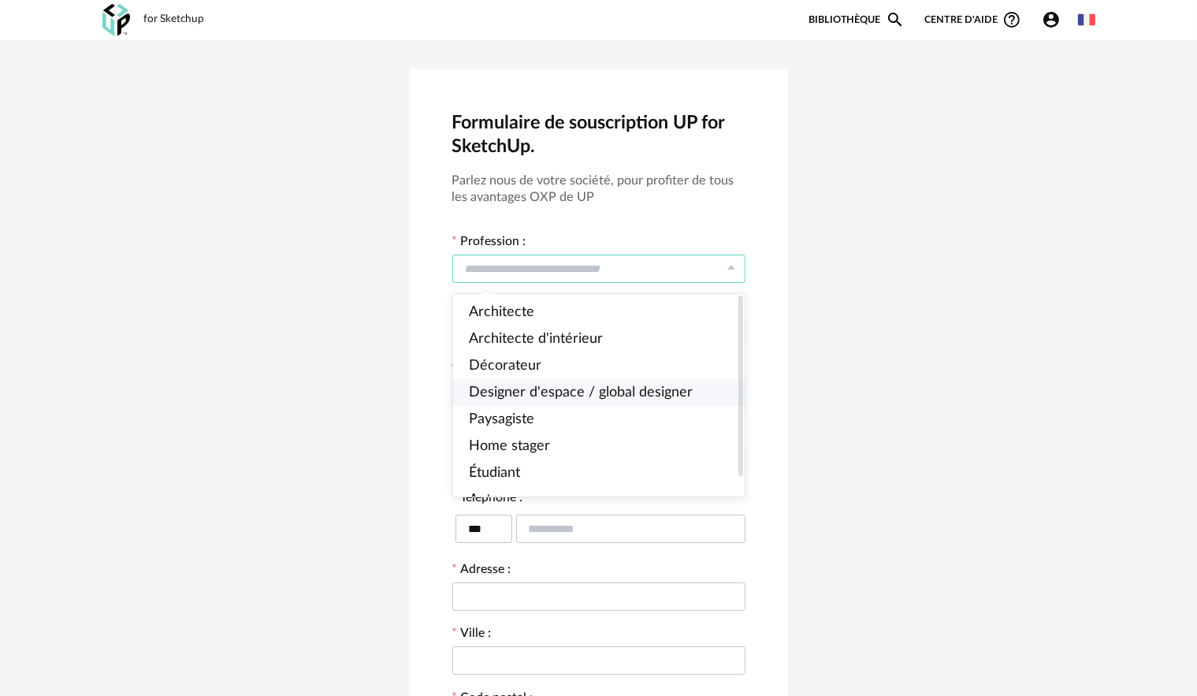
click at [517, 394] on span "Designer d'espace / global designer" at bounding box center [581, 392] width 224 height 14
type input "**********"
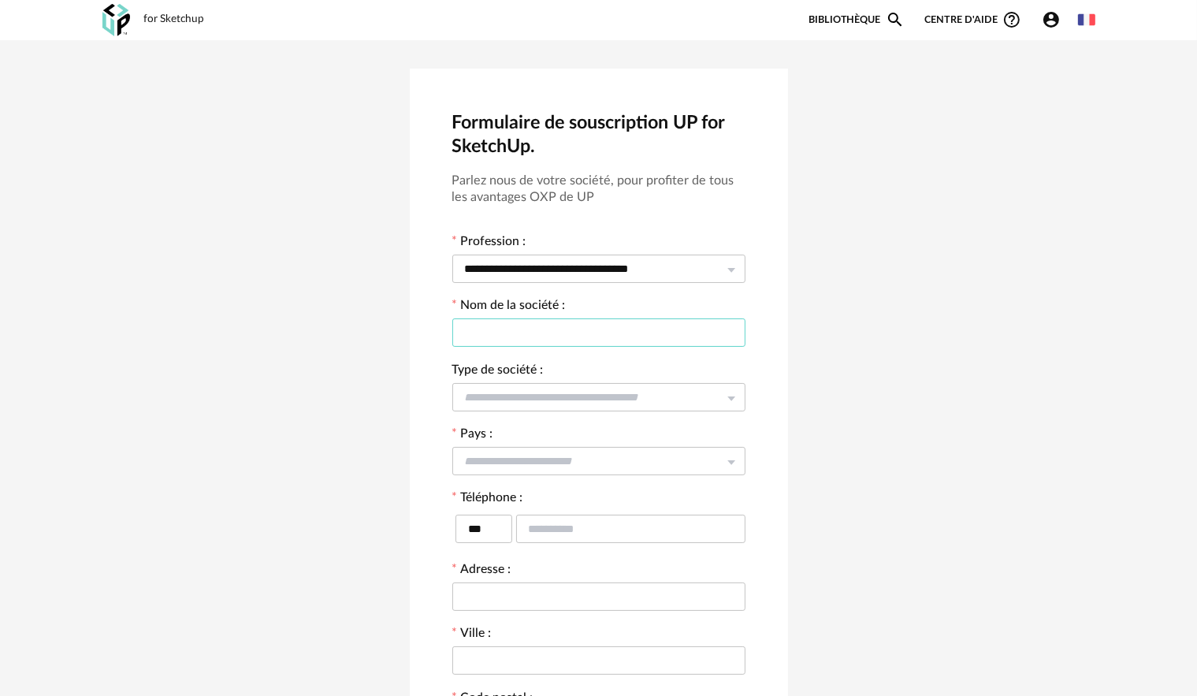
click at [509, 344] on input "text" at bounding box center [598, 332] width 293 height 28
type input "*******"
click at [538, 409] on input "text" at bounding box center [598, 397] width 293 height 28
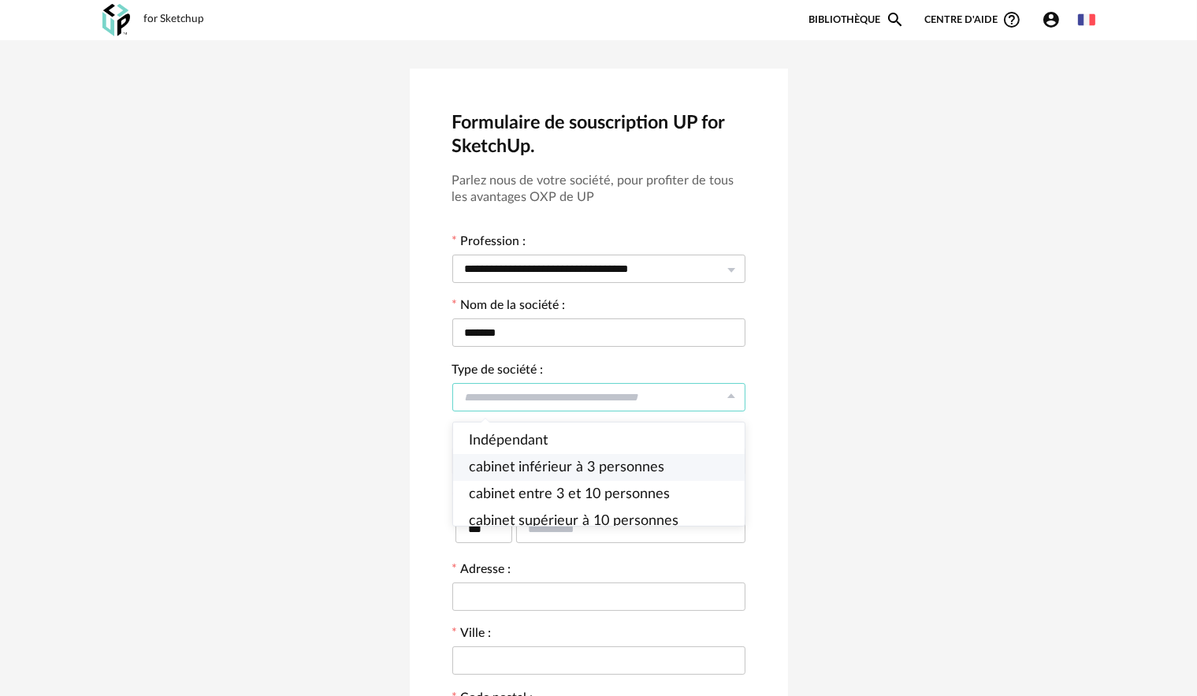
click at [533, 467] on span "cabinet inférieur à 3 personnes" at bounding box center [566, 467] width 195 height 14
type input "**********"
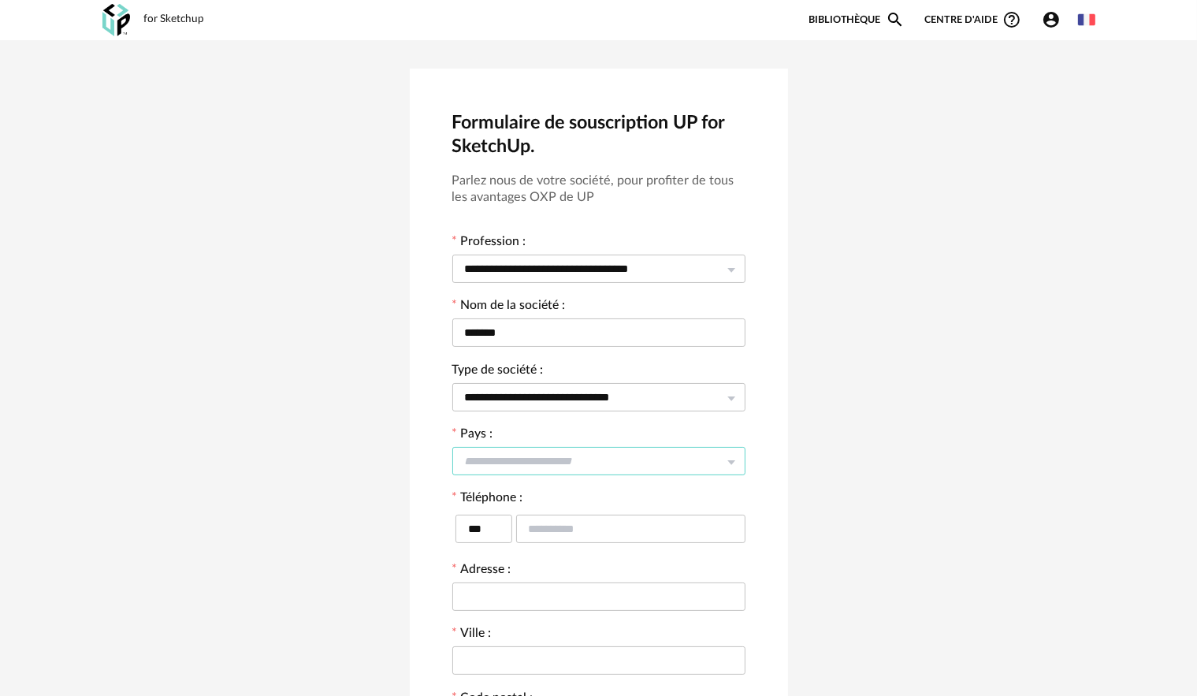
click at [489, 457] on input "text" at bounding box center [598, 461] width 293 height 28
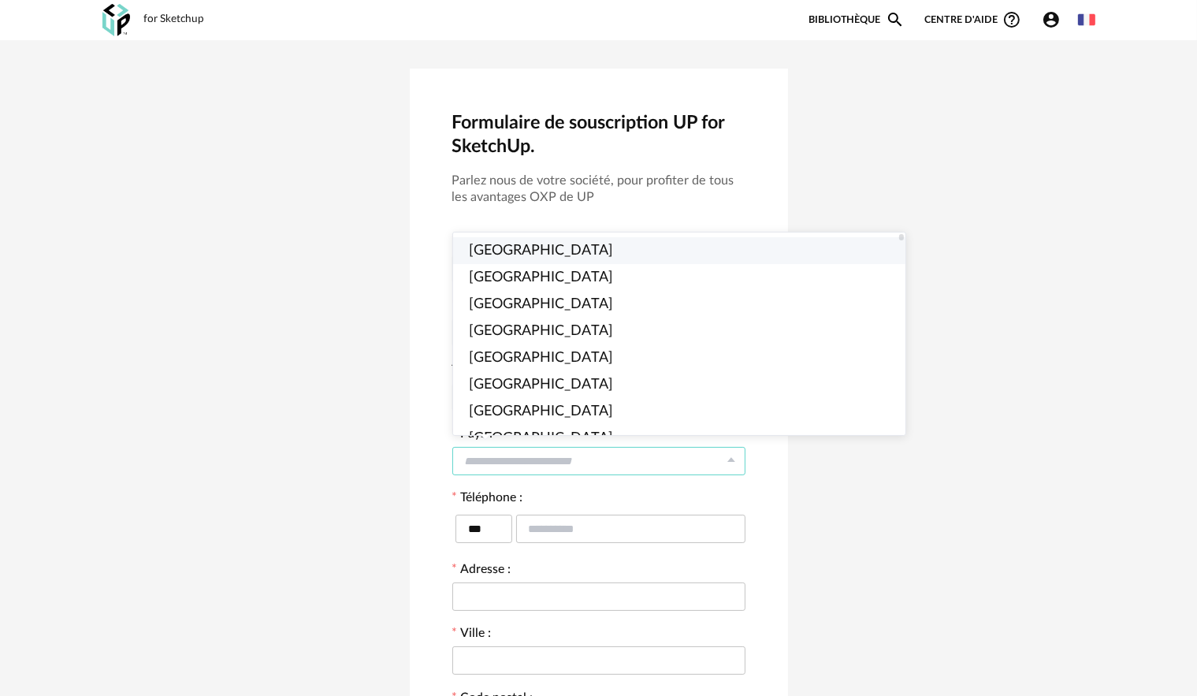
click at [493, 258] on li "France" at bounding box center [686, 250] width 466 height 27
type input "******"
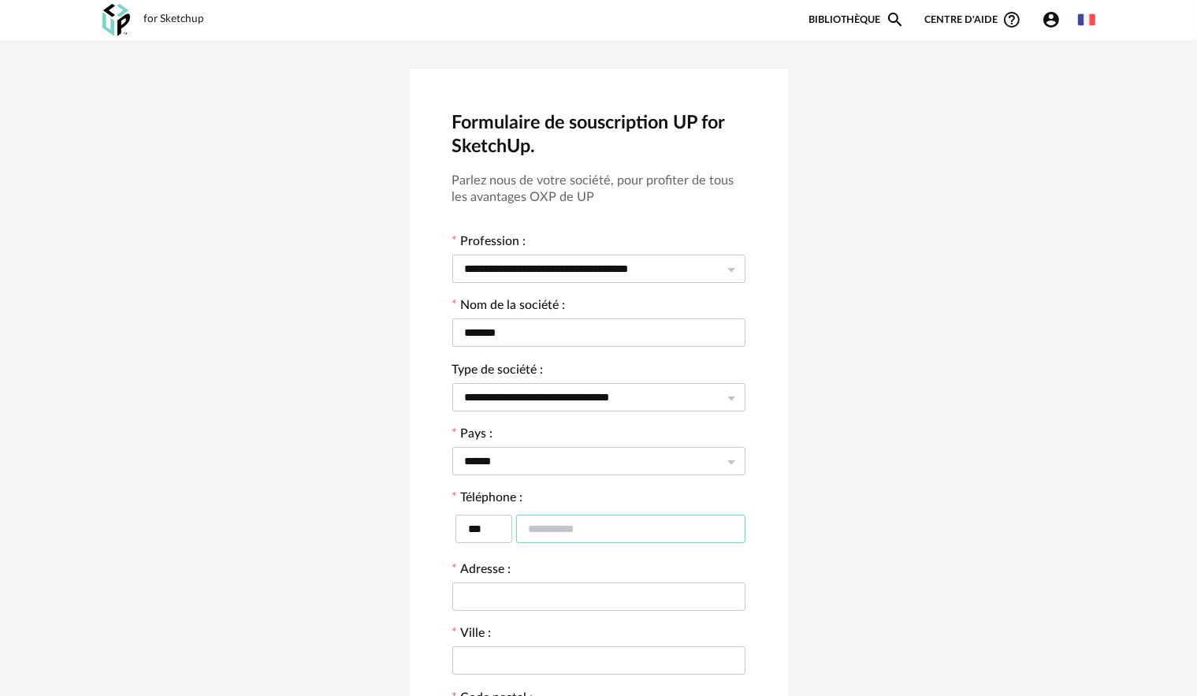
click at [533, 530] on input "text" at bounding box center [630, 529] width 229 height 28
type input "**********"
click at [524, 599] on input "text" at bounding box center [598, 596] width 293 height 28
click at [525, 604] on input "**********" at bounding box center [598, 596] width 293 height 28
click at [549, 601] on input "**********" at bounding box center [598, 596] width 293 height 28
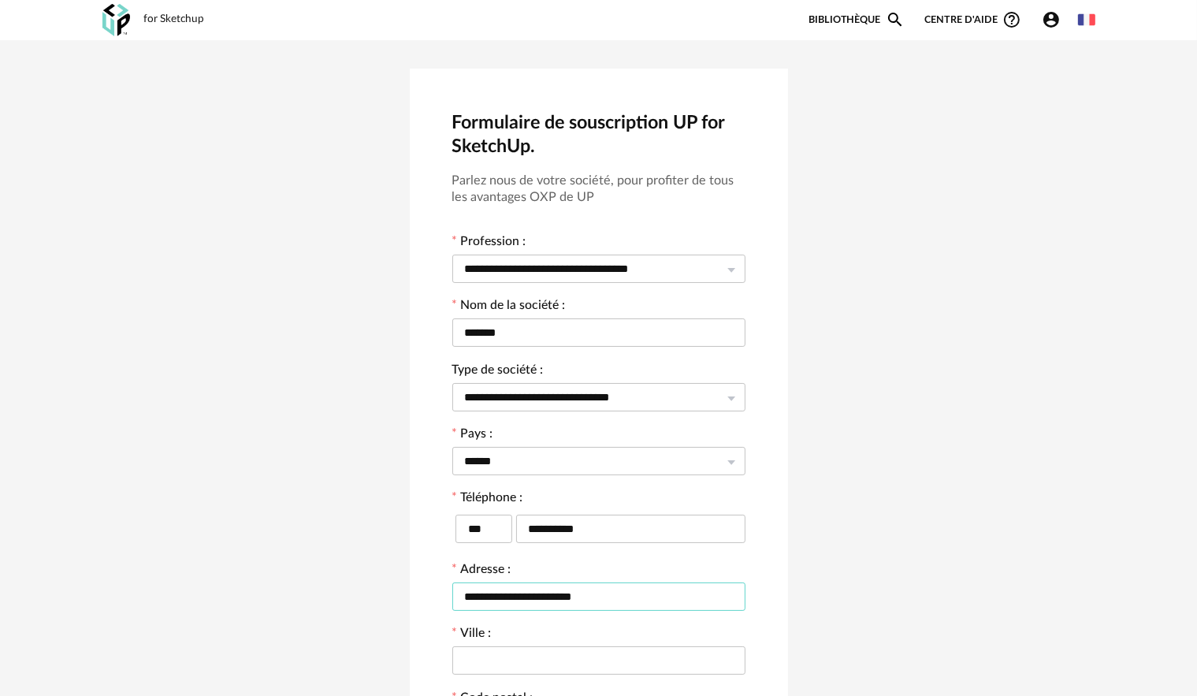
type input "**********"
click at [544, 612] on form "**********" at bounding box center [598, 517] width 293 height 689
click at [536, 647] on input "text" at bounding box center [598, 660] width 293 height 28
type input "*********"
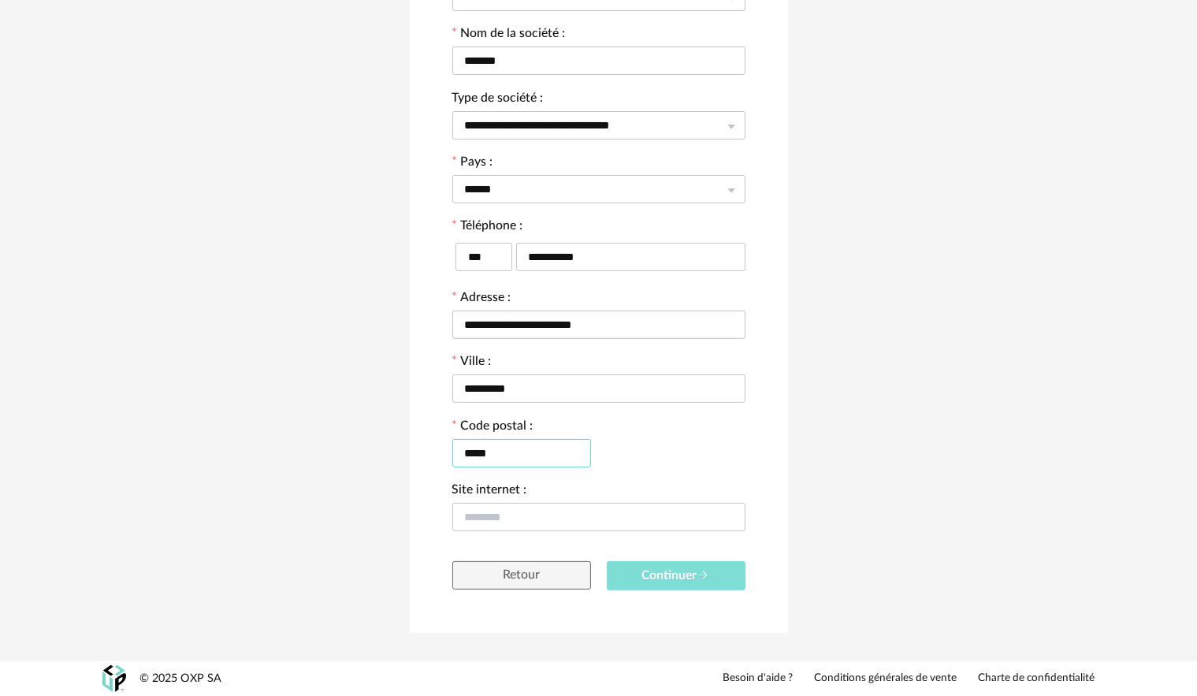
type input "*****"
click at [642, 570] on span "Continuer" at bounding box center [676, 575] width 68 height 13
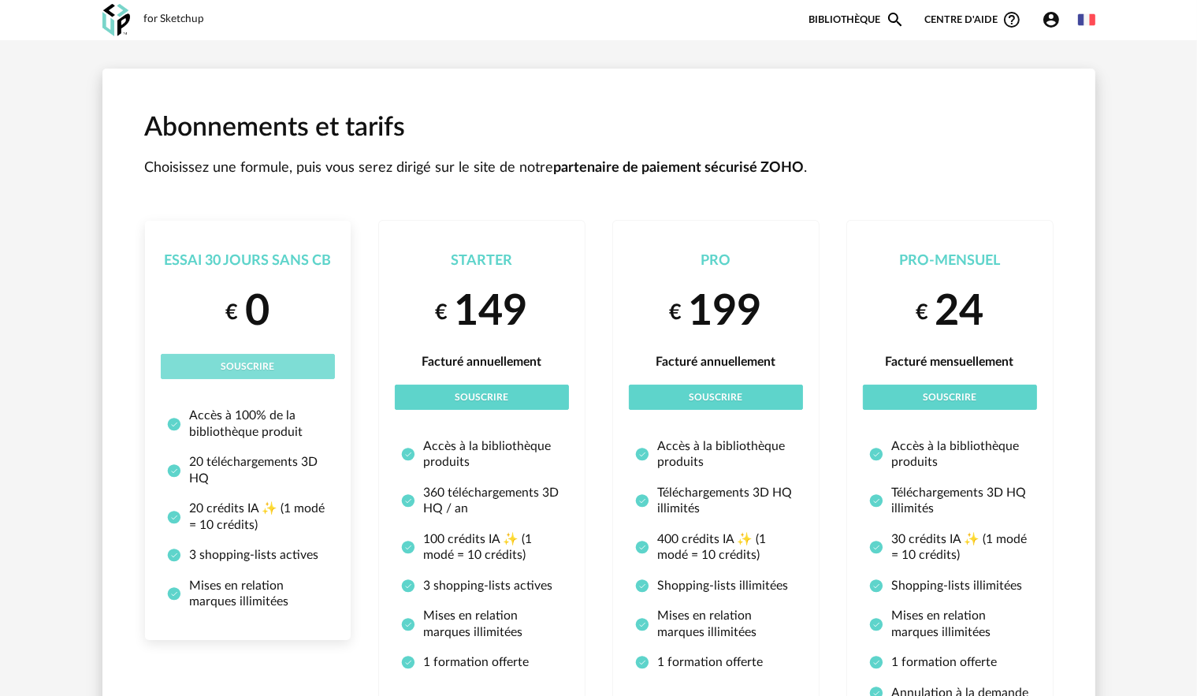
click at [342, 355] on li "Essai 30 jours sans CB € 0 Souscrire Accès à 100% de la bibliothèque produit 20…" at bounding box center [248, 430] width 206 height 419
click at [325, 363] on button "Souscrire" at bounding box center [248, 366] width 174 height 25
